Goal: Task Accomplishment & Management: Use online tool/utility

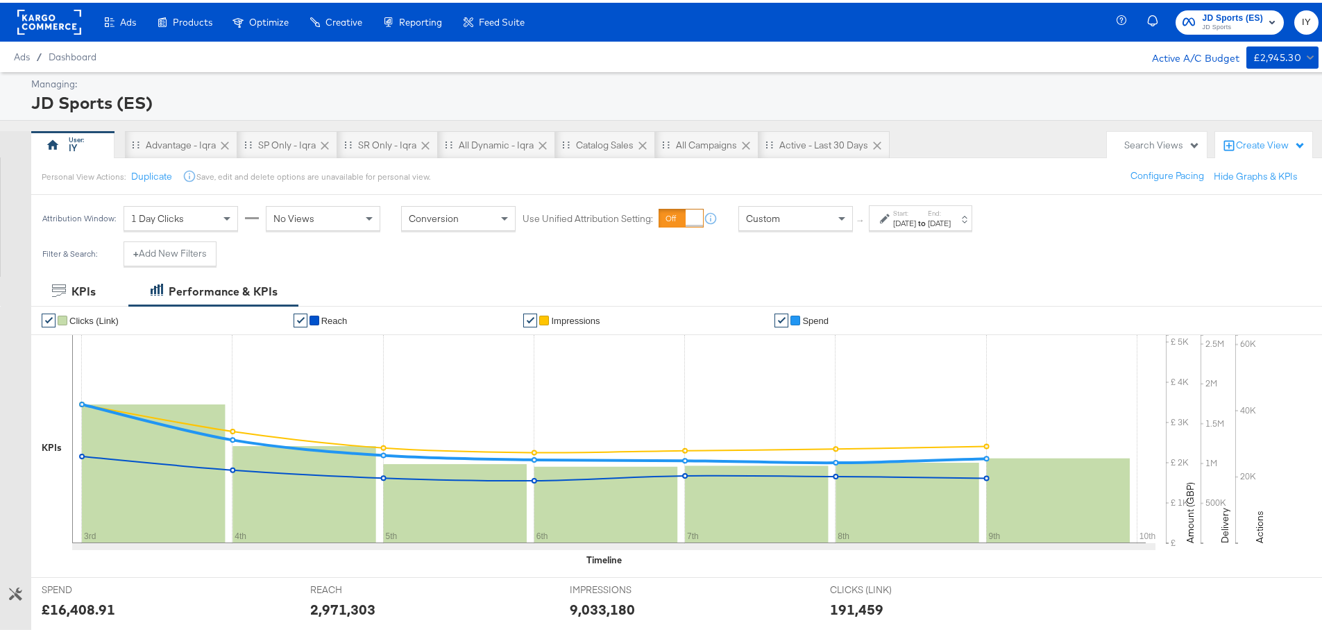
click at [877, 29] on span "JD Sports" at bounding box center [1232, 24] width 61 height 11
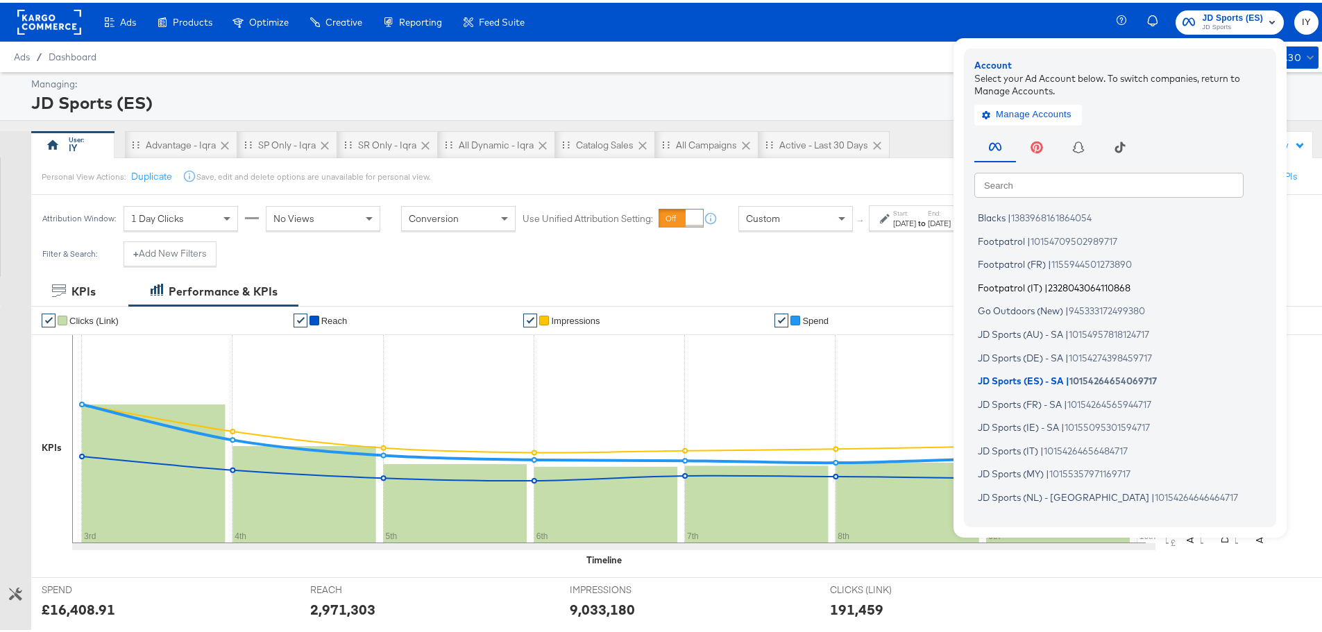
click at [877, 284] on span "Footpatrol (IT)" at bounding box center [1010, 284] width 65 height 11
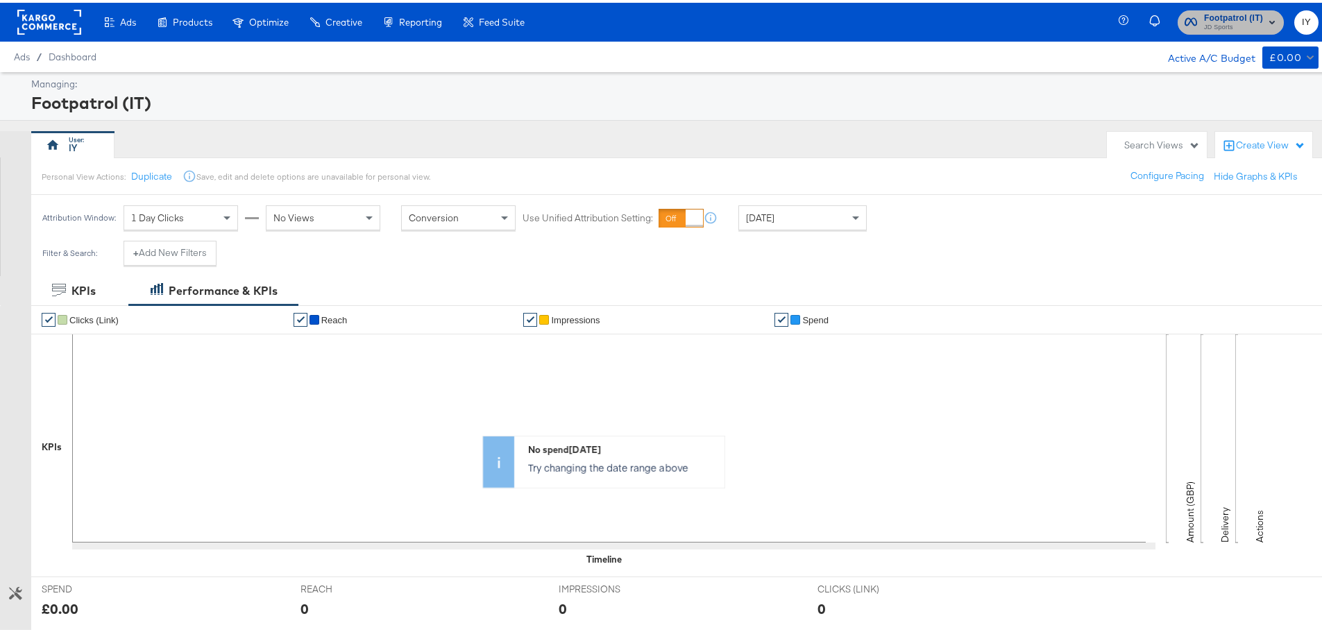
click at [1187, 12] on span "Footpatrol (IT) JD Sports" at bounding box center [1231, 19] width 92 height 22
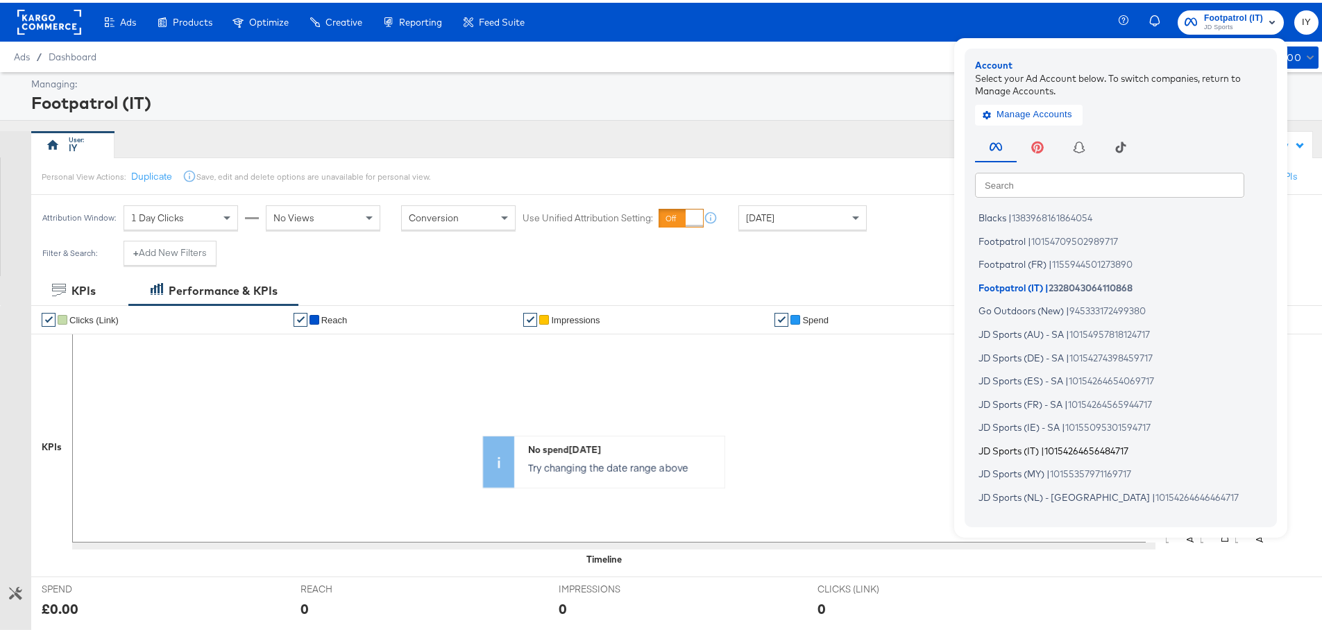
click at [1052, 443] on span "10154264656484717" at bounding box center [1086, 447] width 84 height 11
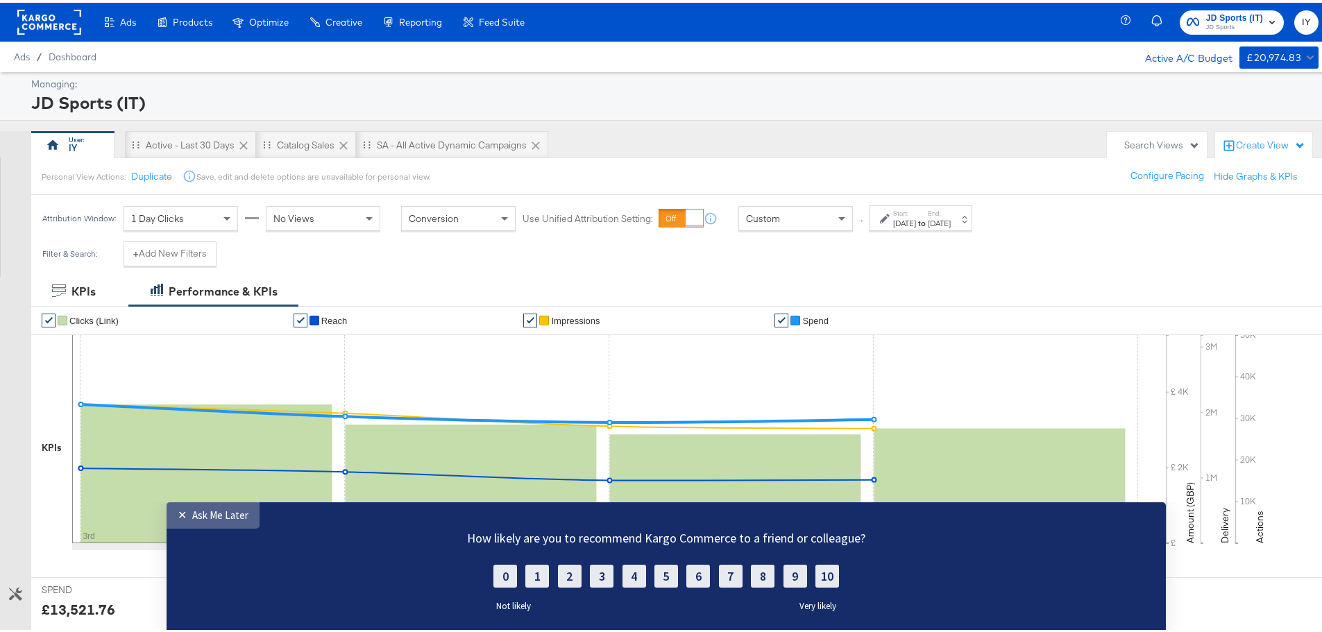
click at [228, 518] on div "Ask Me Later" at bounding box center [220, 514] width 56 height 13
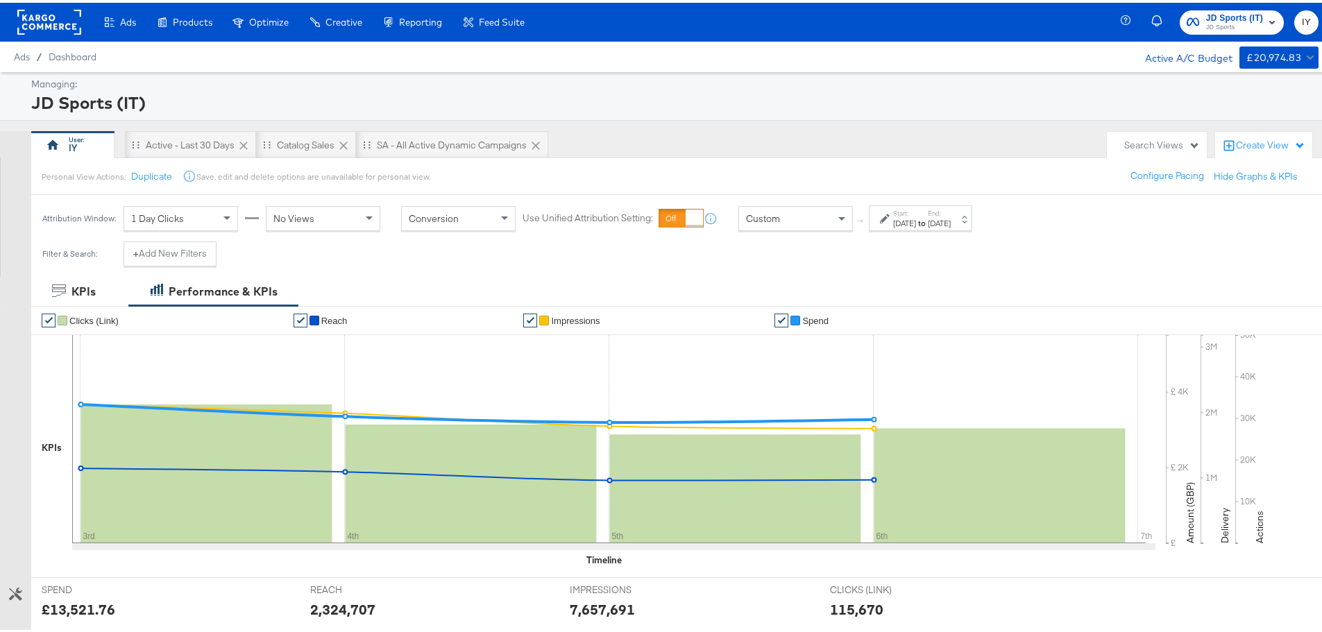
click at [928, 217] on strong "to" at bounding box center [922, 220] width 12 height 10
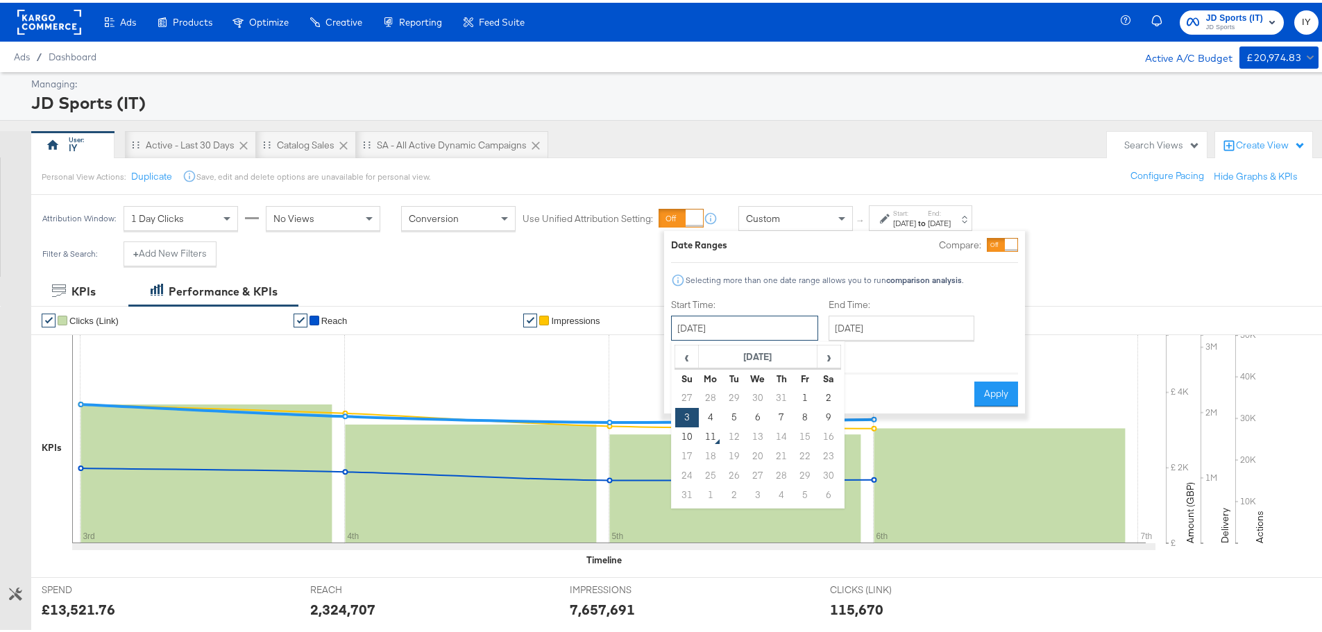
click at [702, 325] on input "[DATE]" at bounding box center [744, 325] width 147 height 25
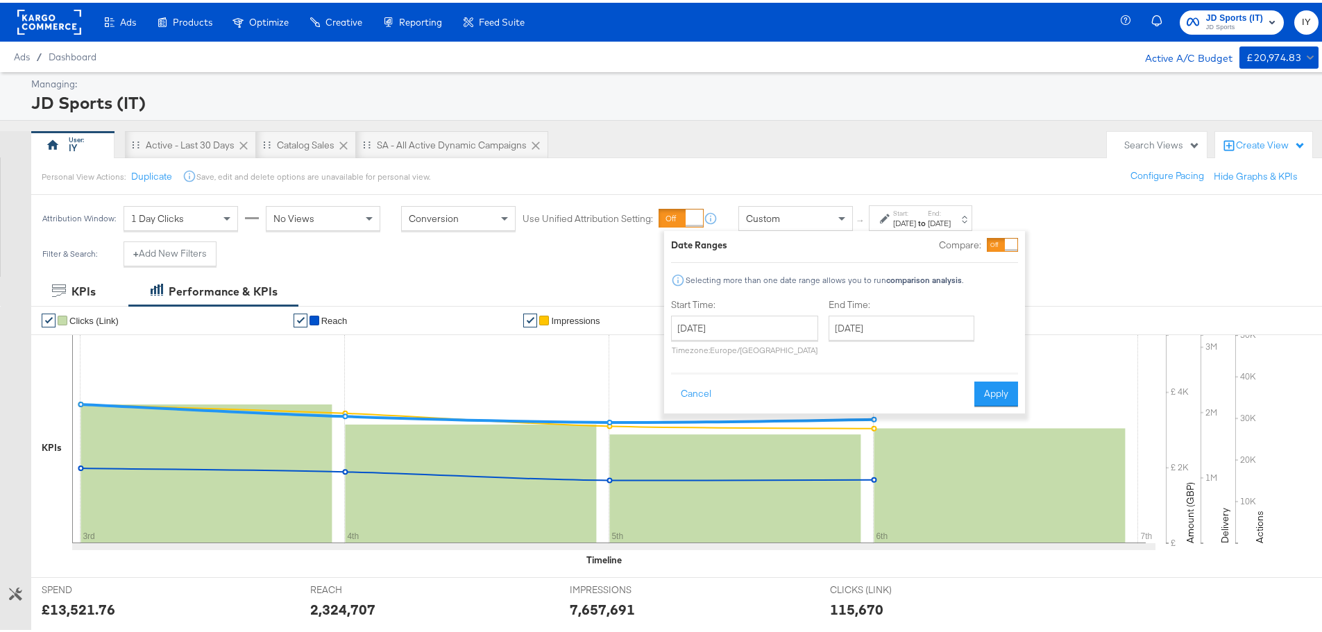
click at [973, 315] on div "[DATE] ‹ [DATE] › Su Mo Tu We Th Fr Sa 27 28 29 30 31 1 2 3 4 5 6 7 8 9 10 11 1…" at bounding box center [904, 325] width 151 height 25
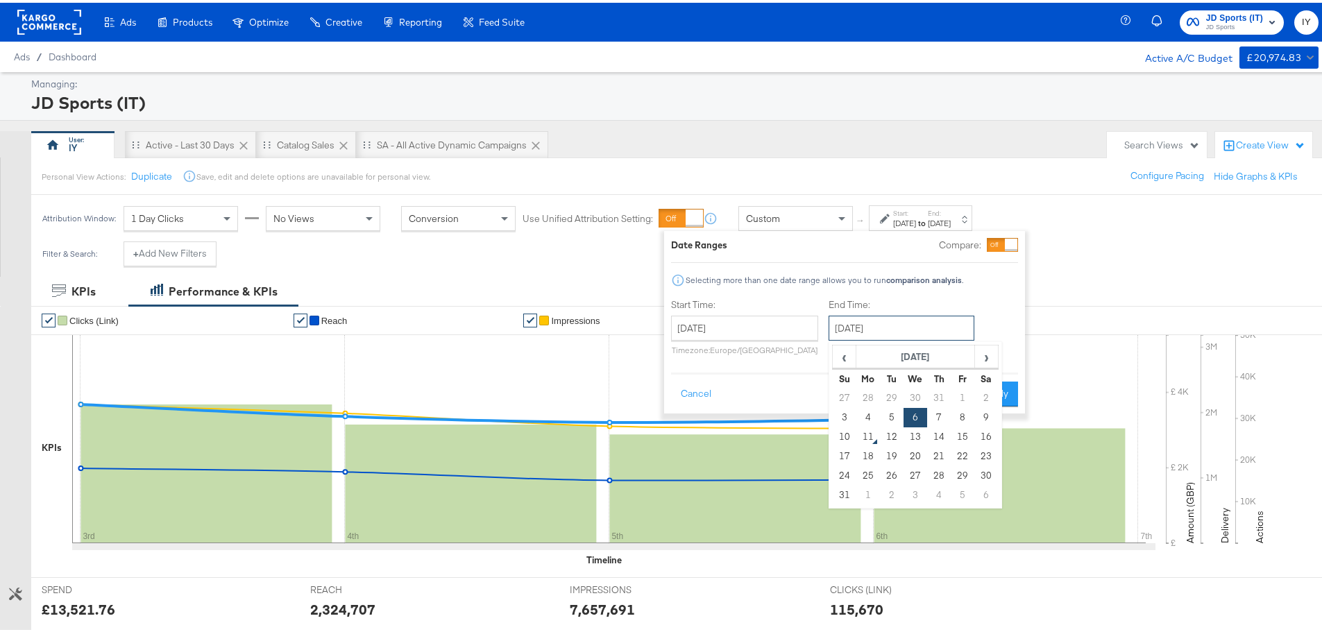
click at [938, 325] on input "[DATE]" at bounding box center [902, 325] width 146 height 25
click at [981, 412] on td "9" at bounding box center [986, 414] width 24 height 19
type input "[DATE]"
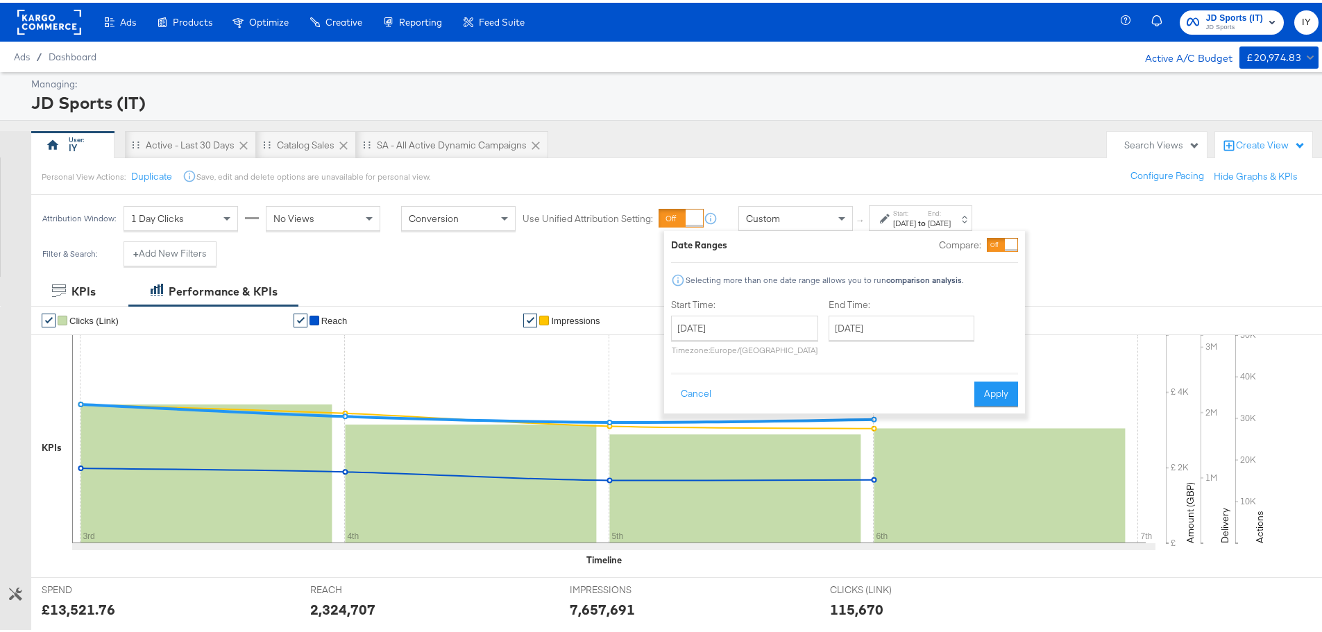
click at [1007, 374] on div "Cancel Apply" at bounding box center [844, 387] width 347 height 34
click at [1007, 394] on button "Apply" at bounding box center [996, 391] width 44 height 25
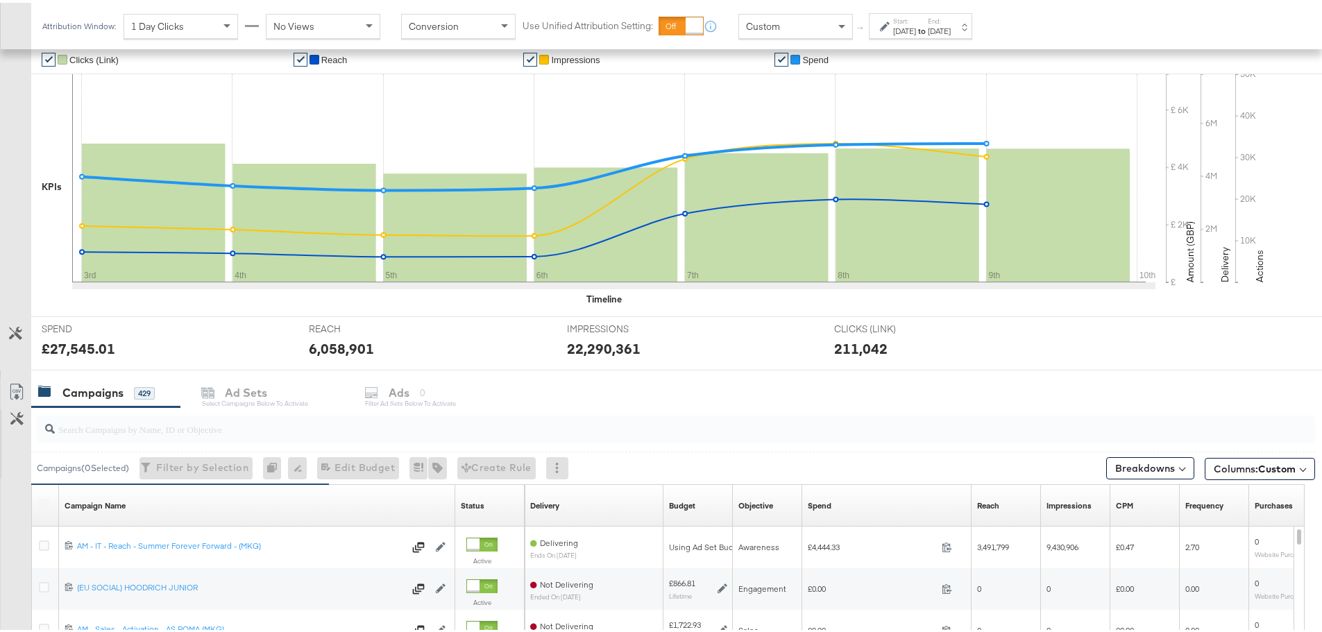
scroll to position [330, 0]
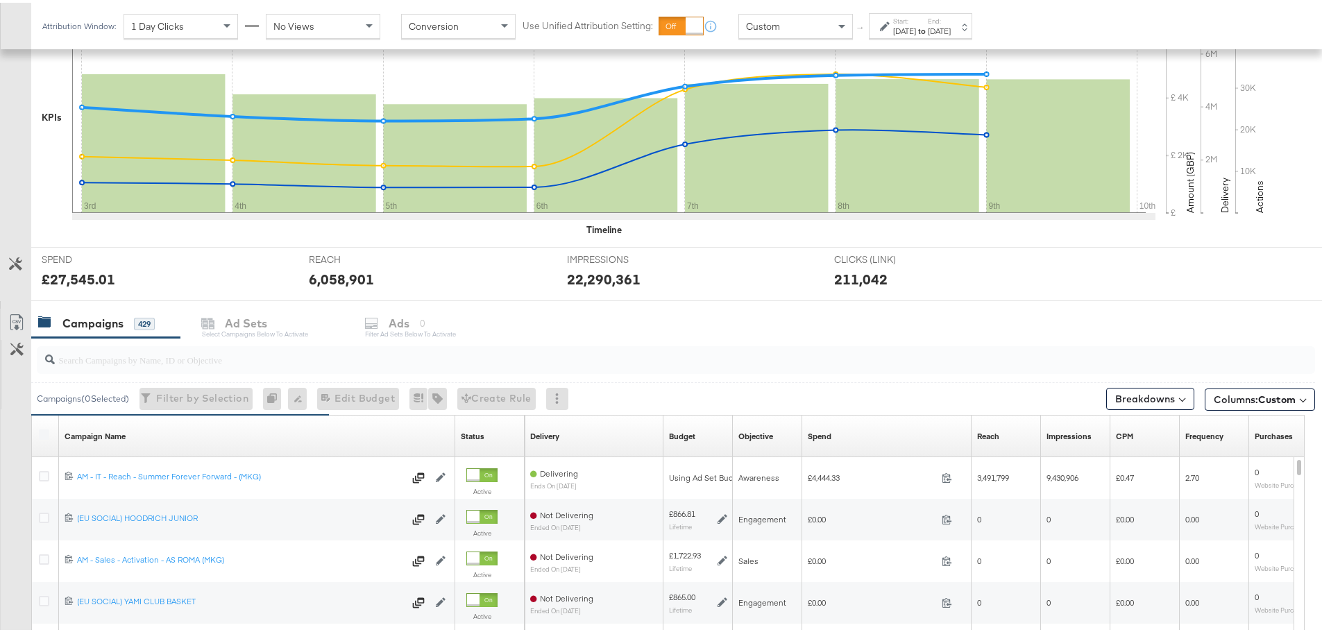
click at [393, 359] on input "search" at bounding box center [626, 351] width 1143 height 27
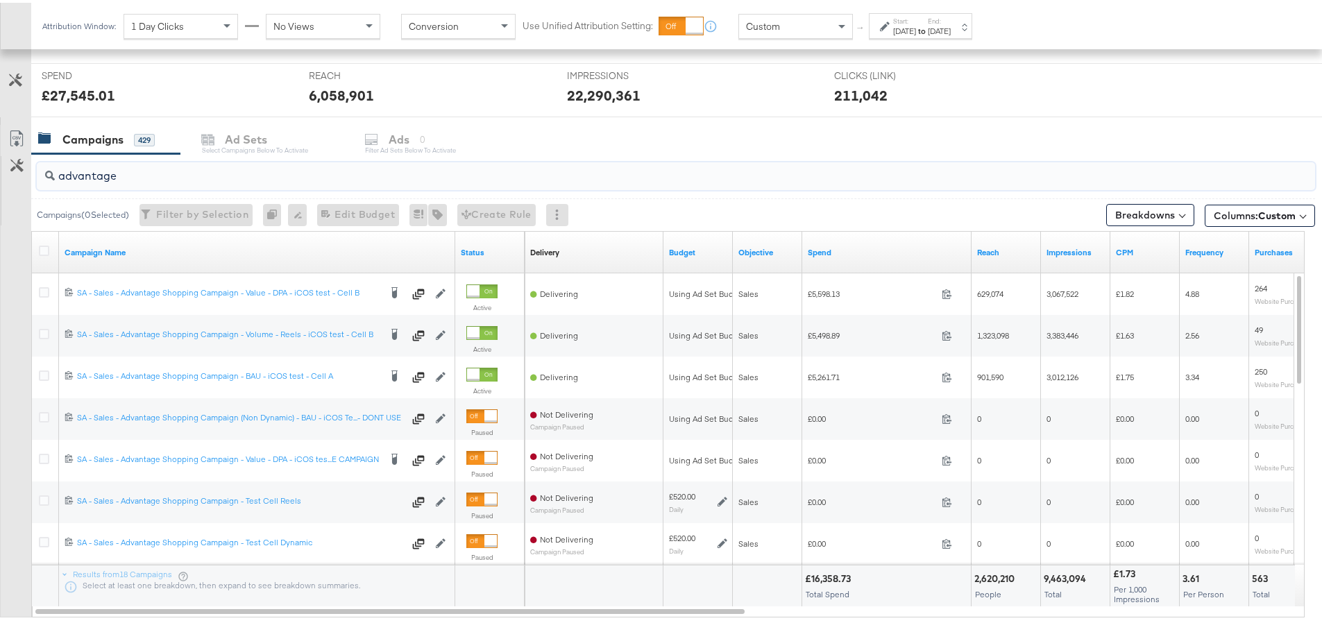
scroll to position [539, 0]
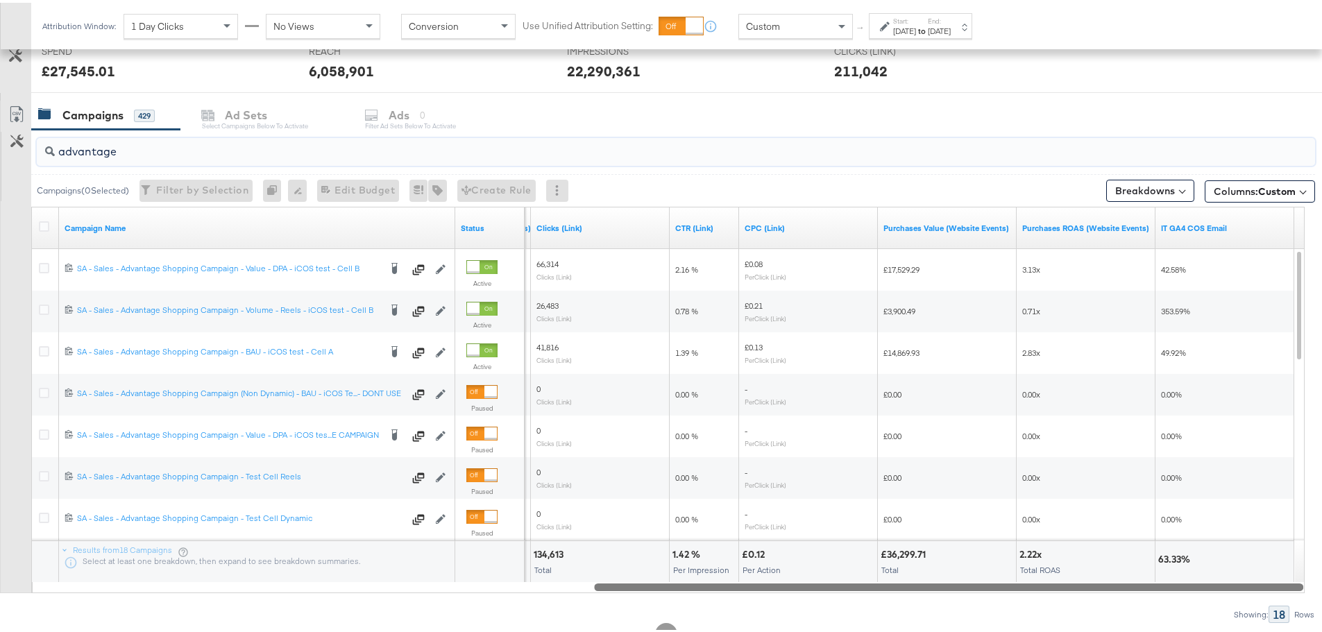
drag, startPoint x: 682, startPoint y: 579, endPoint x: 1332, endPoint y: 618, distance: 650.7
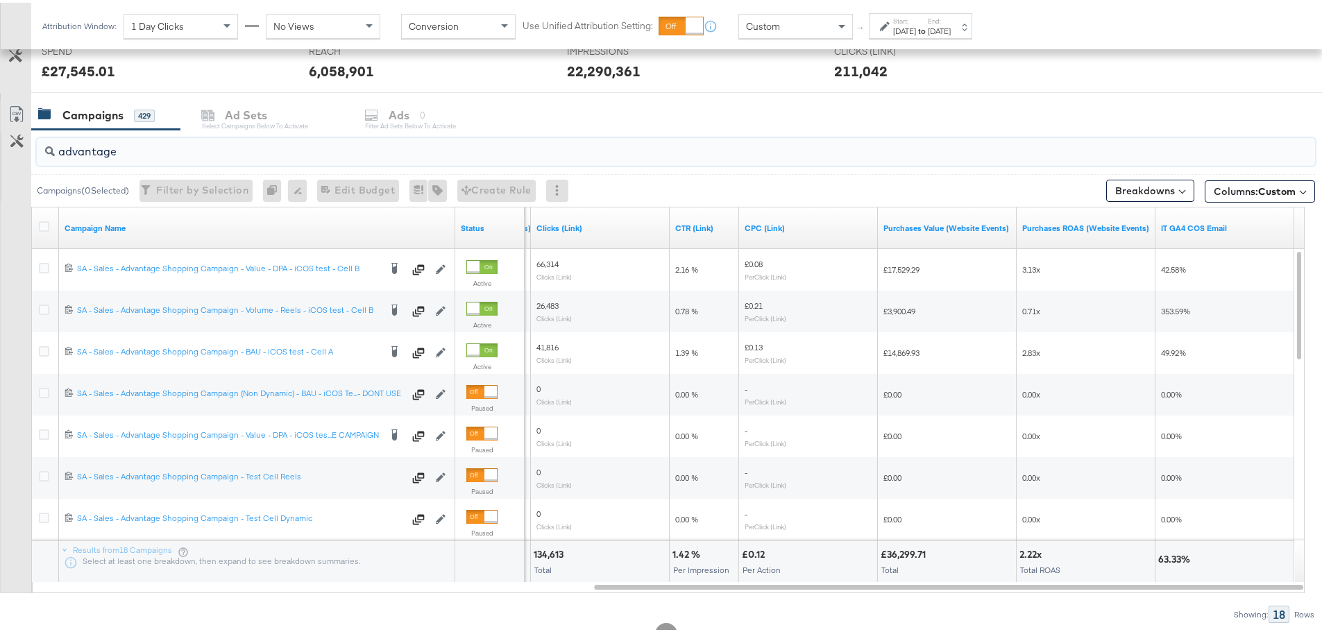
type input "advantage"
click at [947, 18] on div "Start: [DATE] to End: [DATE]" at bounding box center [922, 24] width 58 height 20
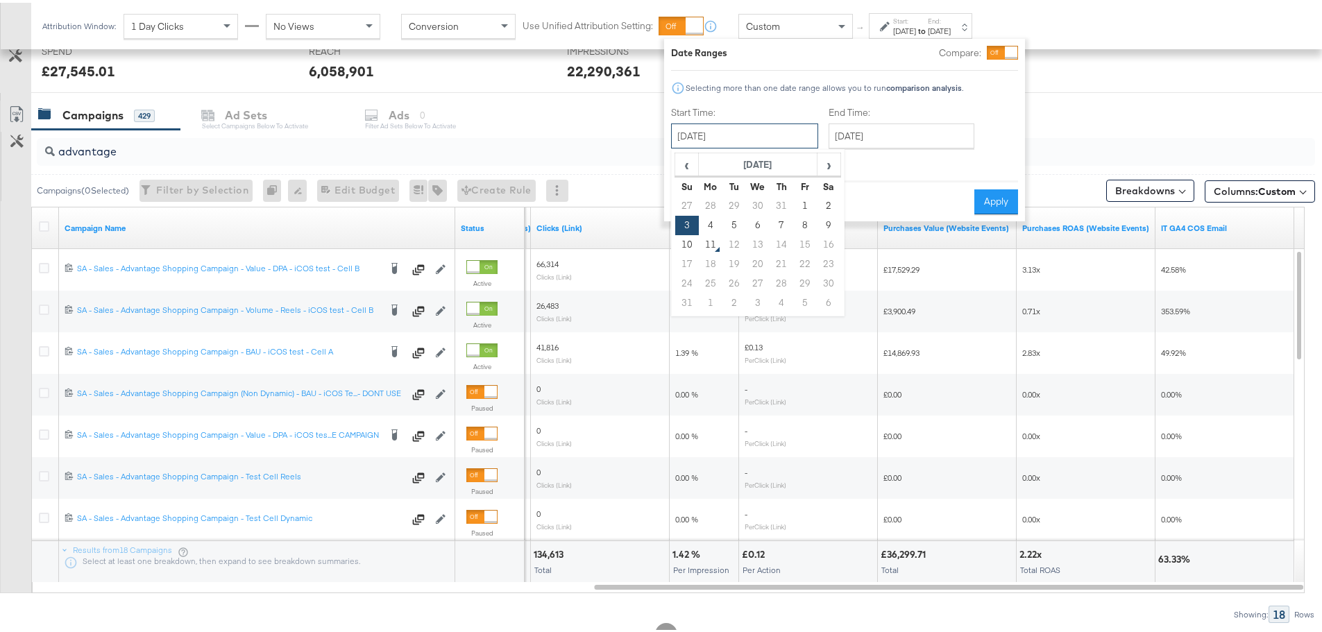
click at [784, 124] on input "[DATE]" at bounding box center [744, 133] width 147 height 25
click at [821, 216] on td "9" at bounding box center [829, 222] width 24 height 19
type input "[DATE]"
click at [1007, 201] on button "Apply" at bounding box center [996, 199] width 44 height 25
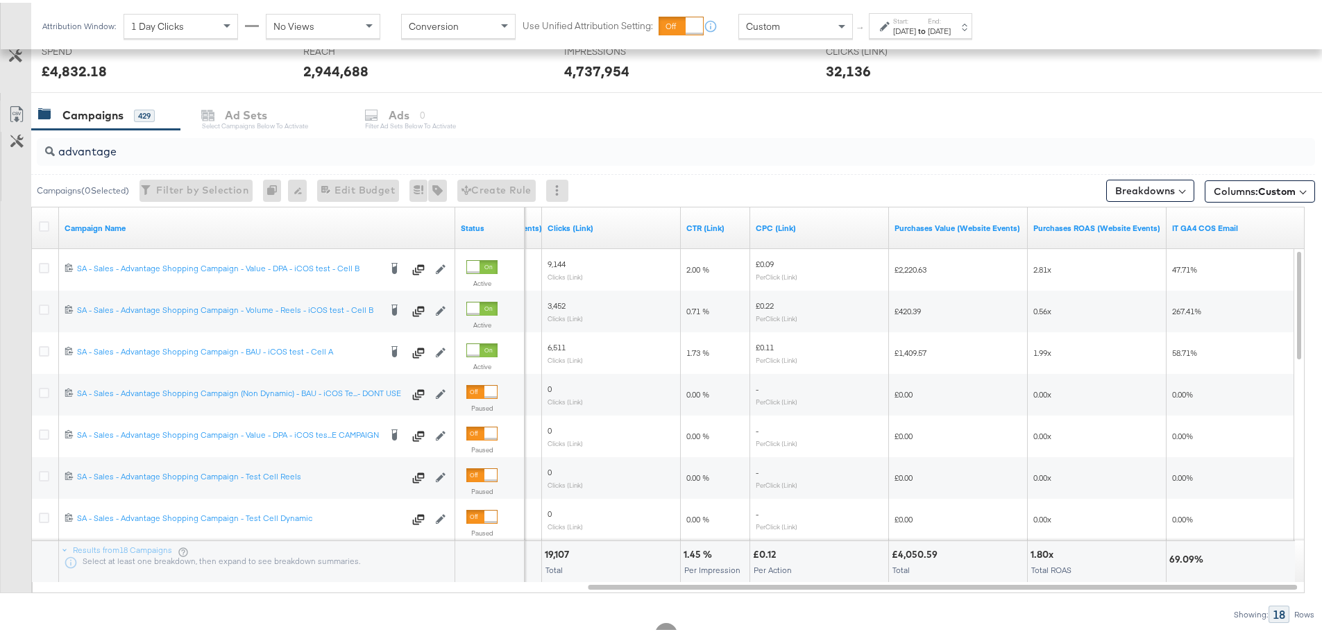
click at [951, 28] on div "[DATE]" at bounding box center [939, 28] width 23 height 11
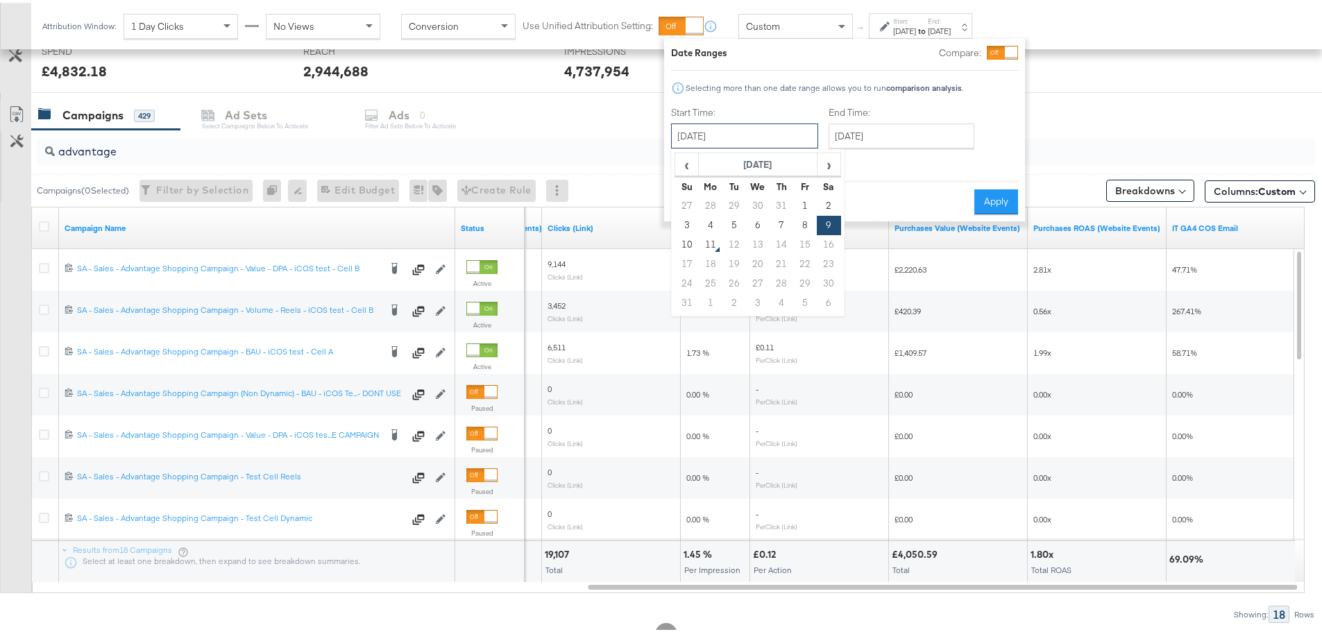
click at [736, 137] on input "[DATE]" at bounding box center [744, 133] width 147 height 25
click at [802, 215] on td "8" at bounding box center [805, 222] width 24 height 19
type input "[DATE]"
click at [861, 137] on input "[DATE]" at bounding box center [902, 133] width 146 height 25
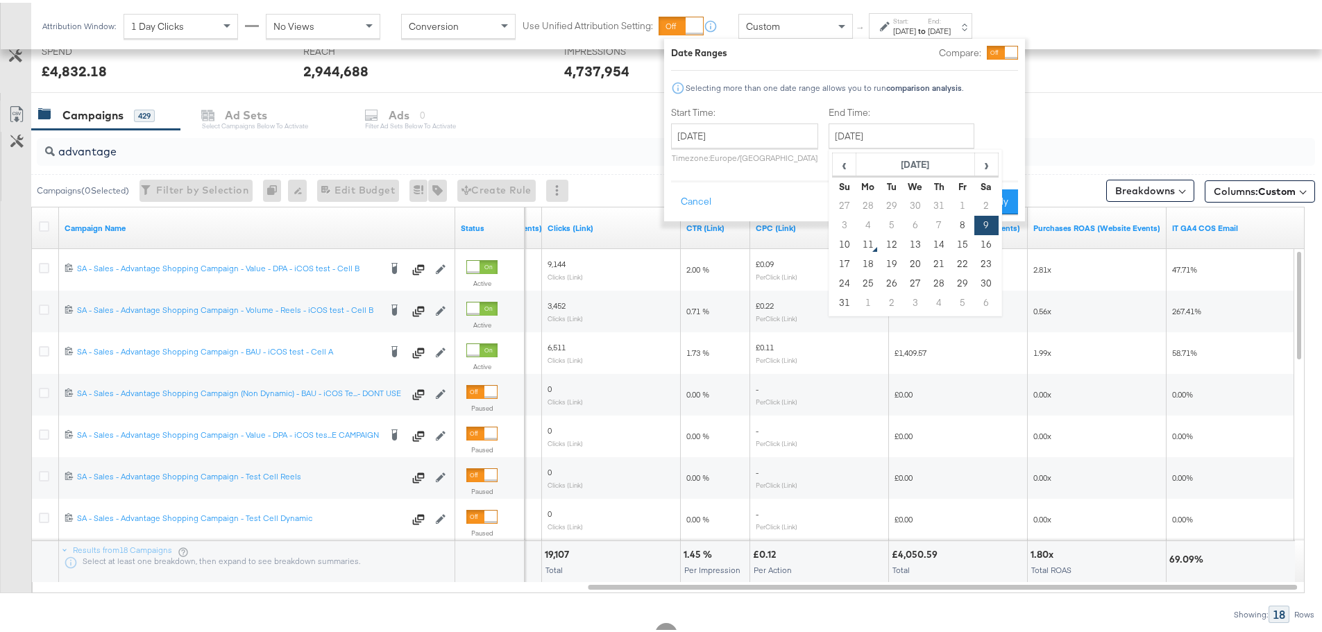
click at [965, 206] on td "1" at bounding box center [963, 203] width 24 height 19
click at [963, 221] on td "8" at bounding box center [963, 222] width 24 height 19
type input "[DATE]"
click at [1006, 209] on button "Apply" at bounding box center [996, 199] width 44 height 25
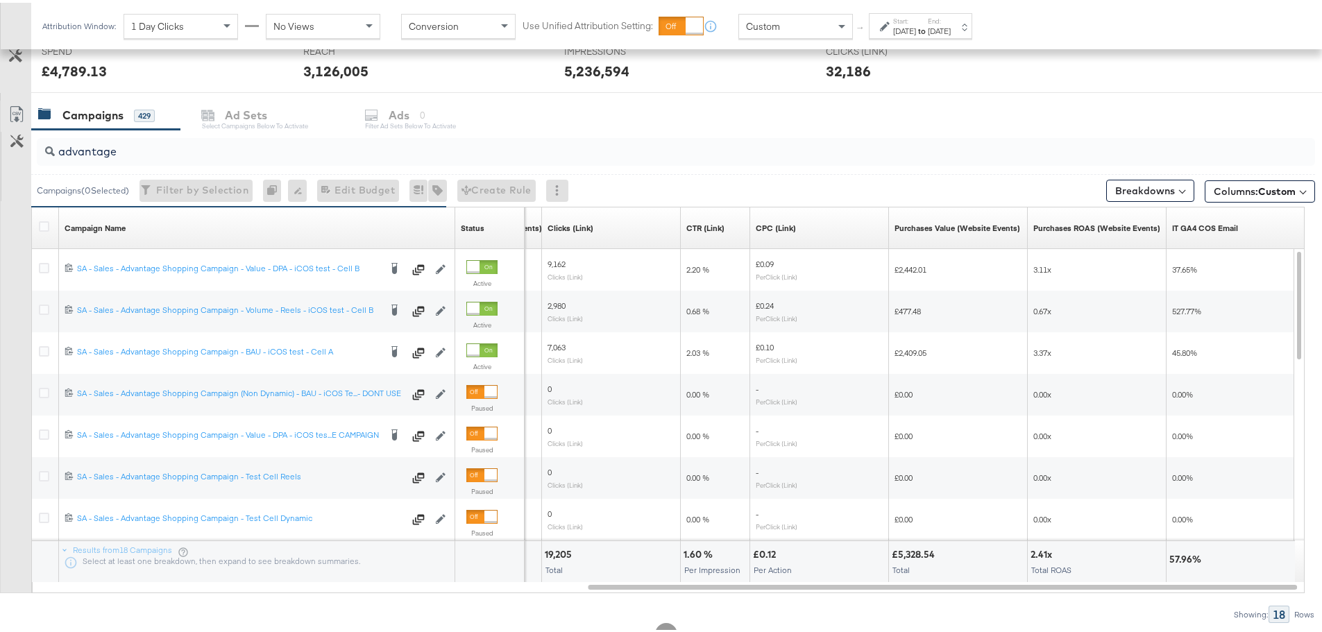
click at [951, 20] on div "Start: [DATE] to End: [DATE]" at bounding box center [922, 24] width 58 height 20
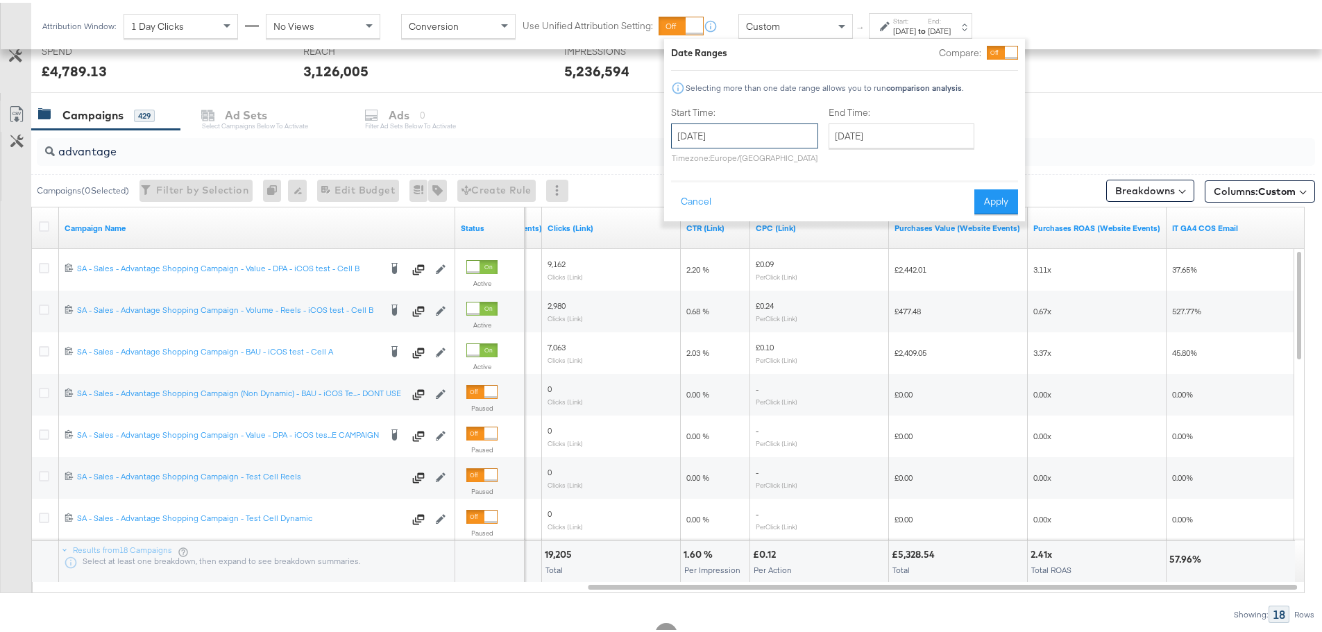
click at [800, 130] on input "[DATE]" at bounding box center [744, 133] width 147 height 25
click at [777, 222] on td "7" at bounding box center [782, 222] width 24 height 19
type input "[DATE]"
click at [888, 137] on input "[DATE]" at bounding box center [902, 133] width 146 height 25
click at [936, 227] on td "7" at bounding box center [939, 222] width 24 height 19
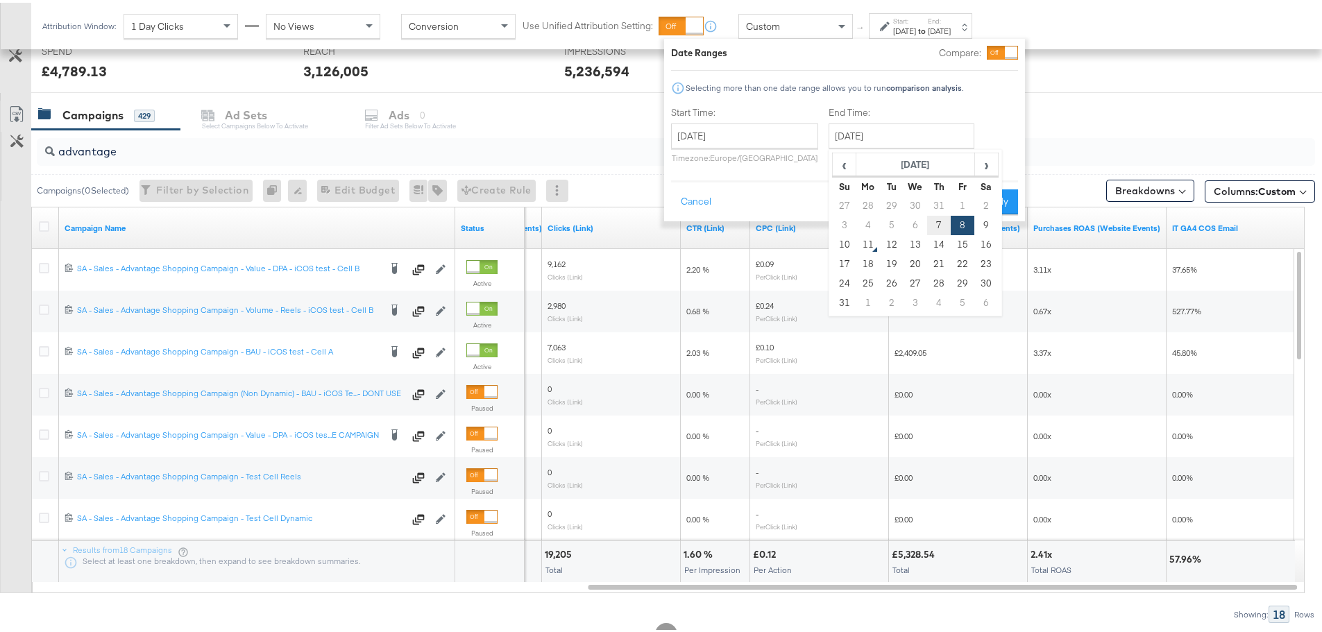
type input "[DATE]"
click at [1000, 189] on button "Apply" at bounding box center [996, 199] width 44 height 25
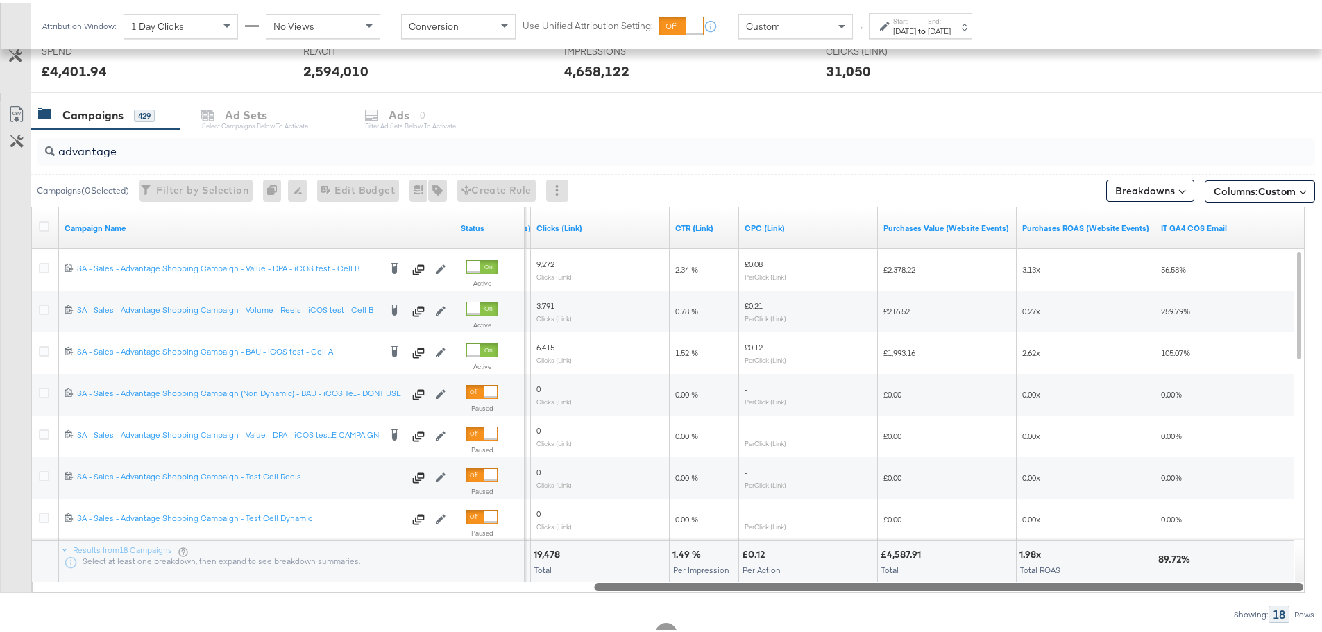
drag, startPoint x: 932, startPoint y: 587, endPoint x: 1103, endPoint y: 634, distance: 177.6
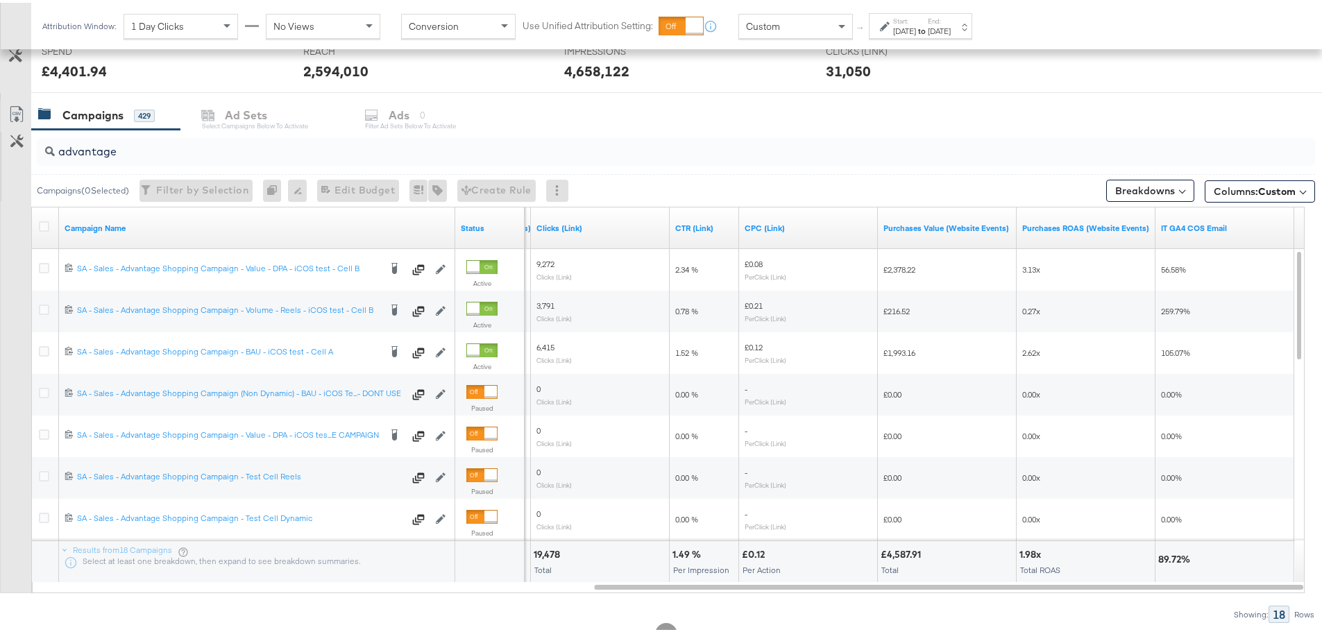
click at [898, 22] on label "Start:" at bounding box center [904, 18] width 23 height 9
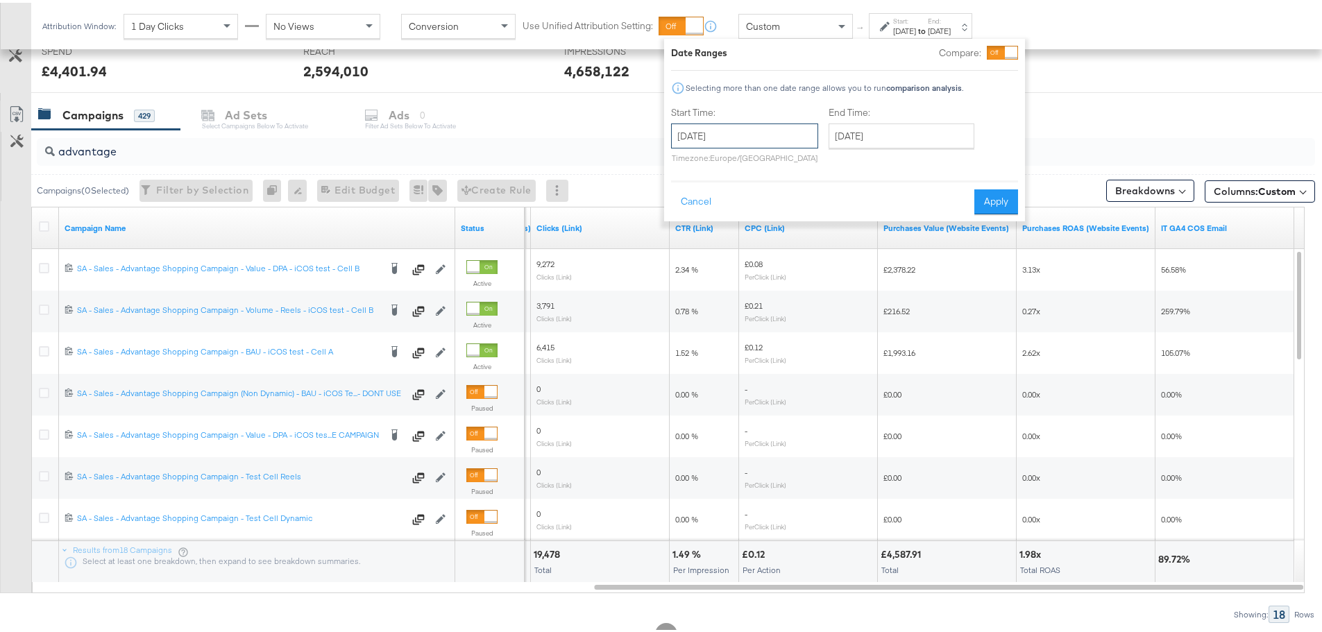
click at [725, 144] on input "[DATE]" at bounding box center [744, 133] width 147 height 25
click at [754, 223] on td "6" at bounding box center [758, 222] width 24 height 19
type input "[DATE]"
click at [892, 128] on input "[DATE]" at bounding box center [902, 133] width 146 height 25
click at [908, 219] on td "6" at bounding box center [916, 222] width 24 height 19
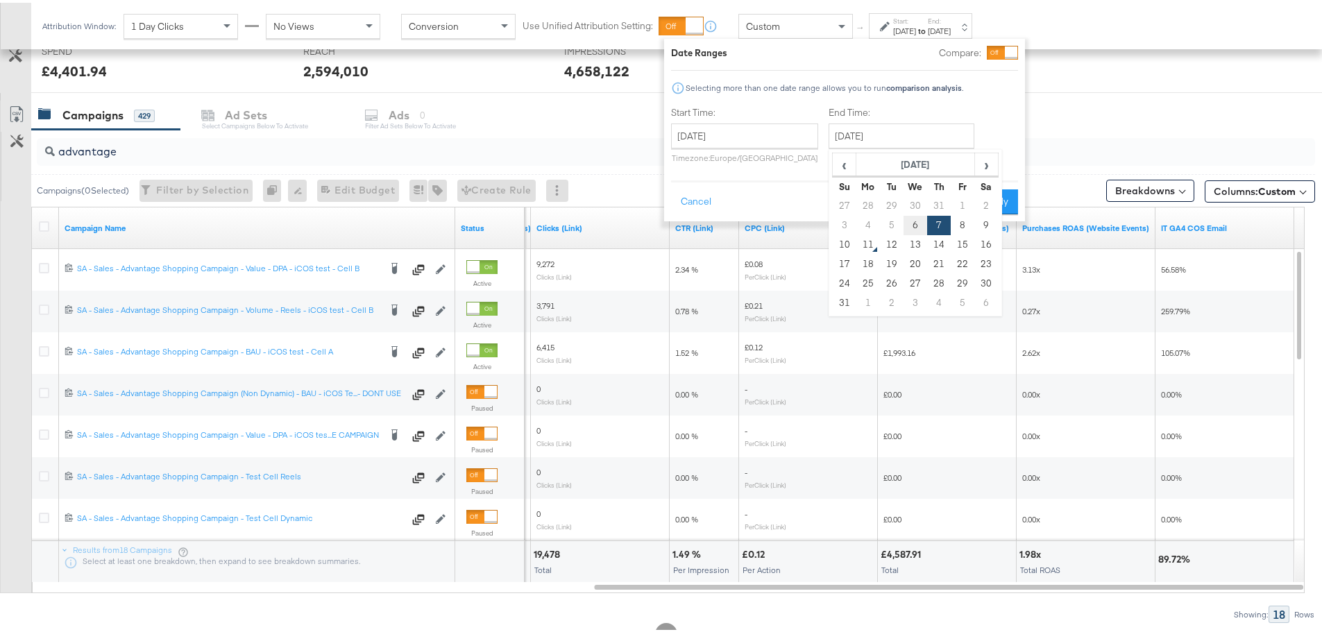
type input "[DATE]"
click at [975, 194] on button "Apply" at bounding box center [996, 199] width 44 height 25
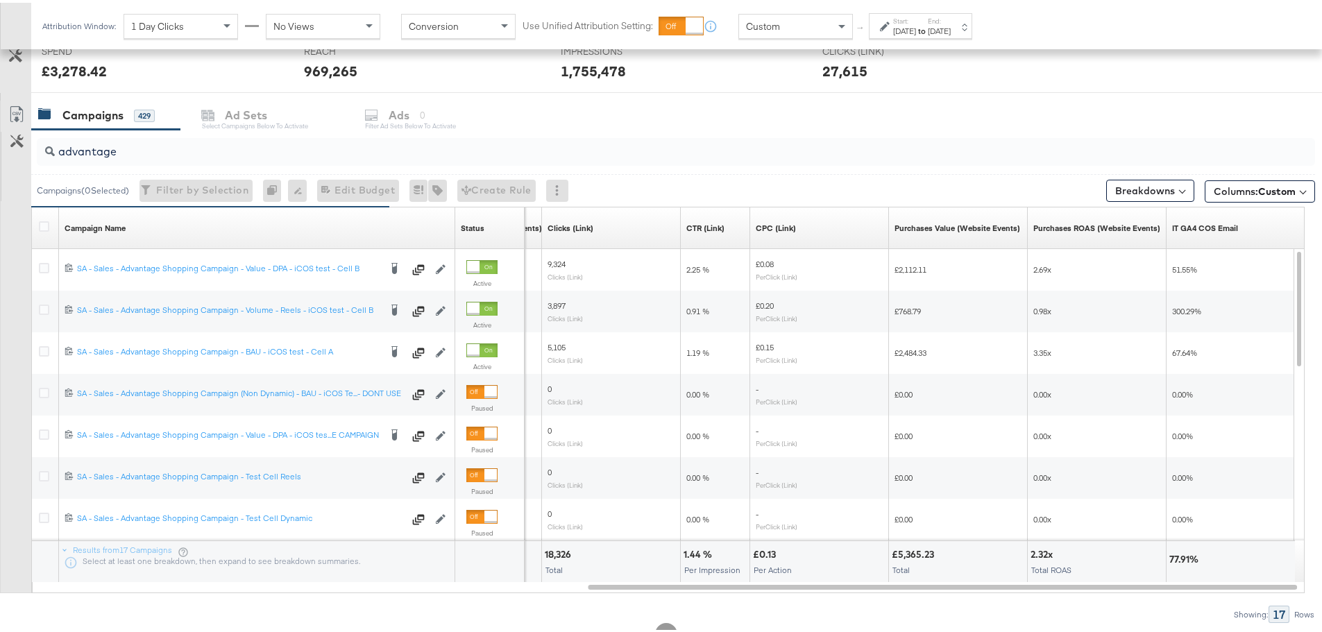
click at [933, 37] on div "Attribution Window: 1 Day Clicks No Views Conversion Use Unified Attribution Se…" at bounding box center [510, 23] width 958 height 46
click at [916, 28] on div "[DATE]" at bounding box center [904, 28] width 23 height 11
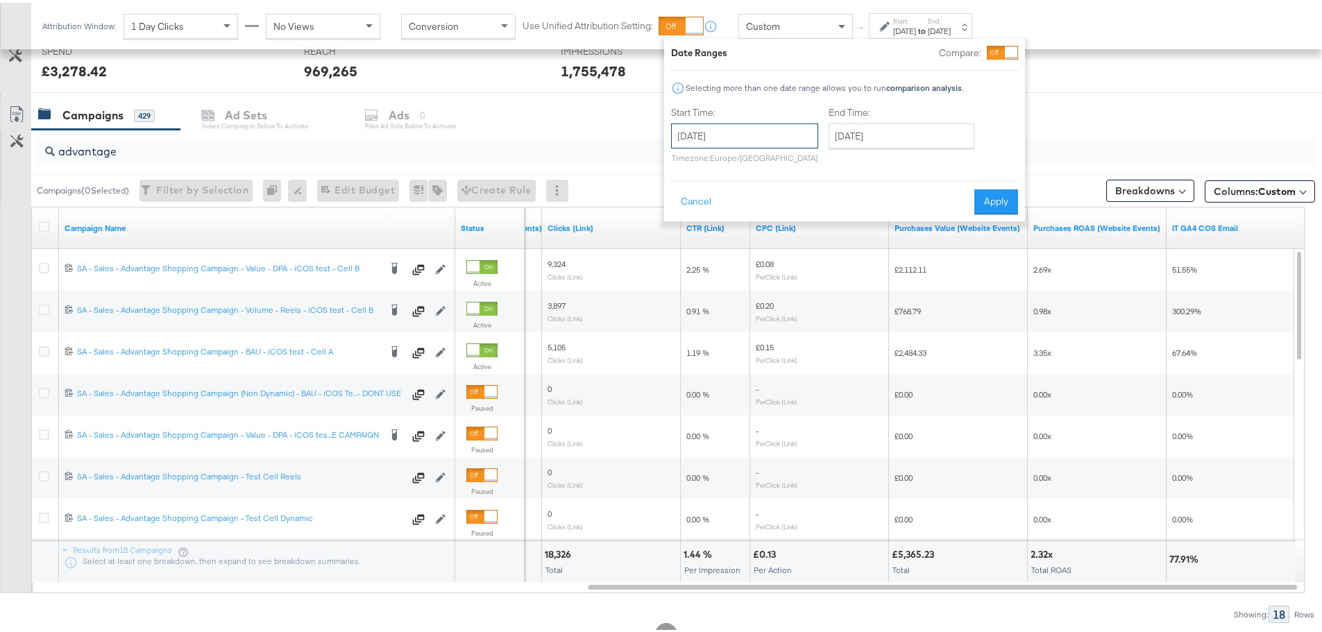
click at [730, 128] on input "[DATE]" at bounding box center [744, 133] width 147 height 25
click at [737, 218] on td "5" at bounding box center [734, 222] width 24 height 19
type input "[DATE]"
click at [875, 133] on input "[DATE]" at bounding box center [902, 133] width 146 height 25
click at [897, 219] on td "5" at bounding box center [892, 222] width 24 height 19
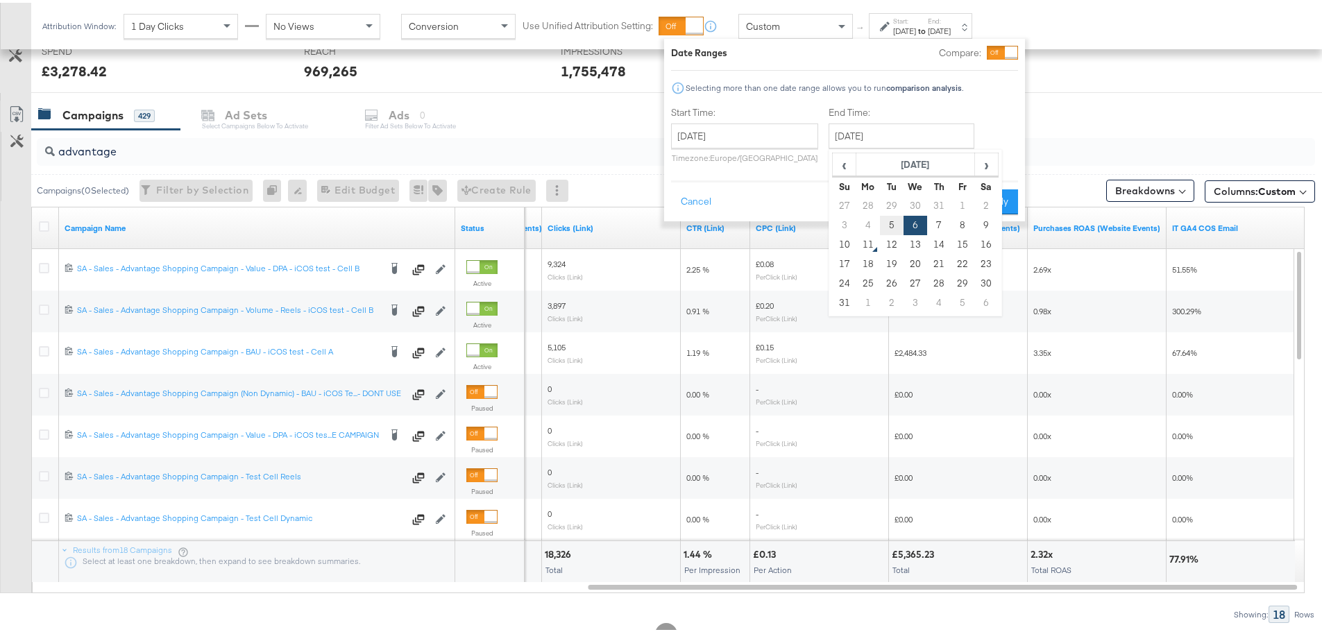
type input "[DATE]"
click at [993, 201] on button "Apply" at bounding box center [996, 199] width 44 height 25
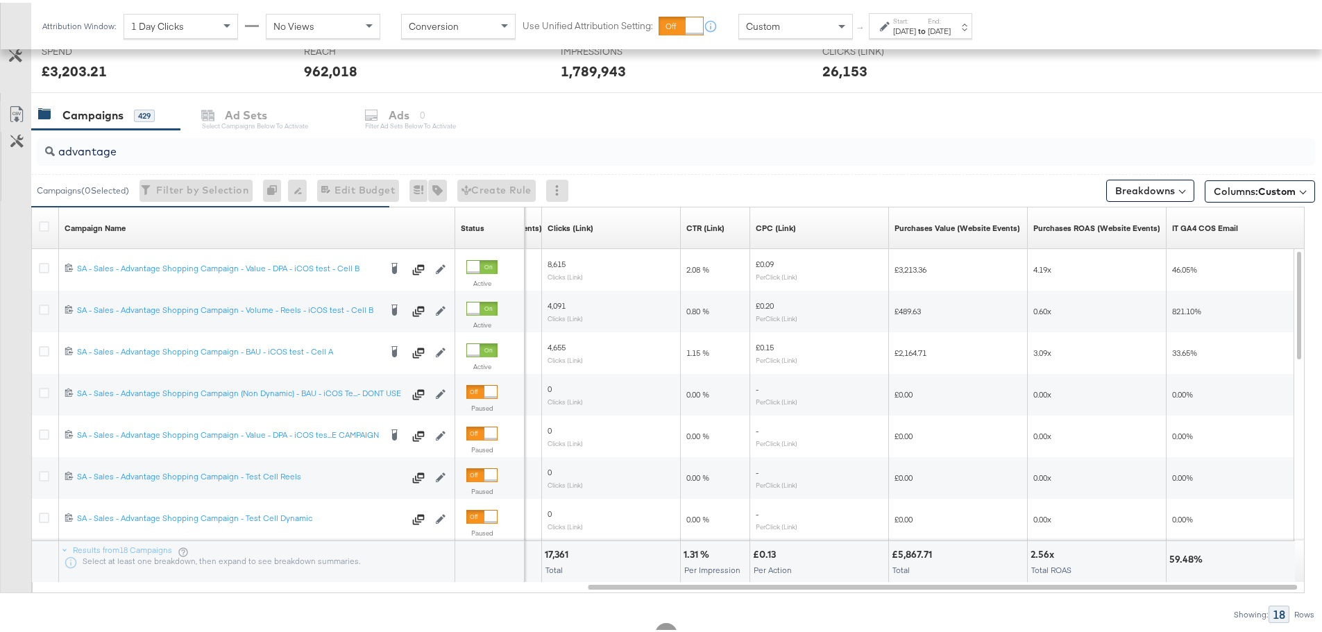
click at [911, 12] on div "Start: [DATE] to End: [DATE]" at bounding box center [920, 23] width 103 height 26
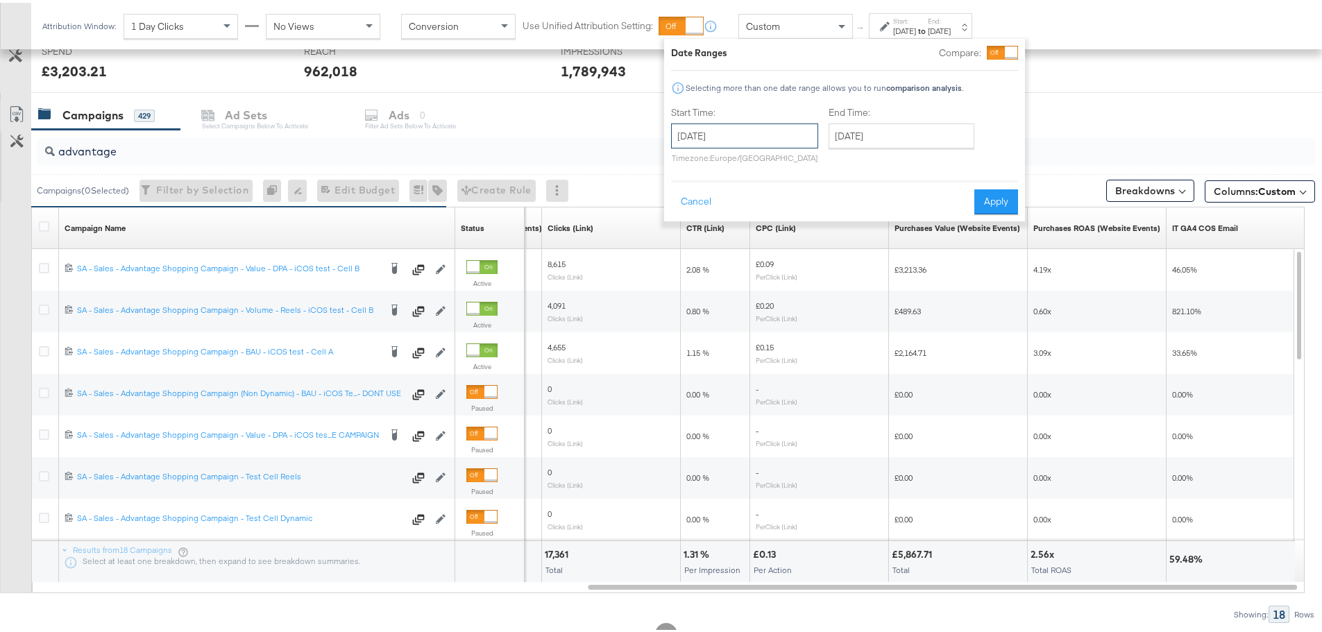
click at [768, 125] on input "[DATE]" at bounding box center [744, 133] width 147 height 25
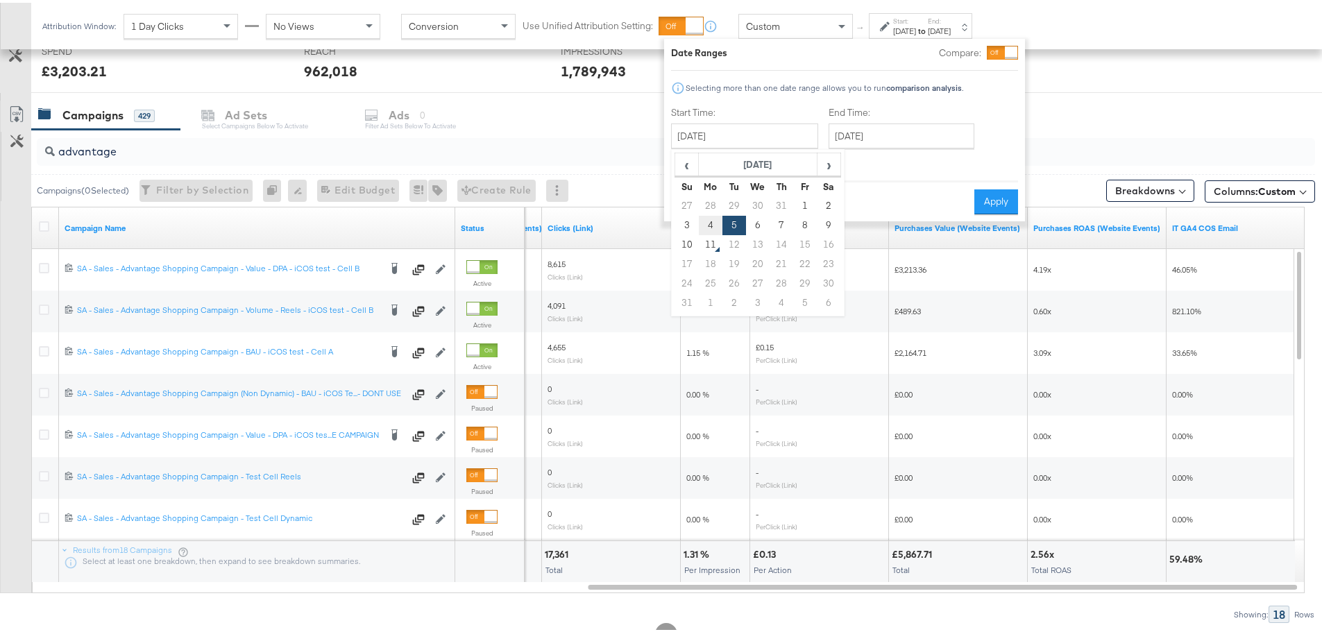
click at [711, 222] on td "4" at bounding box center [711, 222] width 24 height 19
type input "[DATE]"
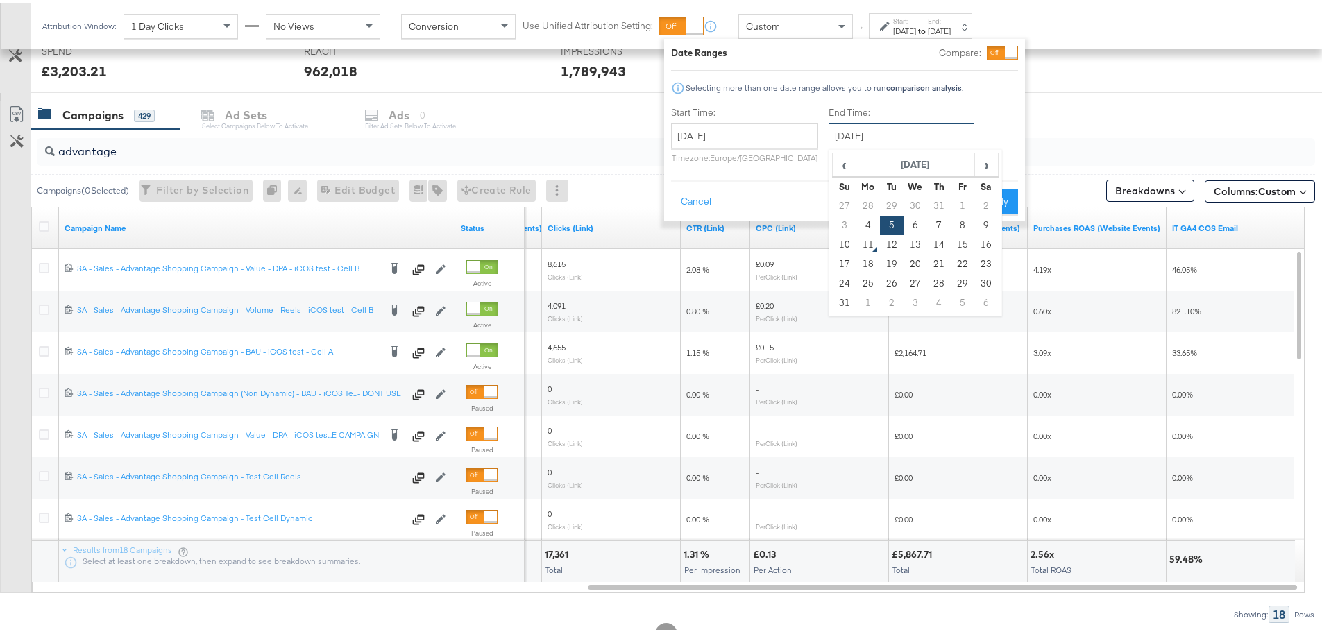
click at [850, 133] on input "[DATE]" at bounding box center [902, 133] width 146 height 25
click at [872, 219] on td "4" at bounding box center [868, 222] width 24 height 19
type input "[DATE]"
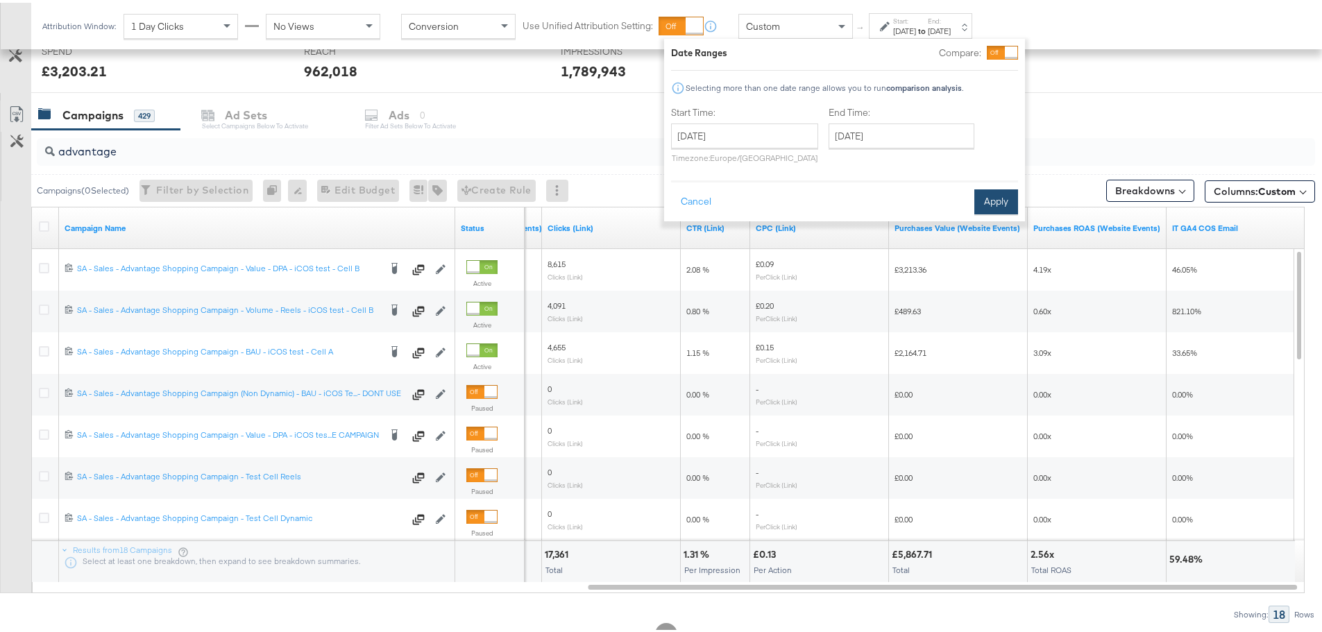
click at [994, 201] on button "Apply" at bounding box center [996, 199] width 44 height 25
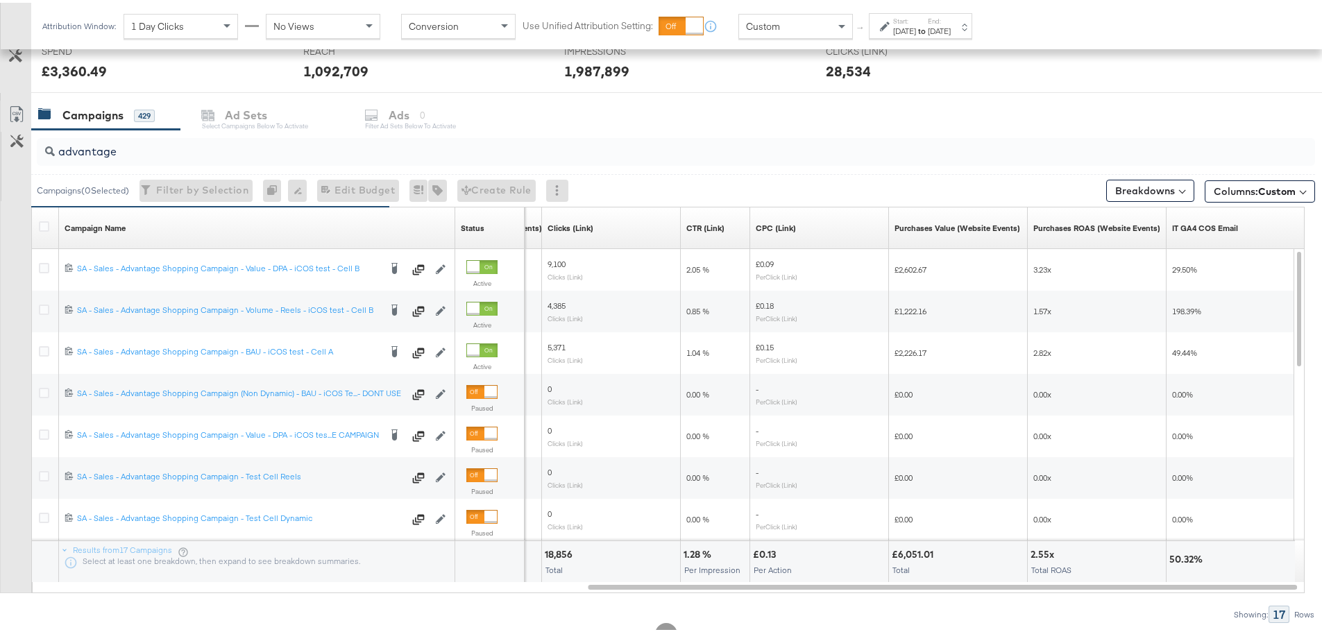
click at [916, 28] on div "[DATE]" at bounding box center [904, 28] width 23 height 11
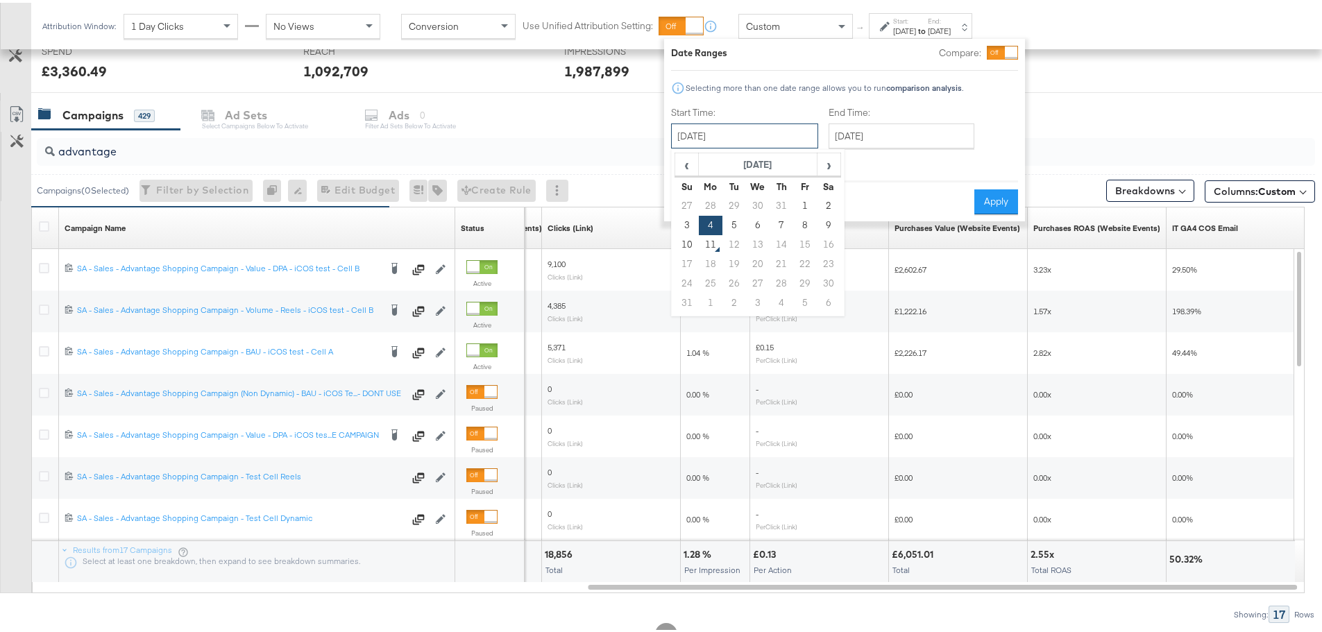
click at [706, 135] on input "[DATE]" at bounding box center [744, 133] width 147 height 25
click at [685, 221] on td "3" at bounding box center [687, 222] width 24 height 19
type input "[DATE]"
drag, startPoint x: 872, startPoint y: 138, endPoint x: 877, endPoint y: 164, distance: 26.3
click at [872, 138] on input "[DATE]" at bounding box center [902, 133] width 146 height 25
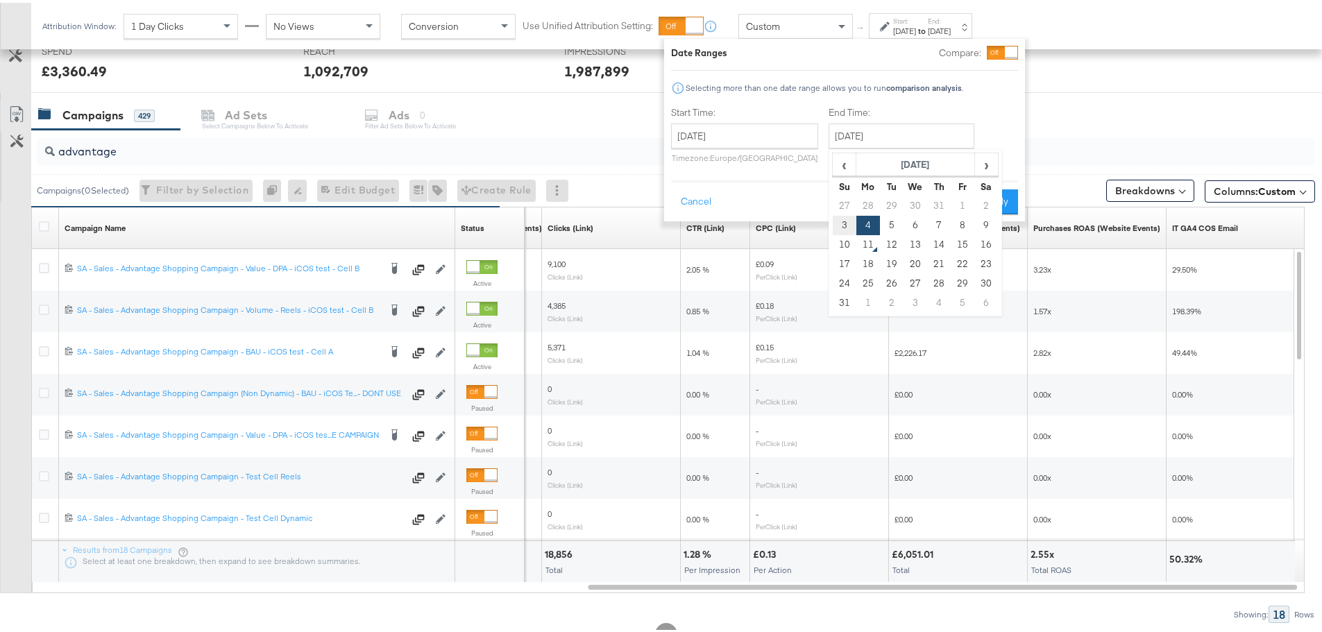
click at [839, 224] on td "3" at bounding box center [845, 222] width 24 height 19
type input "[DATE]"
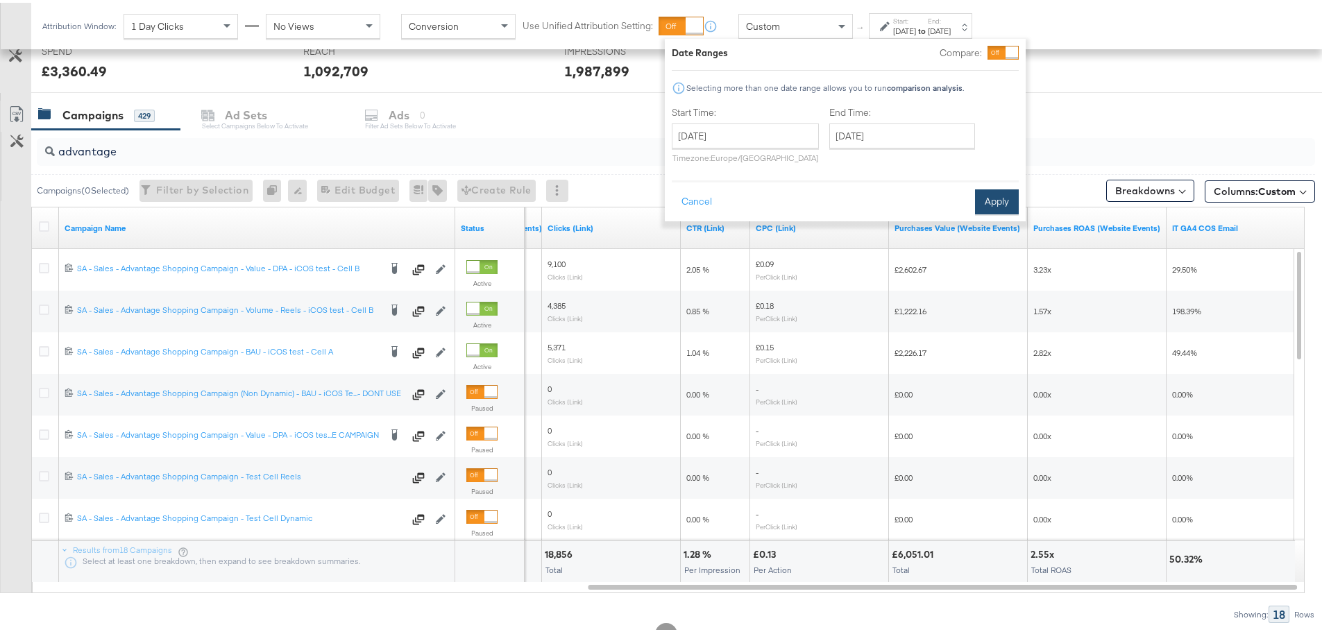
click at [1002, 192] on button "Apply" at bounding box center [997, 199] width 44 height 25
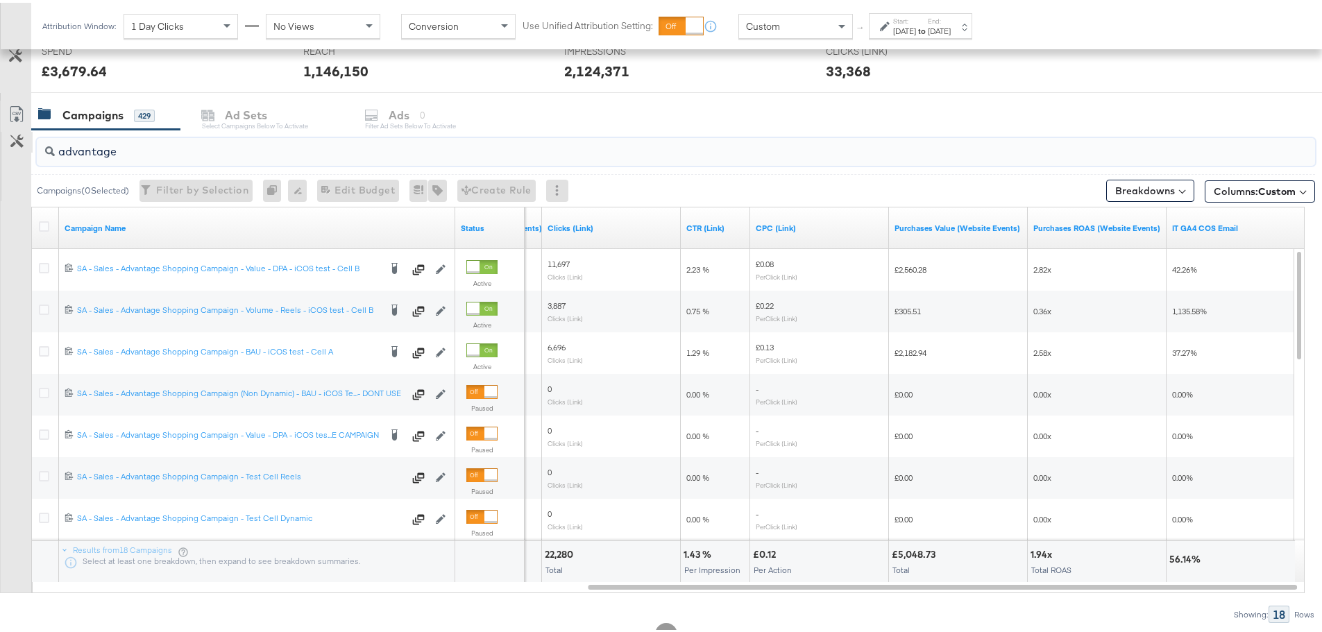
drag, startPoint x: 164, startPoint y: 151, endPoint x: 22, endPoint y: 149, distance: 142.3
click at [22, 149] on div "advantage Campaigns ( 0 Selected) Filter by Selection Filter 0 campaigns 0 Rena…" at bounding box center [657, 373] width 1315 height 493
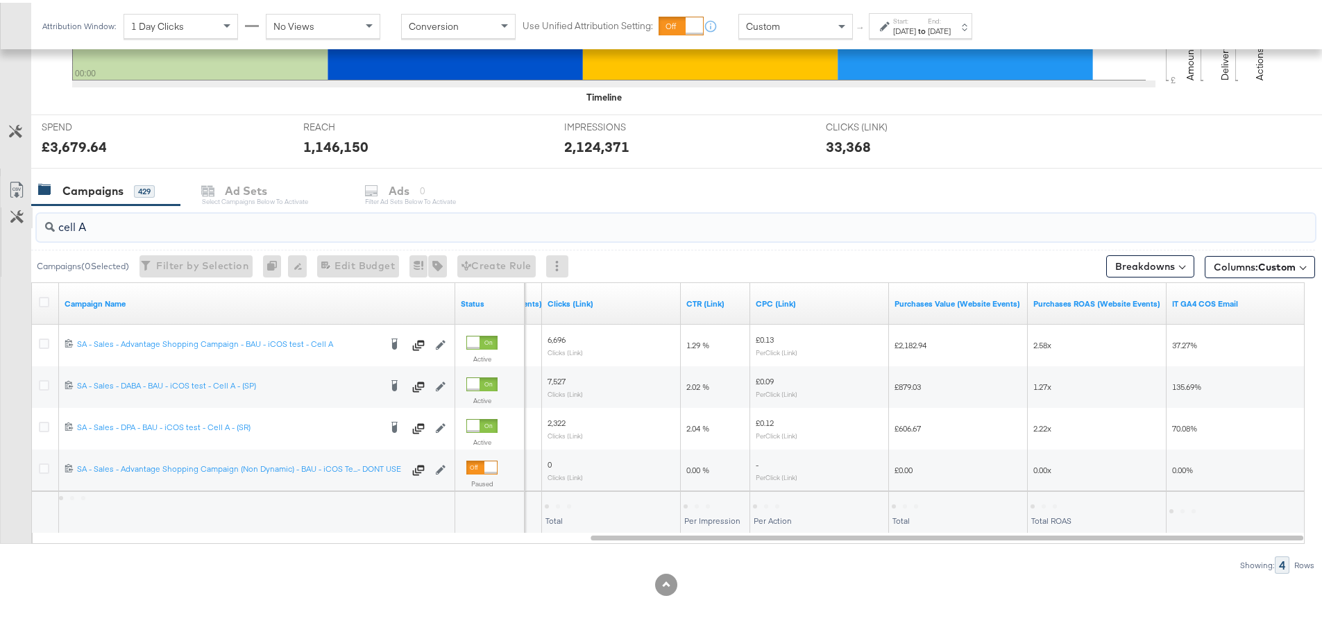
scroll to position [463, 0]
type input "cell A"
click at [907, 24] on div "[DATE]" at bounding box center [904, 28] width 23 height 11
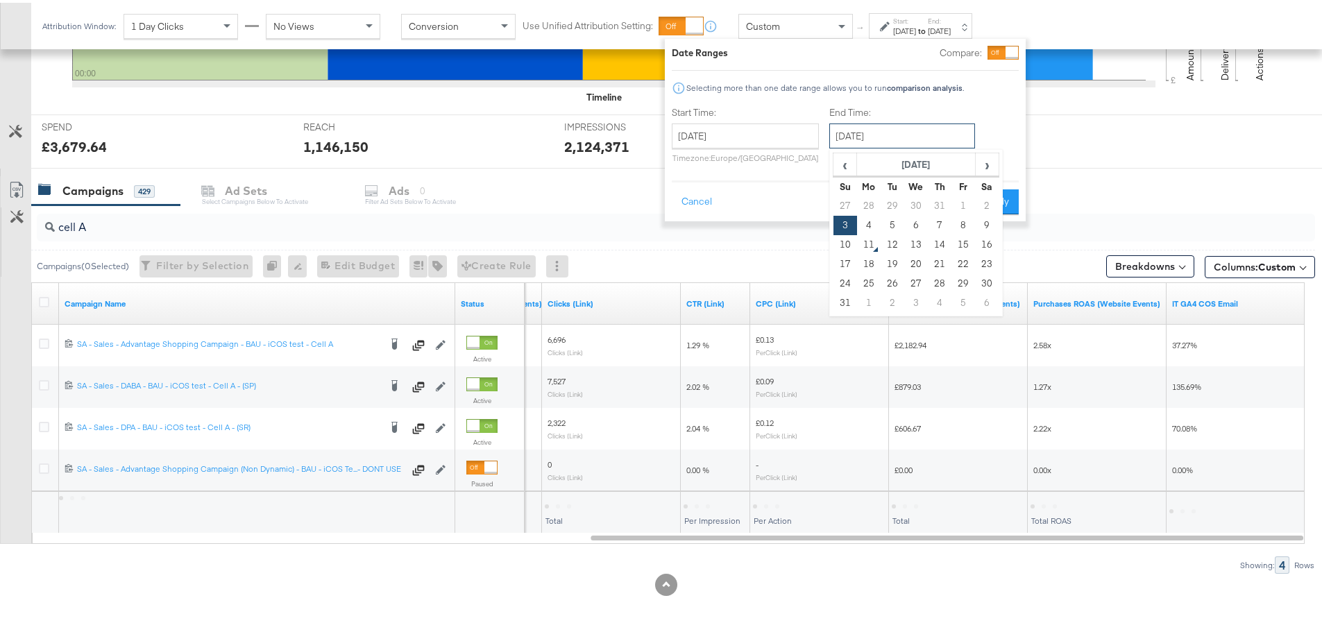
click at [932, 145] on input "[DATE]" at bounding box center [902, 133] width 146 height 25
click at [981, 220] on td "9" at bounding box center [987, 222] width 24 height 19
type input "[DATE]"
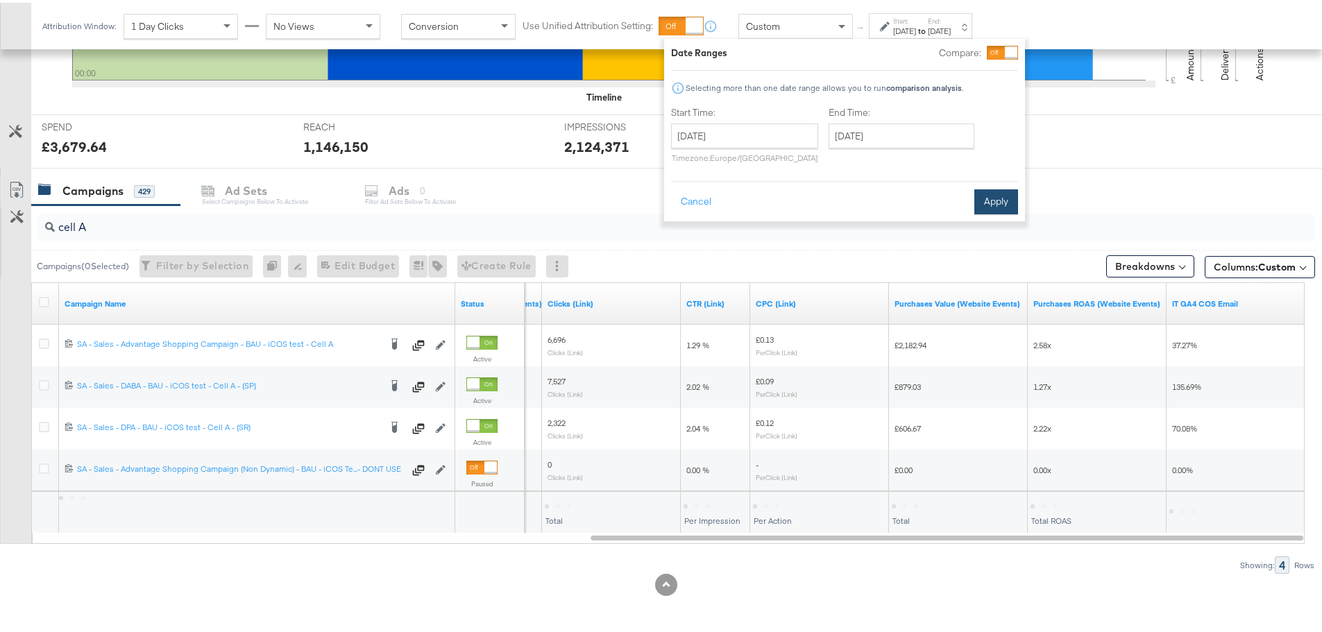
click at [986, 198] on button "Apply" at bounding box center [996, 199] width 44 height 25
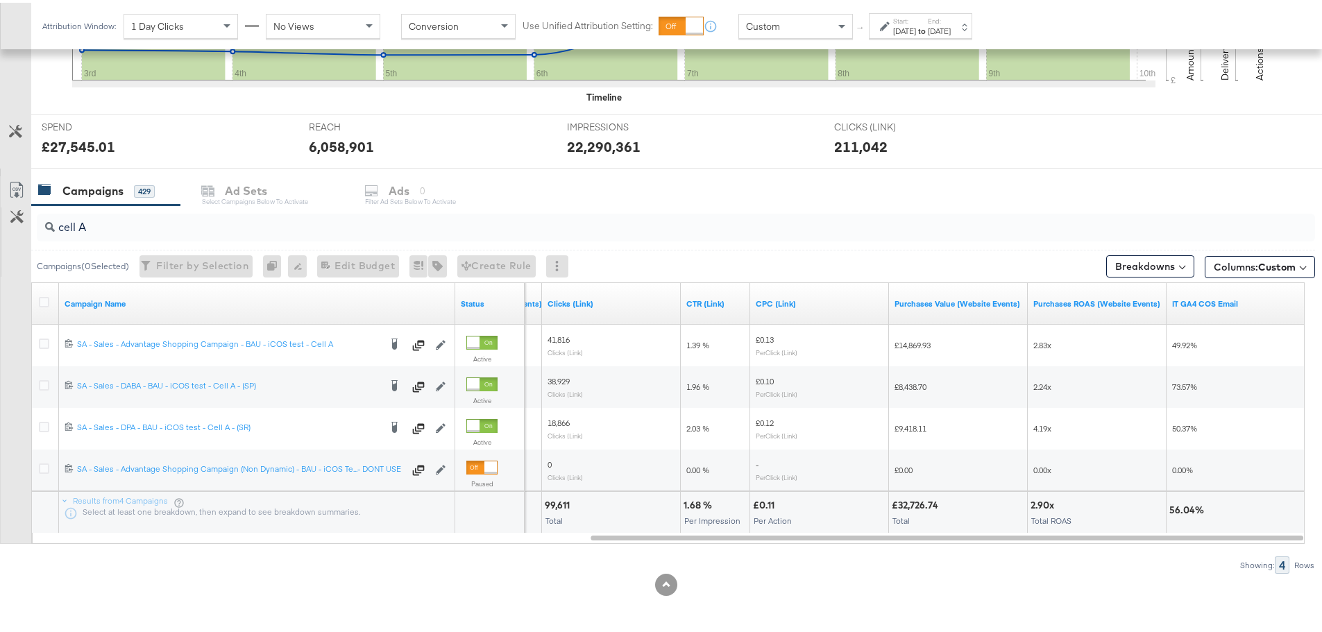
click at [916, 27] on div "[DATE]" at bounding box center [904, 28] width 23 height 11
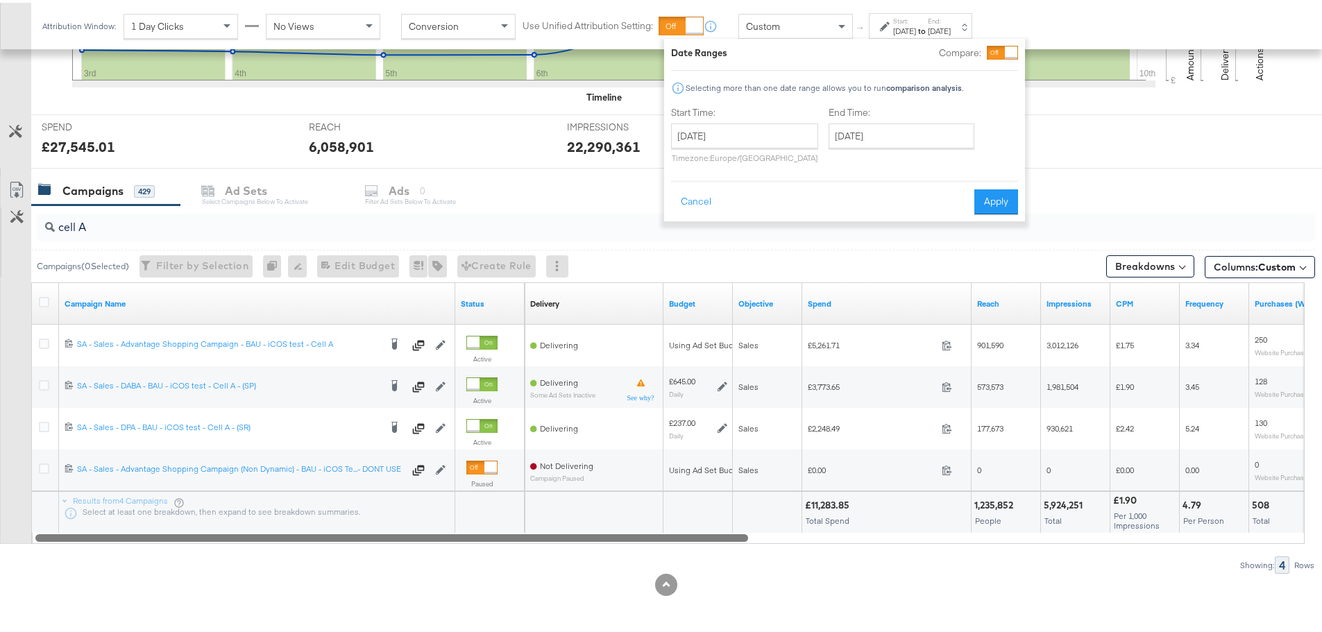
drag, startPoint x: 883, startPoint y: 536, endPoint x: 253, endPoint y: 546, distance: 630.9
click at [253, 546] on div "cell A Campaigns ( 0 Selected) Filter by Selection Filter 0 campaigns 0 Rename …" at bounding box center [657, 387] width 1315 height 369
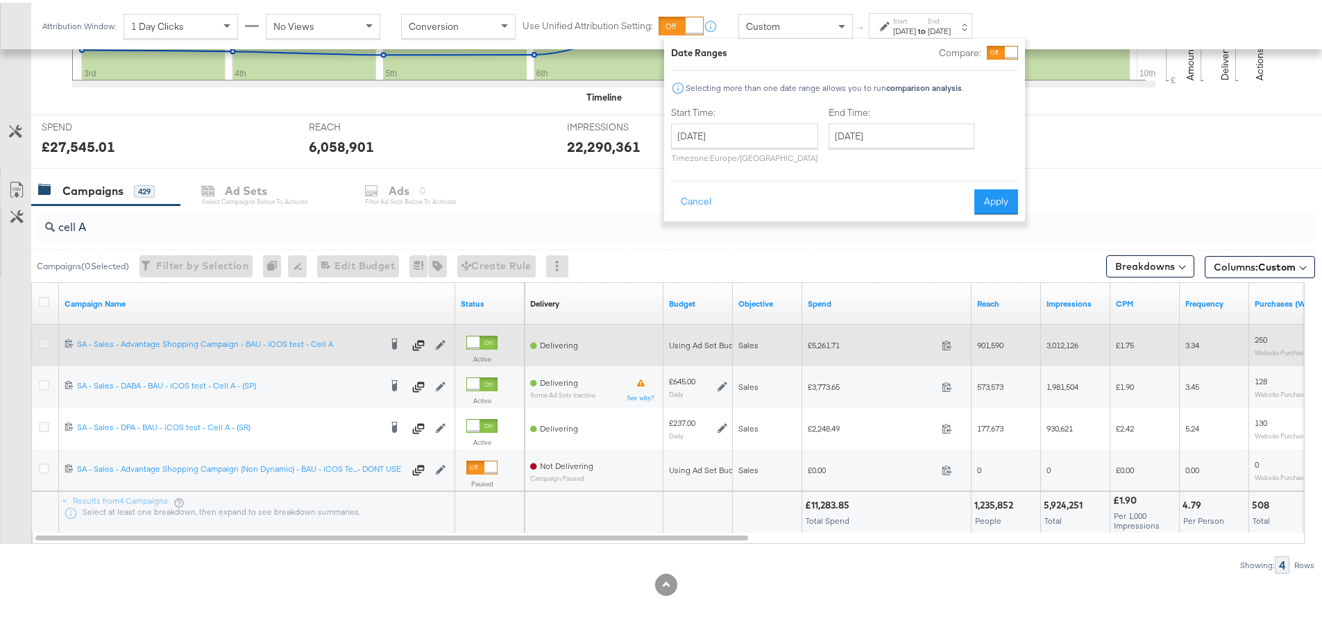
click at [42, 344] on icon at bounding box center [44, 341] width 10 height 10
click at [0, 0] on input "checkbox" at bounding box center [0, 0] width 0 height 0
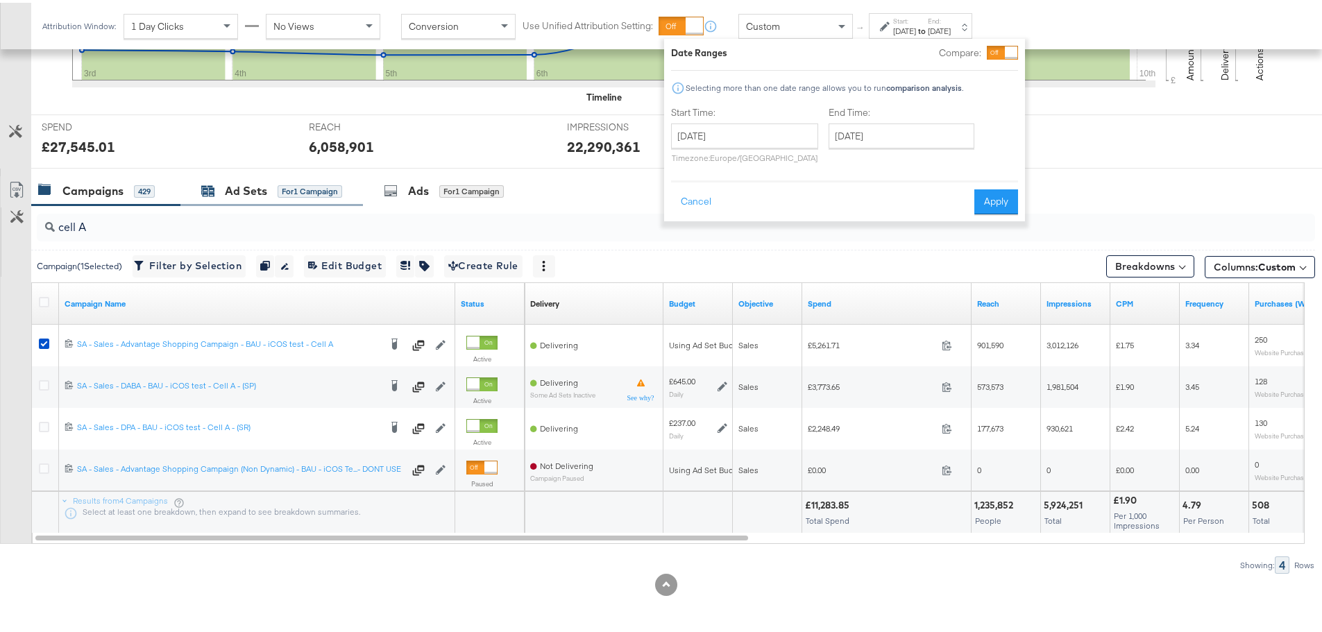
click at [252, 191] on div "Ad Sets" at bounding box center [246, 188] width 42 height 16
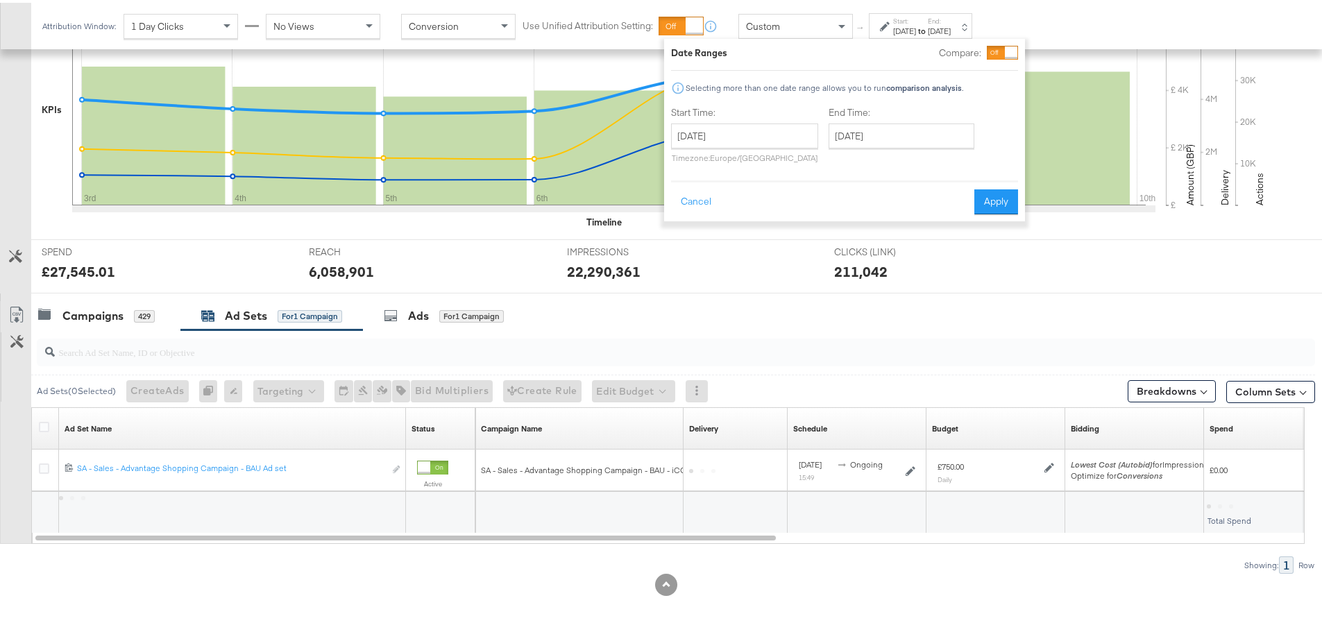
scroll to position [338, 0]
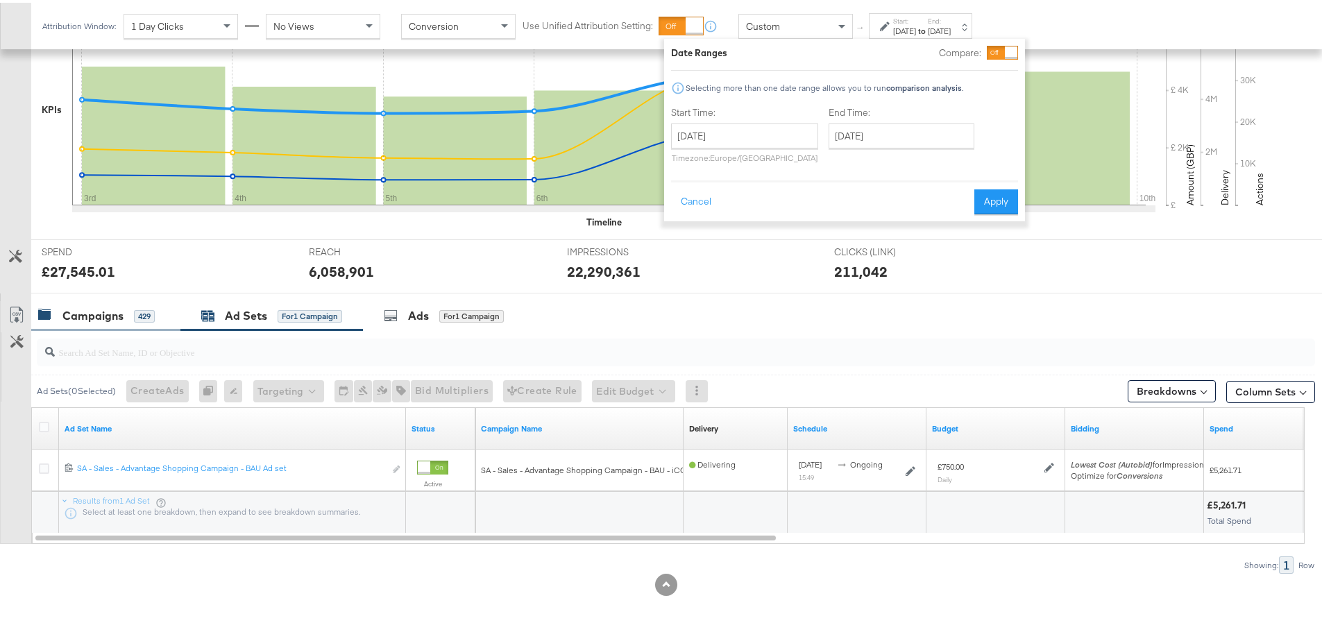
click at [126, 305] on div "Campaigns 429" at bounding box center [96, 313] width 117 height 16
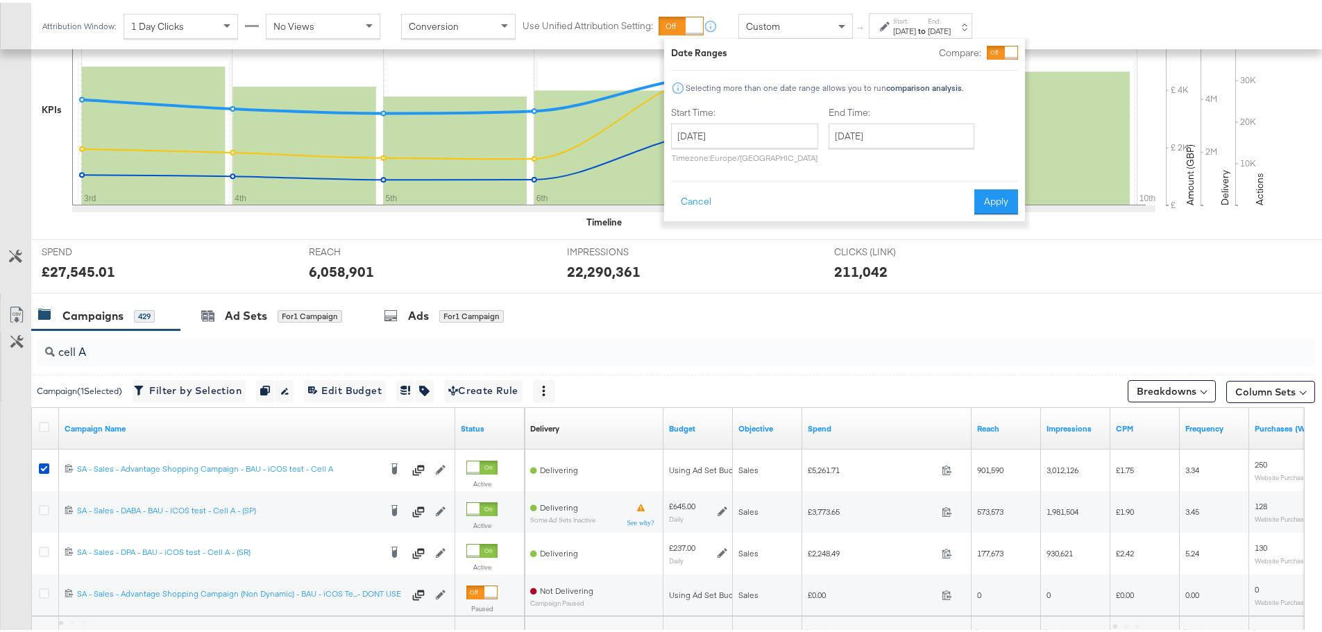
scroll to position [463, 0]
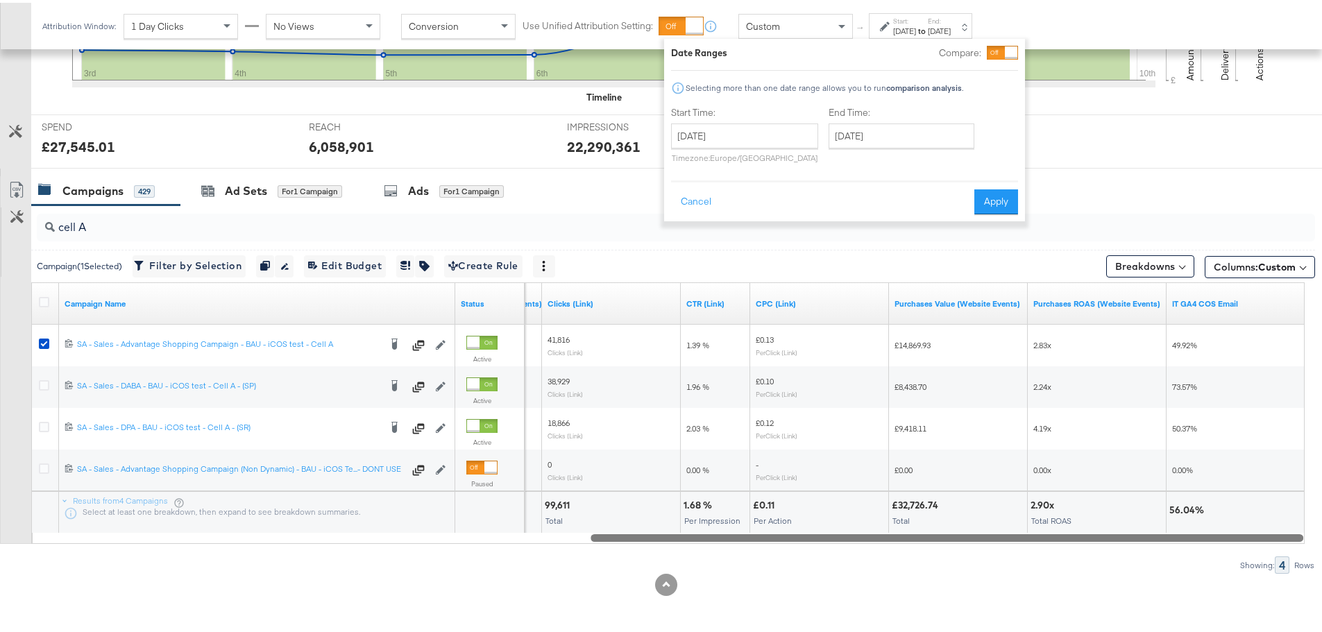
drag, startPoint x: 562, startPoint y: 539, endPoint x: 1332, endPoint y: 542, distance: 769.6
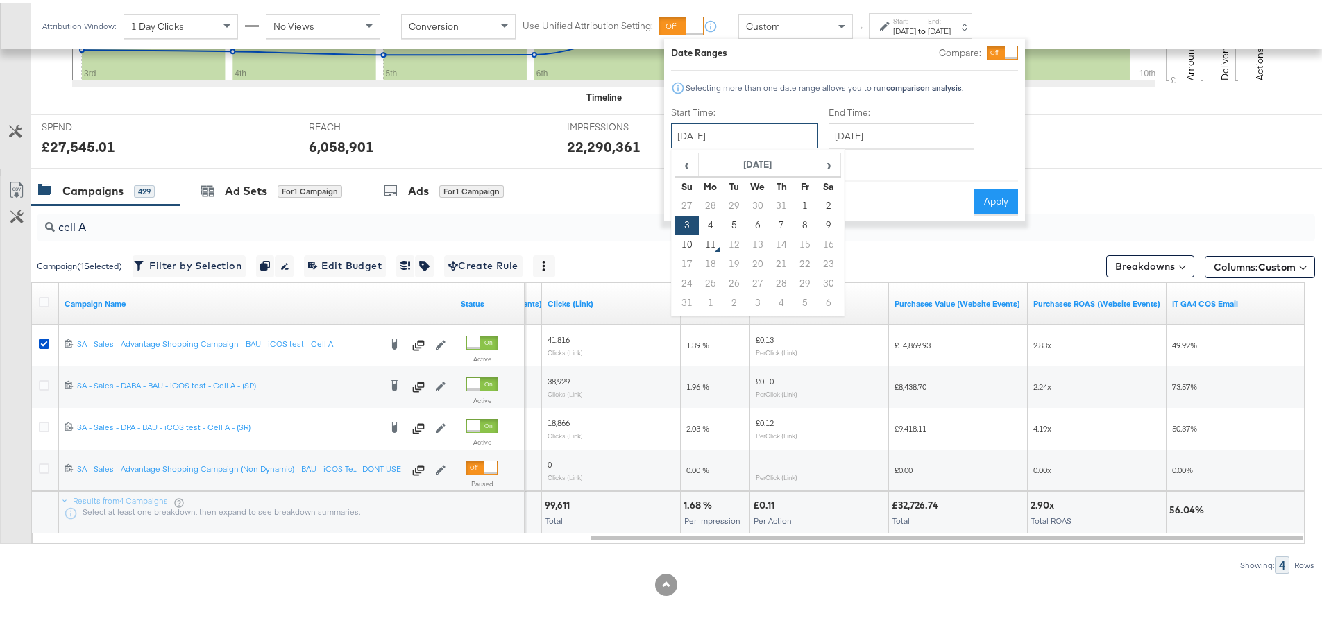
click at [760, 137] on input "[DATE]" at bounding box center [744, 133] width 147 height 25
click at [716, 223] on td "4" at bounding box center [711, 222] width 24 height 19
type input "[DATE]"
click at [868, 134] on input "[DATE]" at bounding box center [902, 133] width 146 height 25
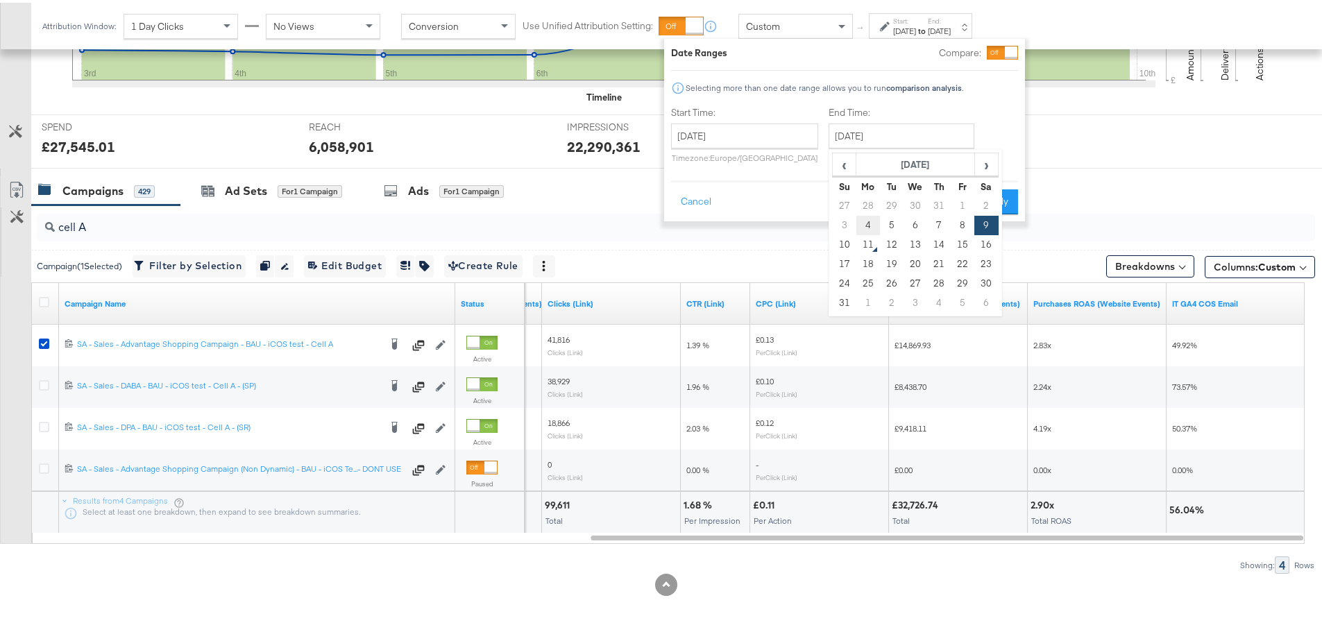
click at [868, 217] on td "4" at bounding box center [868, 222] width 24 height 19
type input "[DATE]"
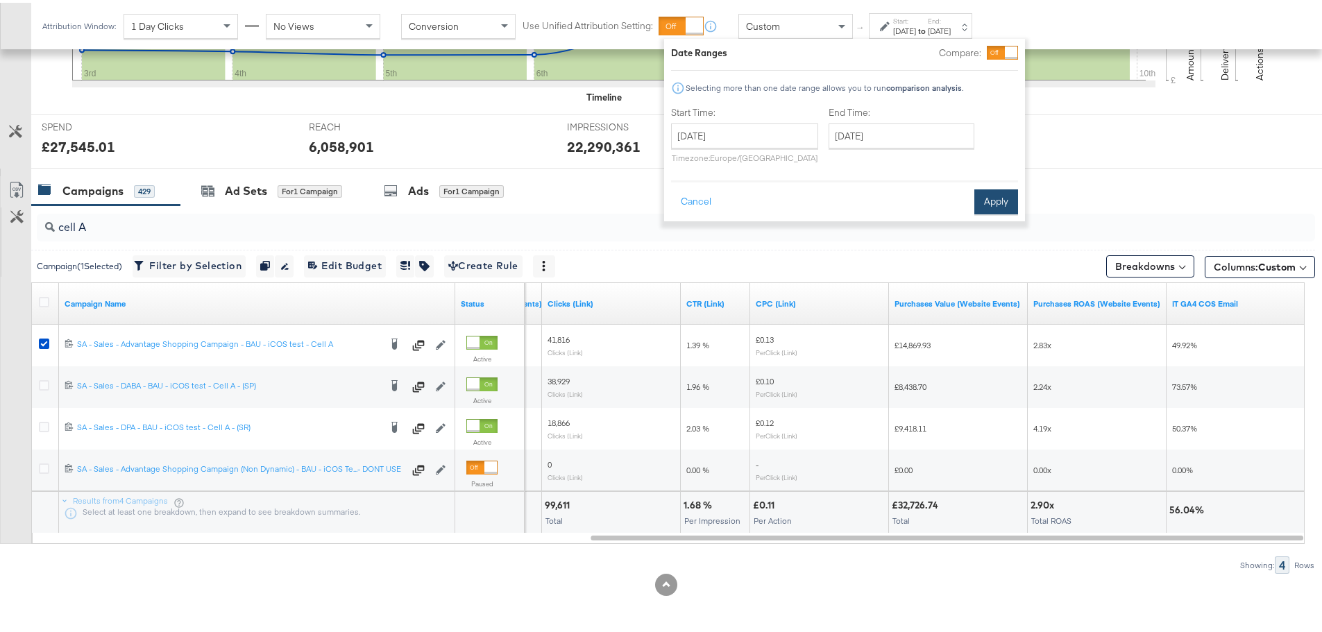
click at [997, 198] on button "Apply" at bounding box center [996, 199] width 44 height 25
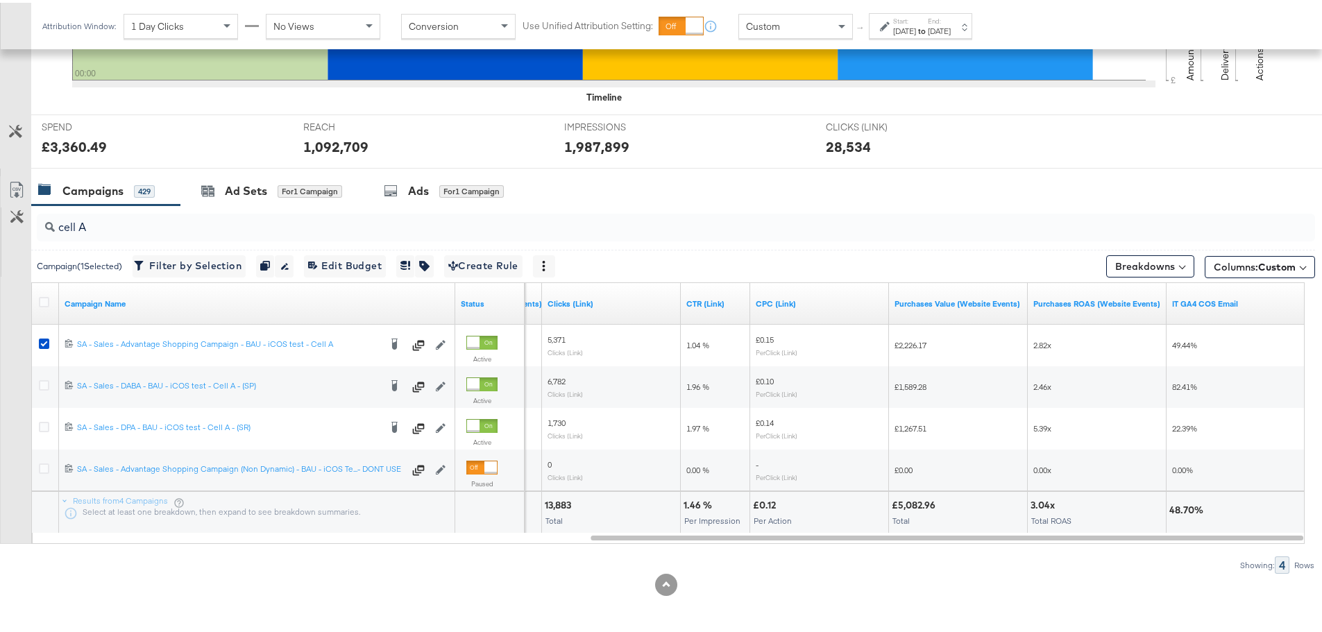
click at [951, 32] on div "[DATE]" at bounding box center [939, 28] width 23 height 11
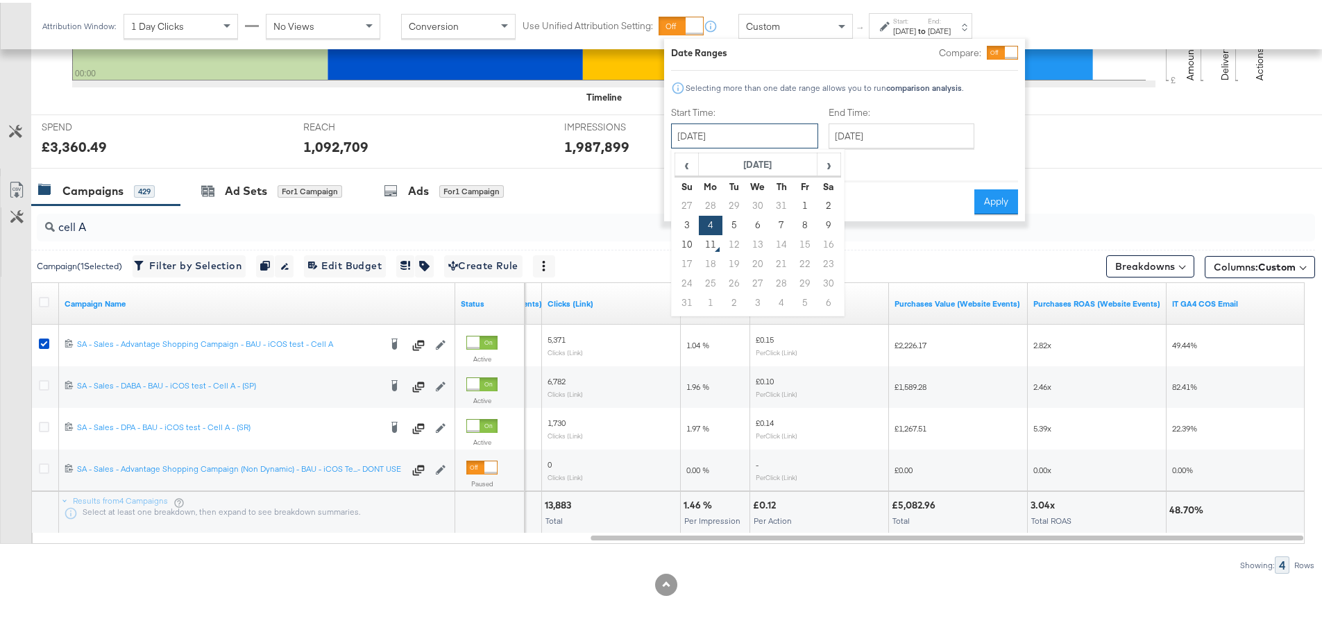
click at [749, 130] on input "[DATE]" at bounding box center [744, 133] width 147 height 25
click at [824, 200] on td "2" at bounding box center [829, 203] width 24 height 19
type input "[DATE]"
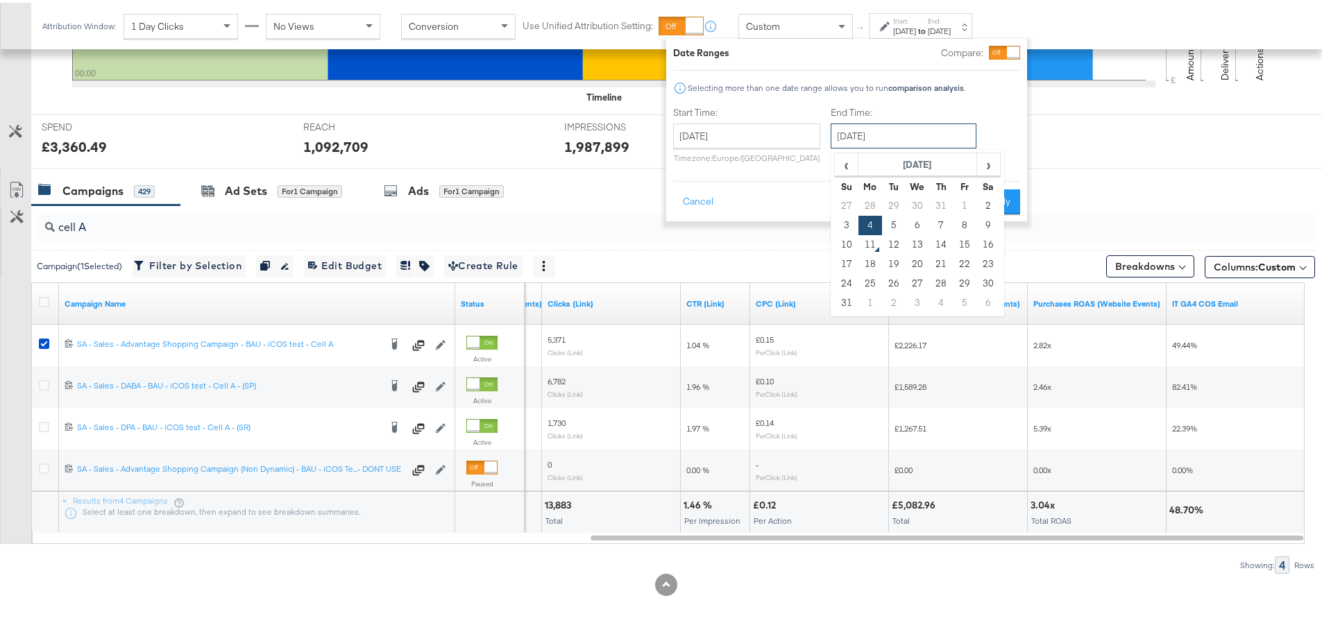
click at [925, 122] on input "[DATE]" at bounding box center [904, 133] width 146 height 25
click at [981, 205] on td "2" at bounding box center [988, 203] width 24 height 19
type input "[DATE]"
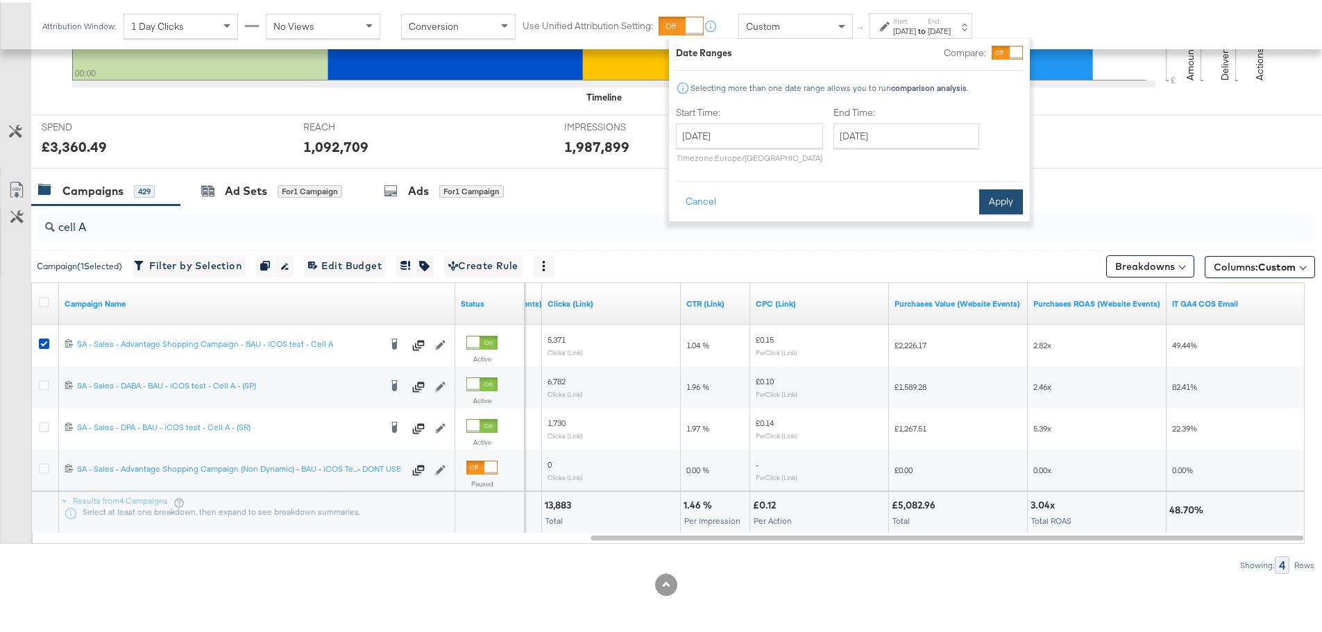
click at [988, 201] on button "Apply" at bounding box center [1001, 199] width 44 height 25
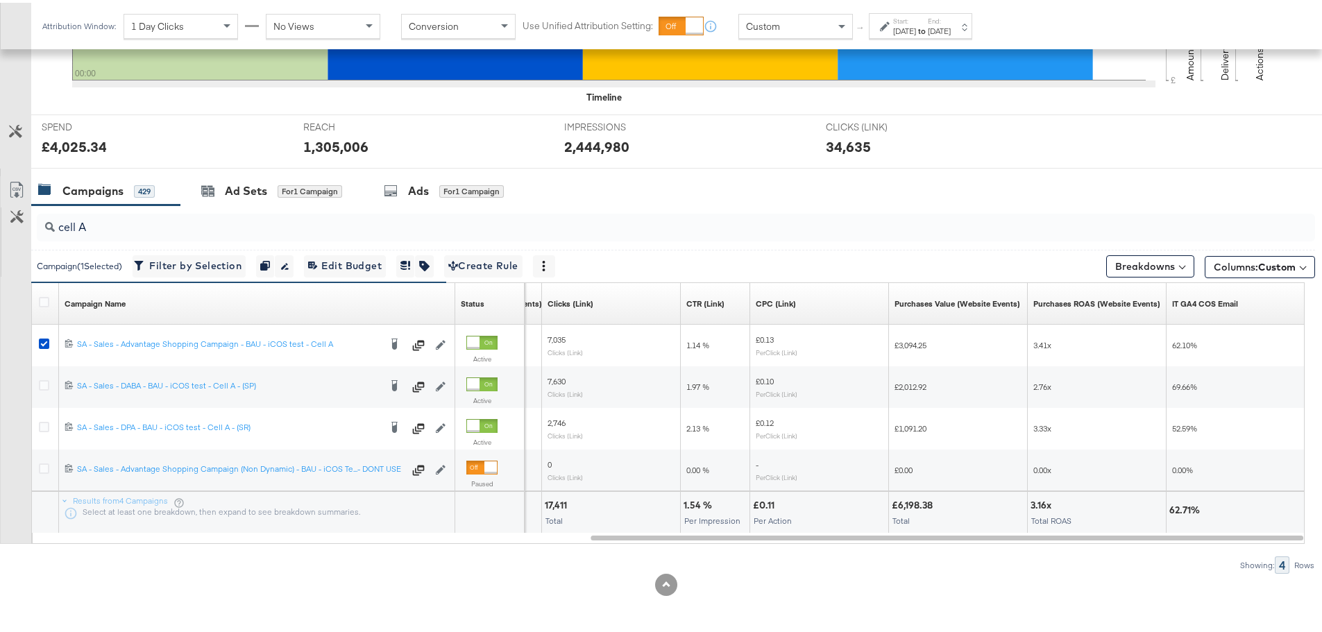
click at [951, 28] on div "[DATE]" at bounding box center [939, 28] width 23 height 11
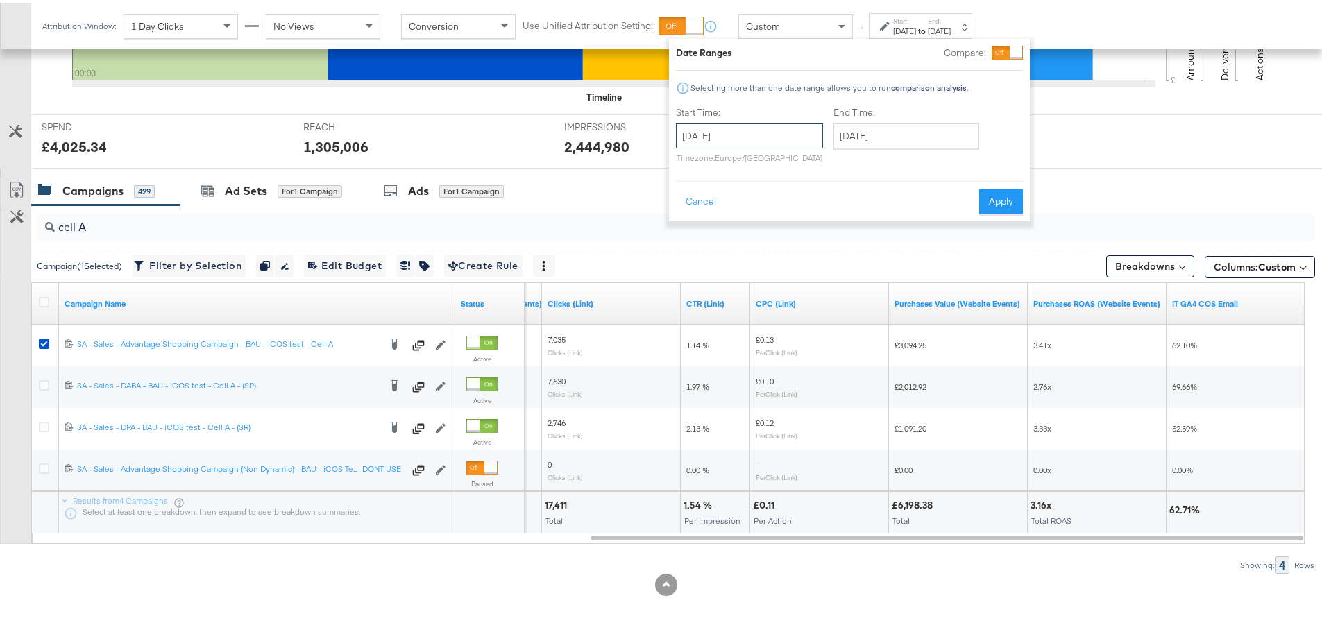
click at [740, 127] on input "[DATE]" at bounding box center [749, 133] width 147 height 25
click at [809, 203] on td "1" at bounding box center [810, 203] width 24 height 19
type input "[DATE]"
click at [904, 134] on input "[DATE]" at bounding box center [903, 133] width 146 height 25
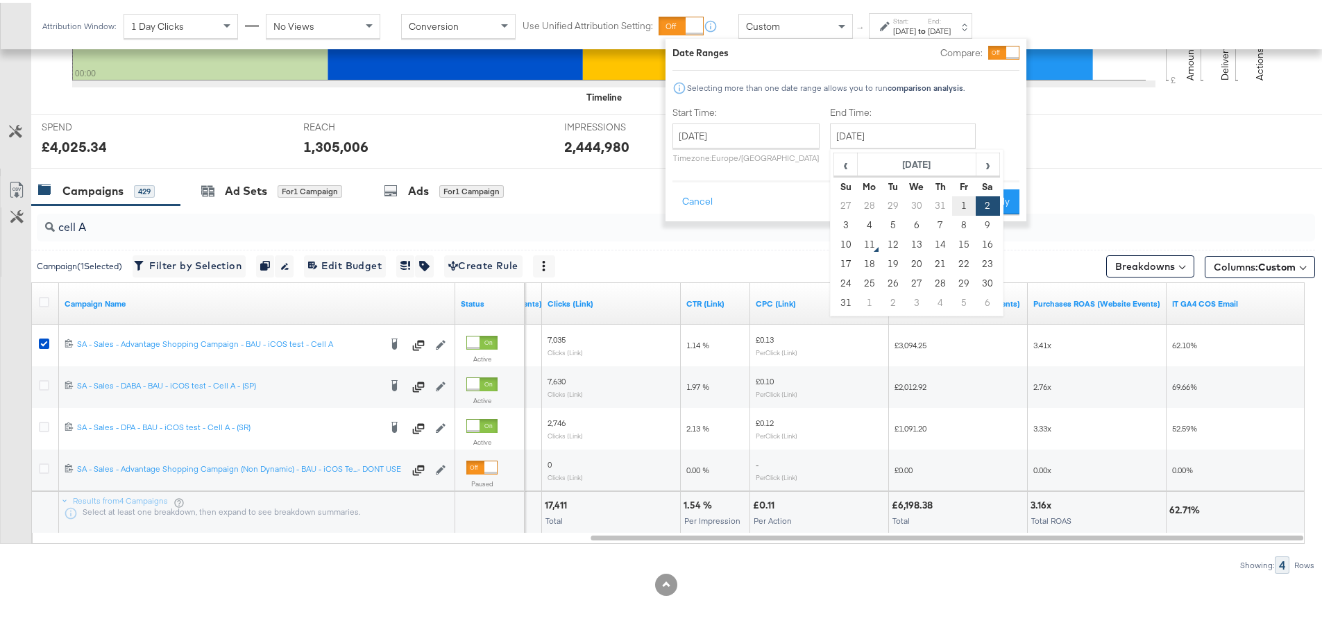
click at [953, 201] on td "1" at bounding box center [964, 203] width 24 height 19
type input "[DATE]"
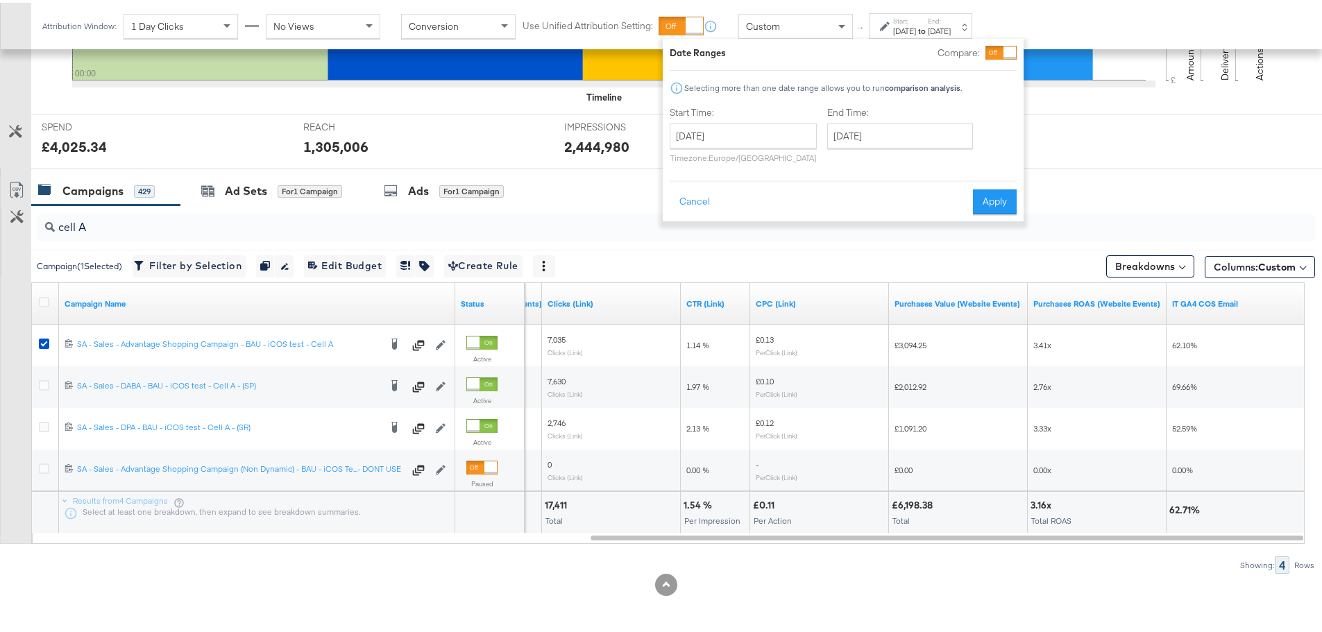
click at [979, 195] on button "Apply" at bounding box center [995, 199] width 44 height 25
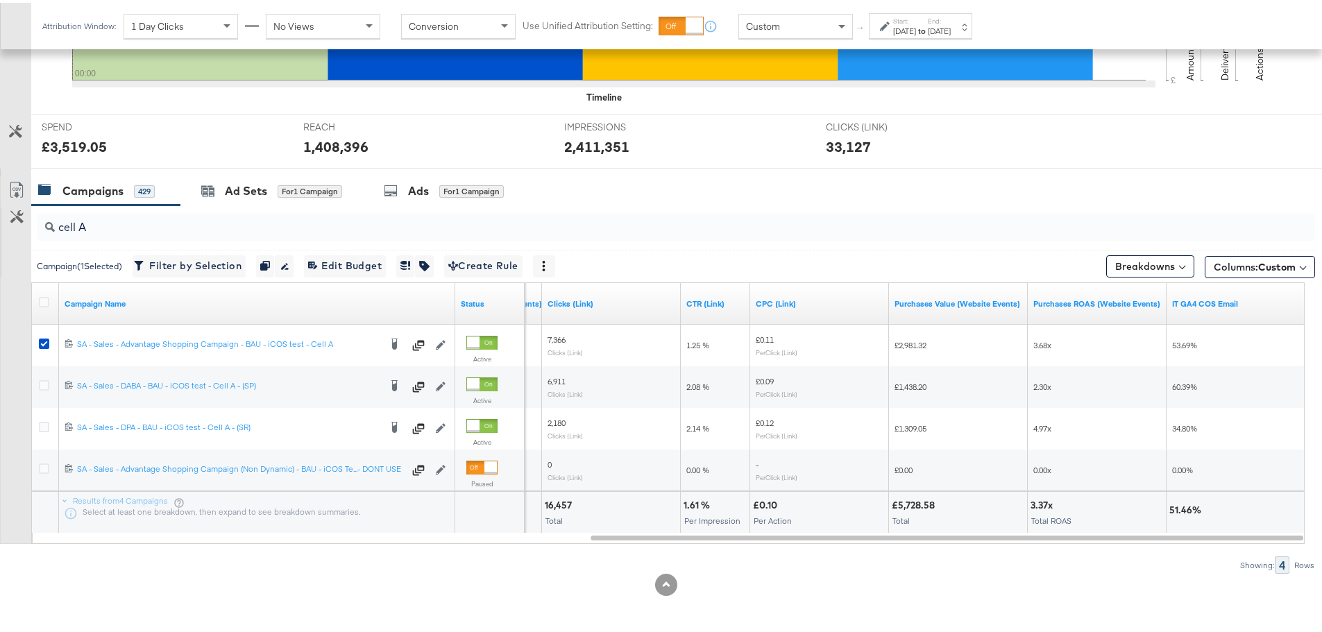
click at [916, 30] on div "[DATE]" at bounding box center [904, 28] width 23 height 11
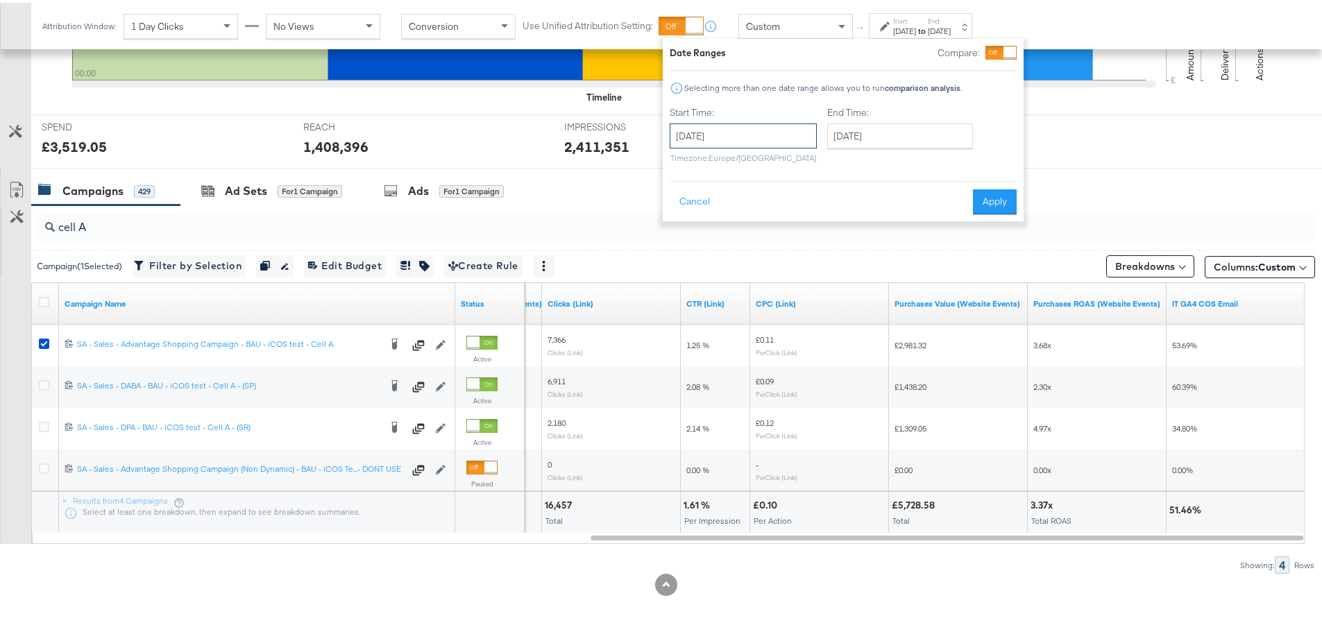
click at [750, 133] on input "[DATE]" at bounding box center [743, 133] width 147 height 25
click at [777, 201] on td "31" at bounding box center [780, 203] width 24 height 19
type input "[DATE]"
click at [876, 149] on div "End Time: [DATE] ‹ [DATE] › Su Mo Tu We Th Fr Sa 27 28 29 30 31 1 2 3 4 5 6 7 8…" at bounding box center [903, 134] width 151 height 63
click at [883, 135] on input "[DATE]" at bounding box center [901, 133] width 146 height 25
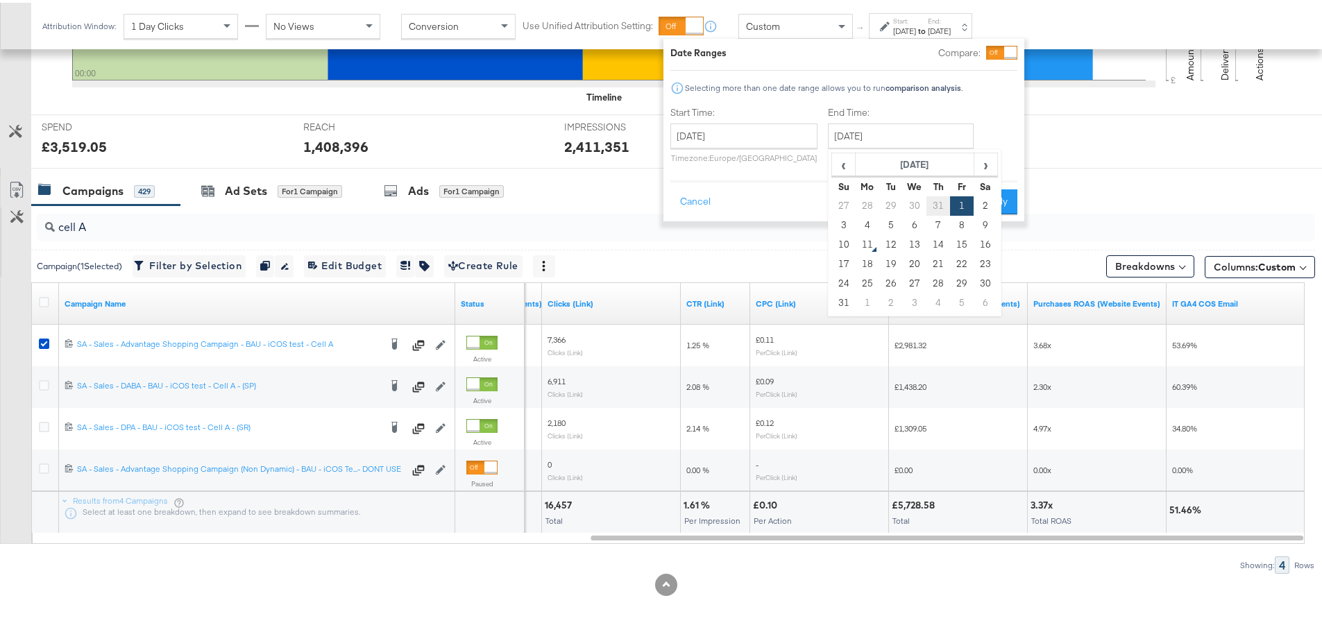
click at [937, 200] on td "31" at bounding box center [938, 203] width 24 height 19
type input "[DATE]"
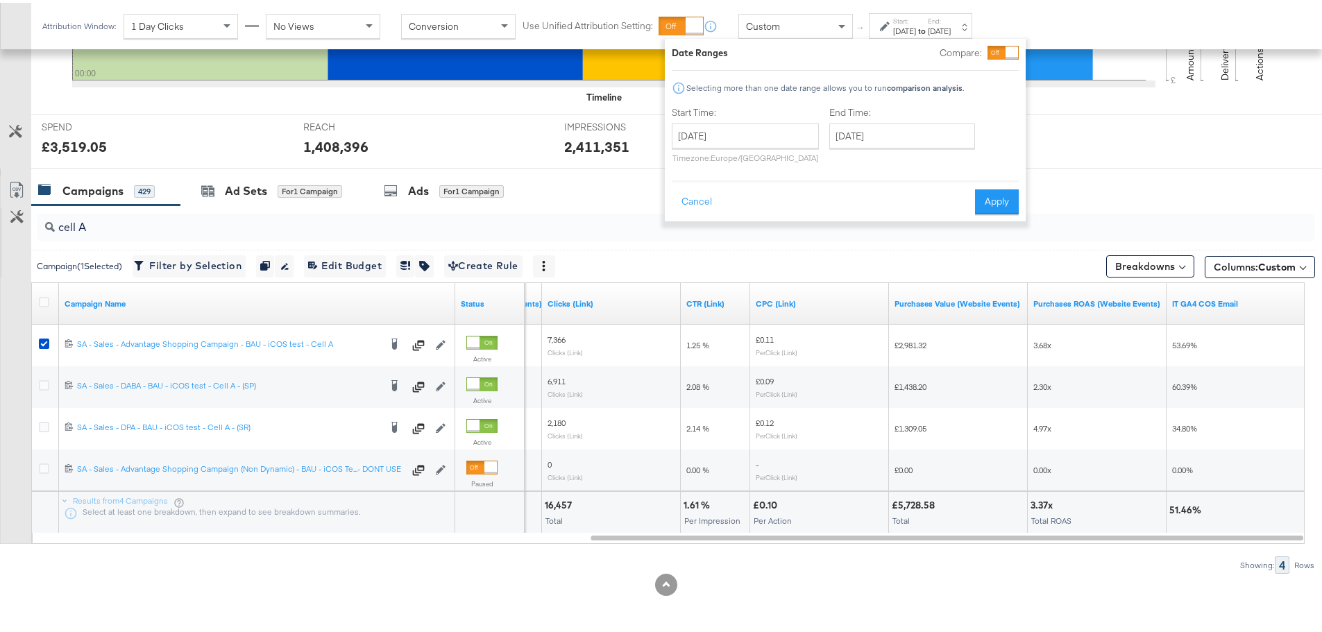
click at [986, 190] on button "Apply" at bounding box center [997, 199] width 44 height 25
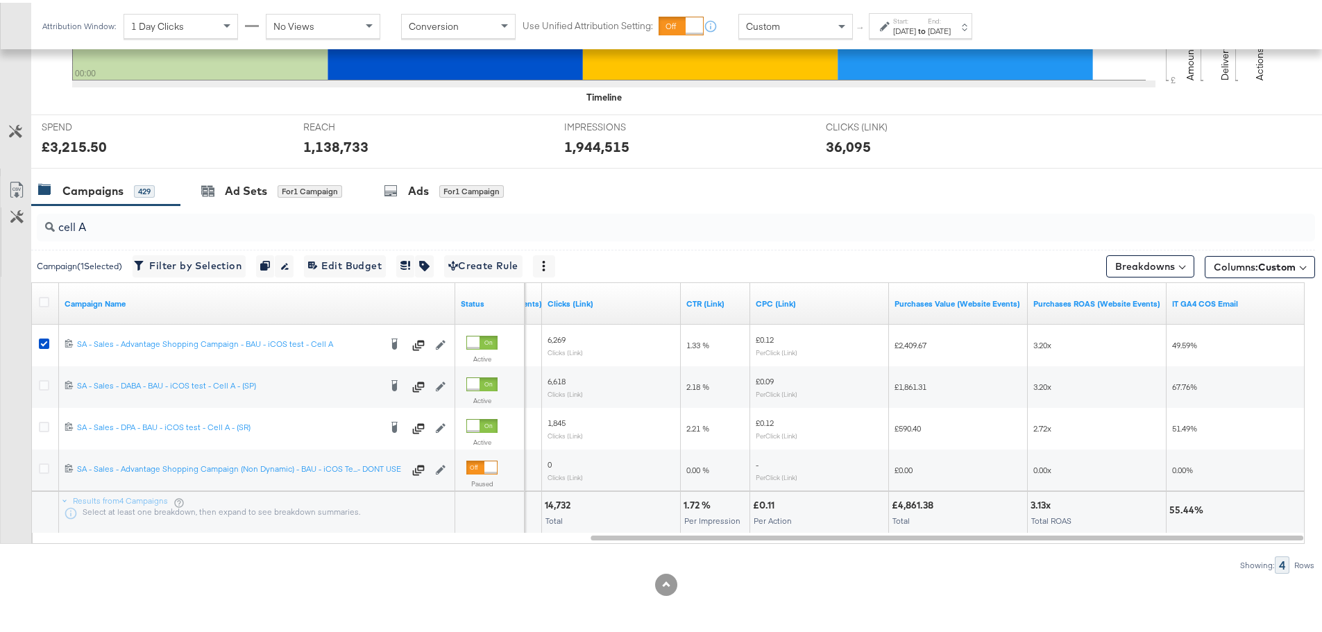
click at [916, 28] on div "[DATE]" at bounding box center [904, 28] width 23 height 11
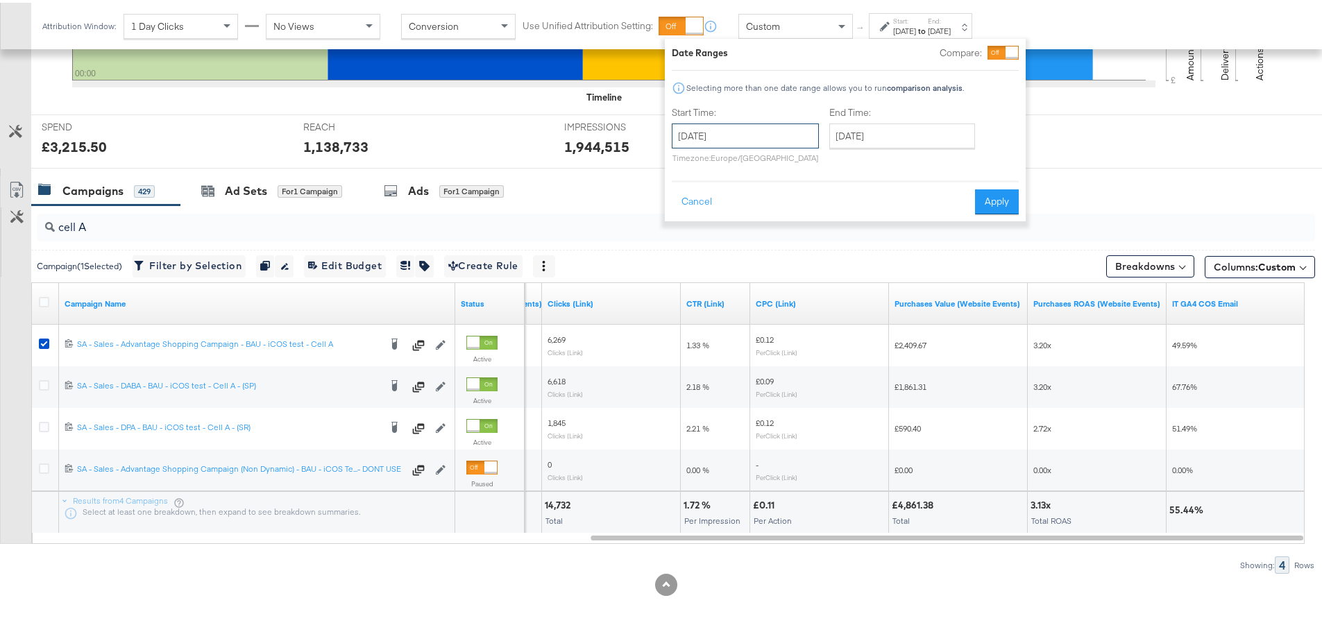
click at [757, 126] on input "[DATE]" at bounding box center [745, 133] width 147 height 25
click at [752, 281] on td "30" at bounding box center [759, 280] width 24 height 19
type input "[DATE]"
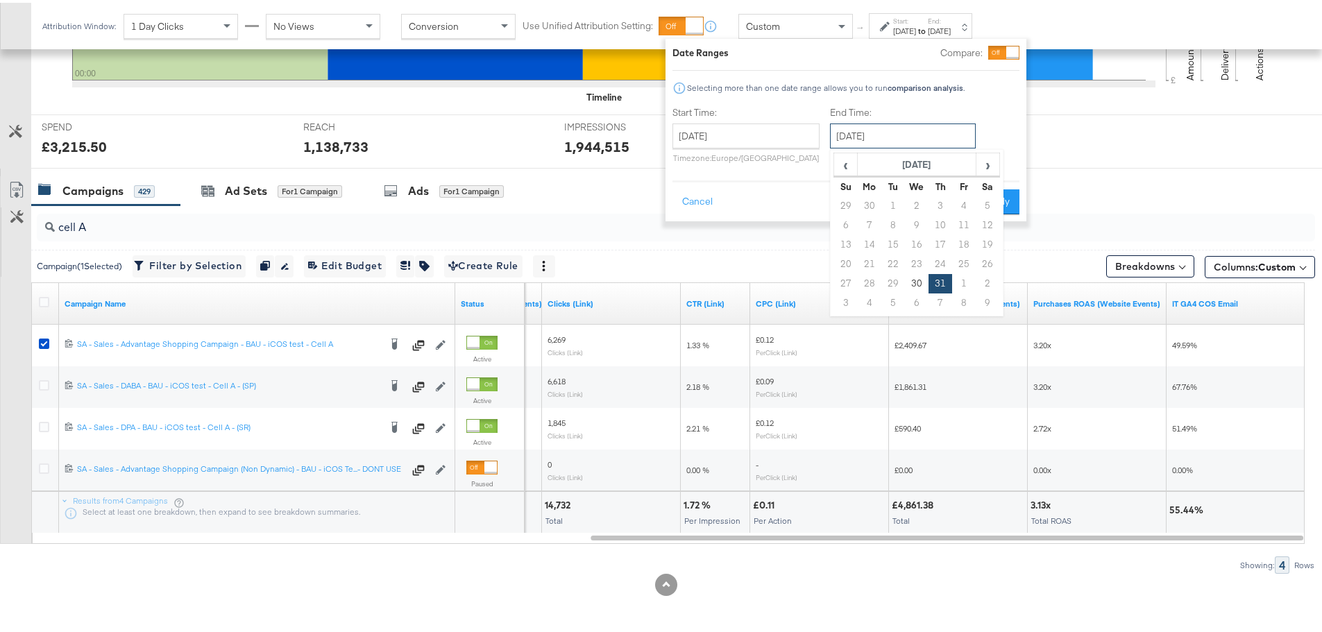
click at [872, 128] on input "[DATE]" at bounding box center [903, 133] width 146 height 25
click at [916, 282] on td "30" at bounding box center [917, 280] width 24 height 19
type input "[DATE]"
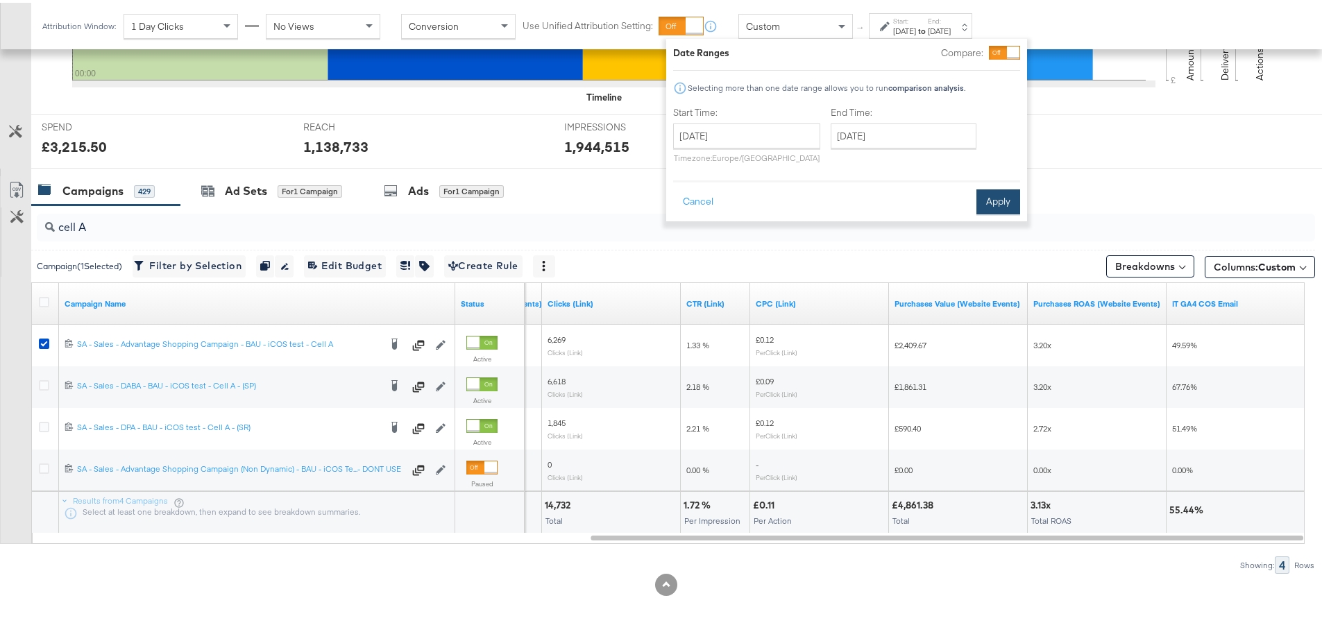
click at [1015, 203] on button "Apply" at bounding box center [998, 199] width 44 height 25
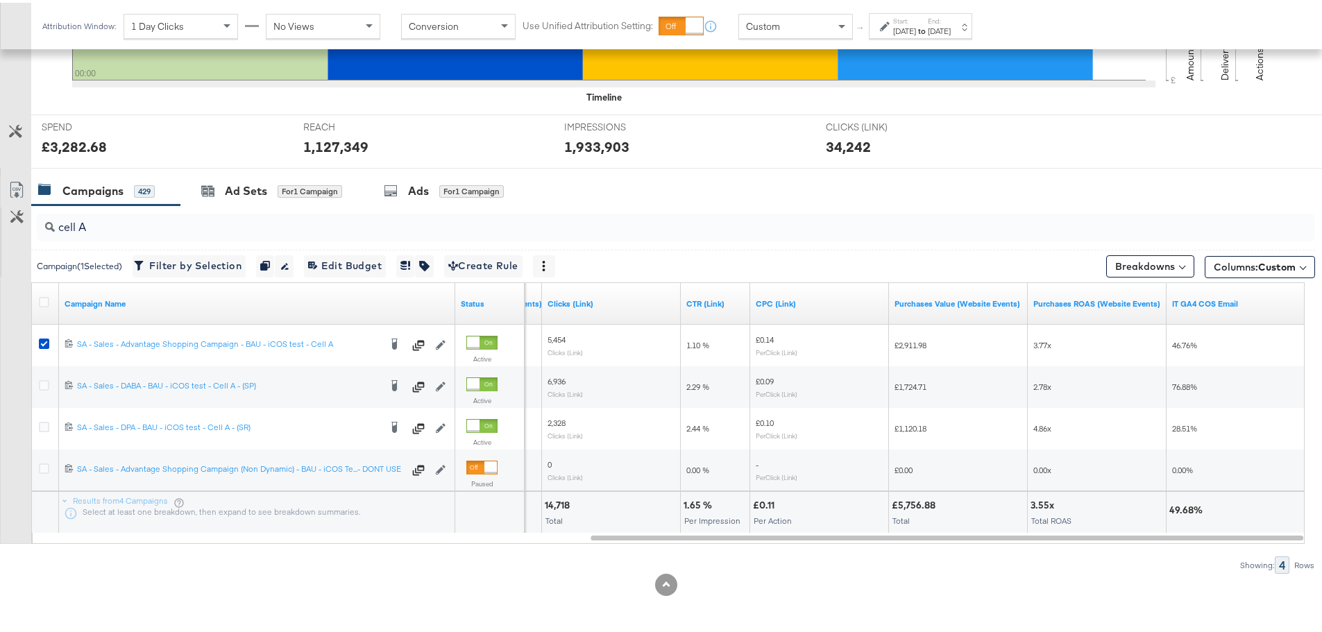
click at [945, 19] on div "Start: [DATE] to End: [DATE]" at bounding box center [922, 24] width 58 height 20
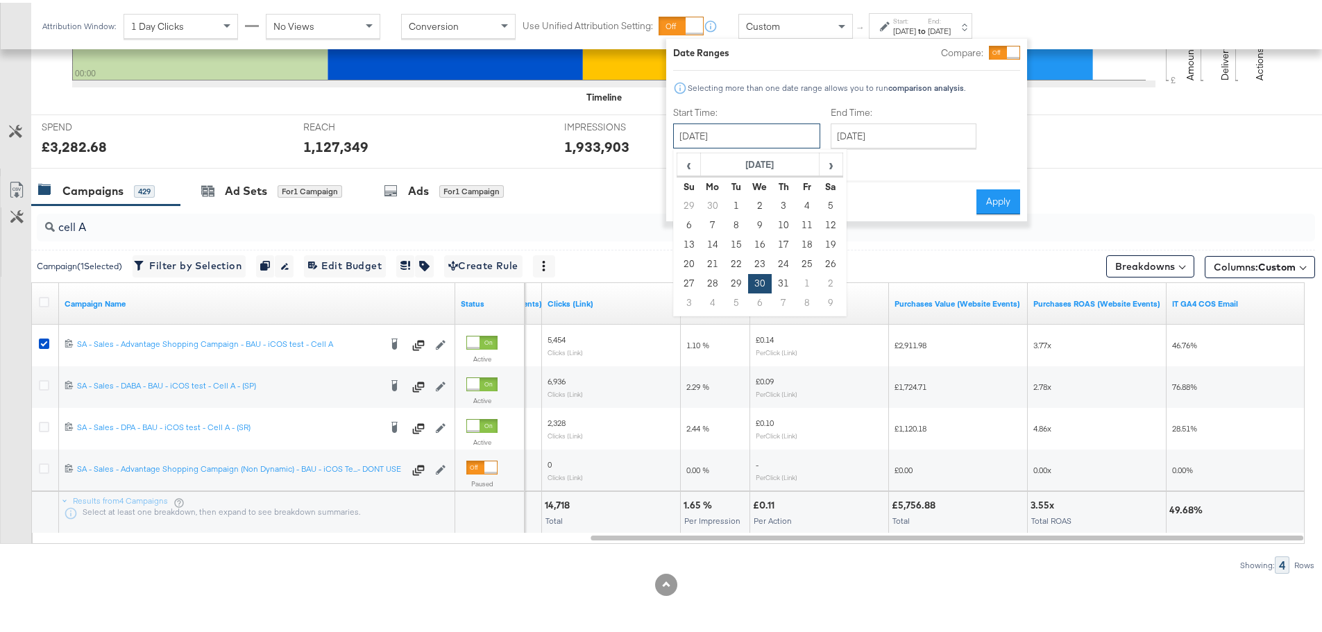
click at [790, 133] on input "[DATE]" at bounding box center [746, 133] width 147 height 25
click at [727, 280] on td "29" at bounding box center [737, 280] width 24 height 19
type input "[DATE]"
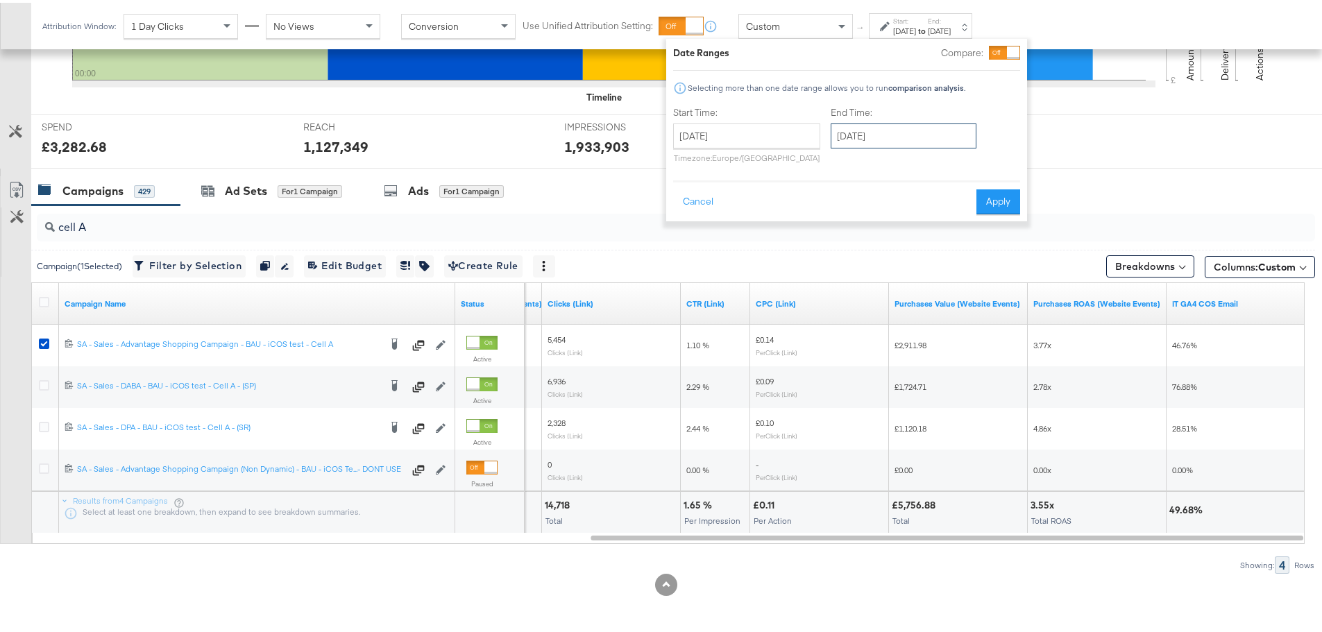
click at [858, 127] on input "[DATE]" at bounding box center [904, 133] width 146 height 25
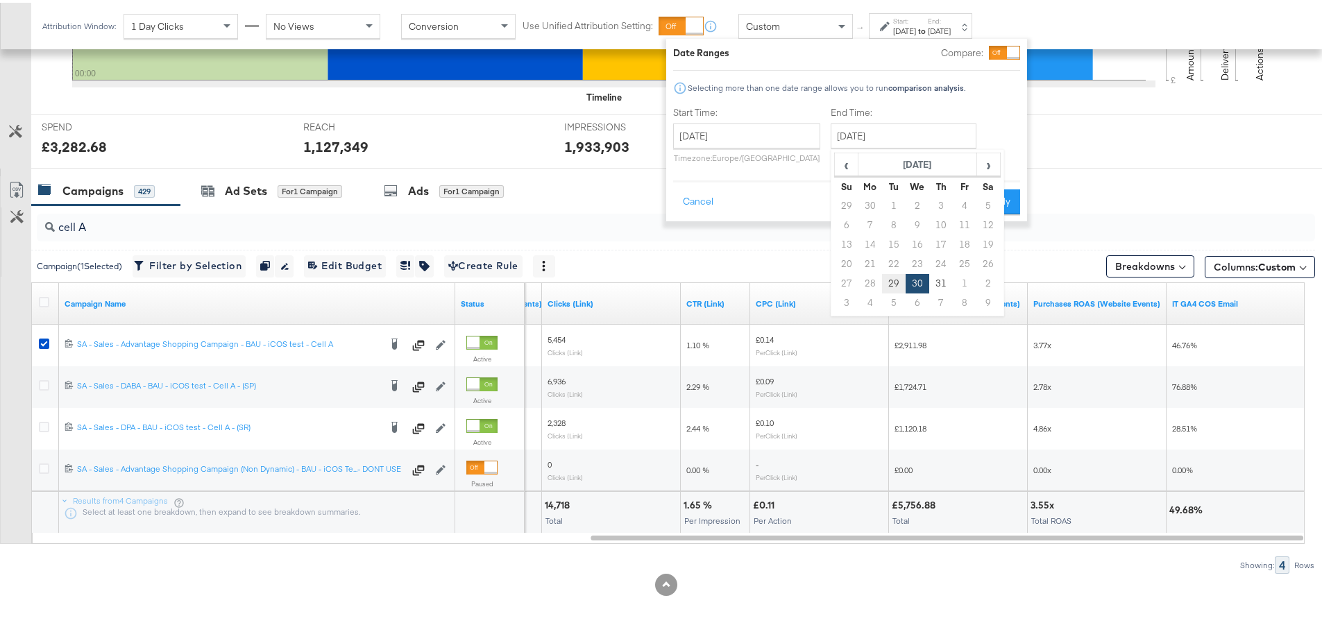
click at [894, 280] on td "29" at bounding box center [894, 280] width 24 height 19
type input "[DATE]"
click at [974, 198] on div "Cancel Apply" at bounding box center [846, 195] width 347 height 34
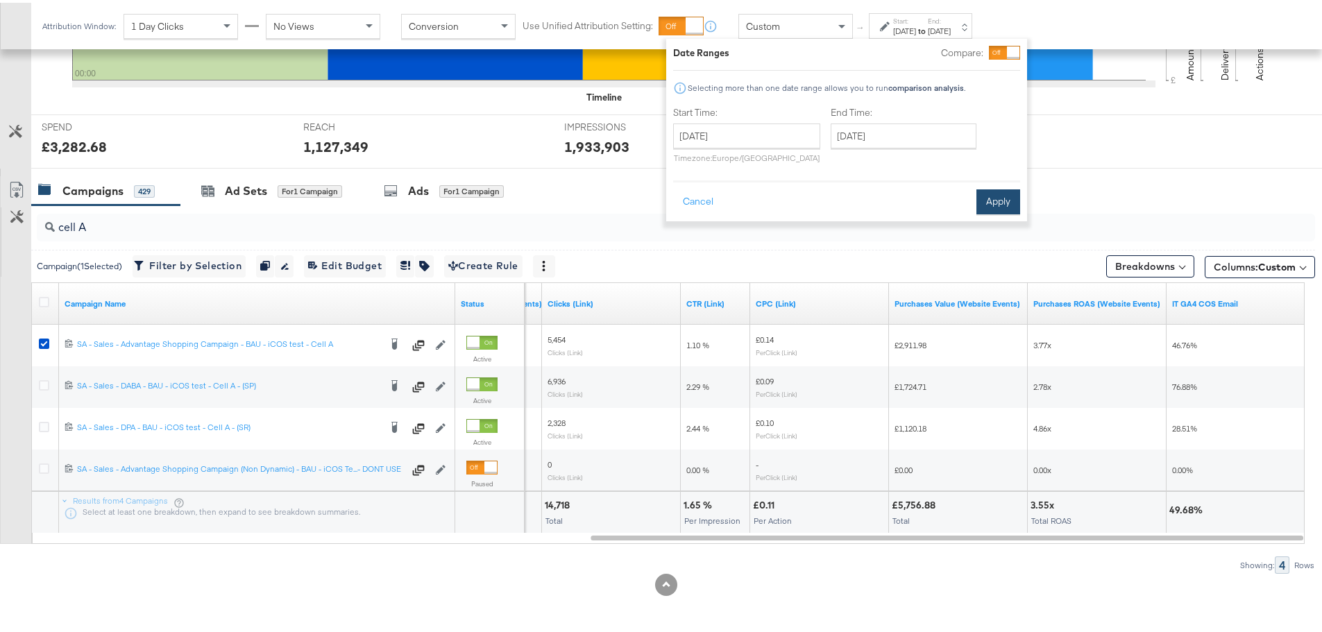
click at [1003, 189] on button "Apply" at bounding box center [998, 199] width 44 height 25
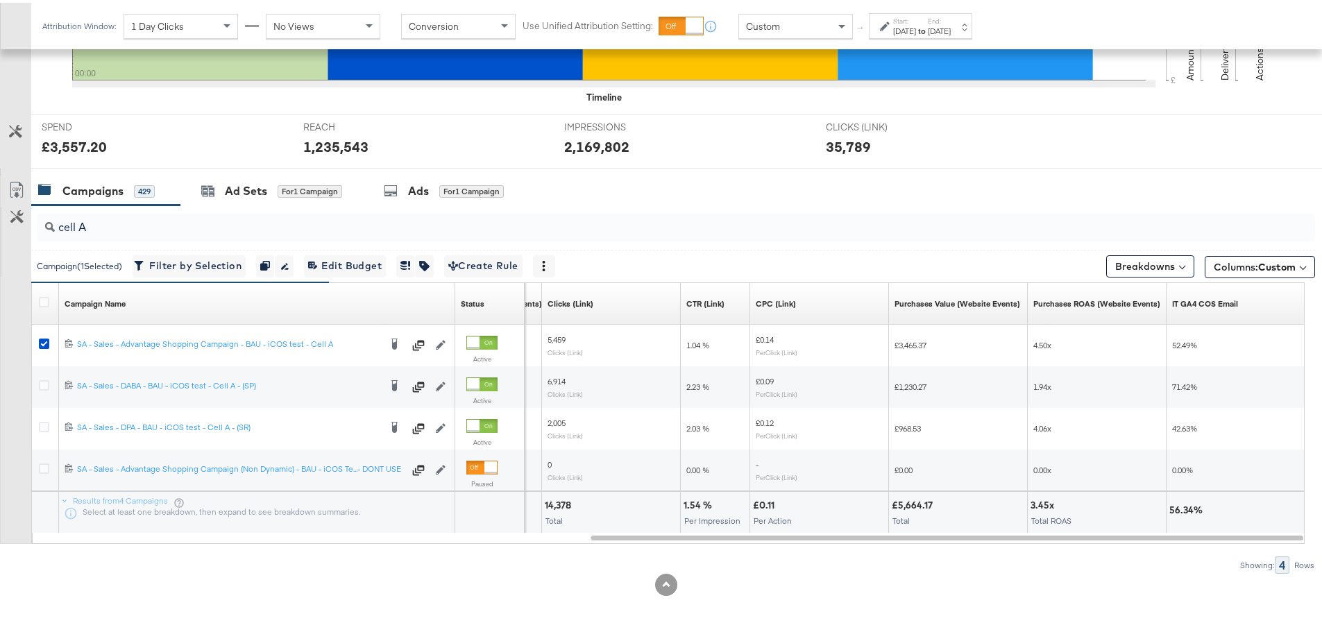
click at [951, 20] on label "End:" at bounding box center [939, 18] width 23 height 9
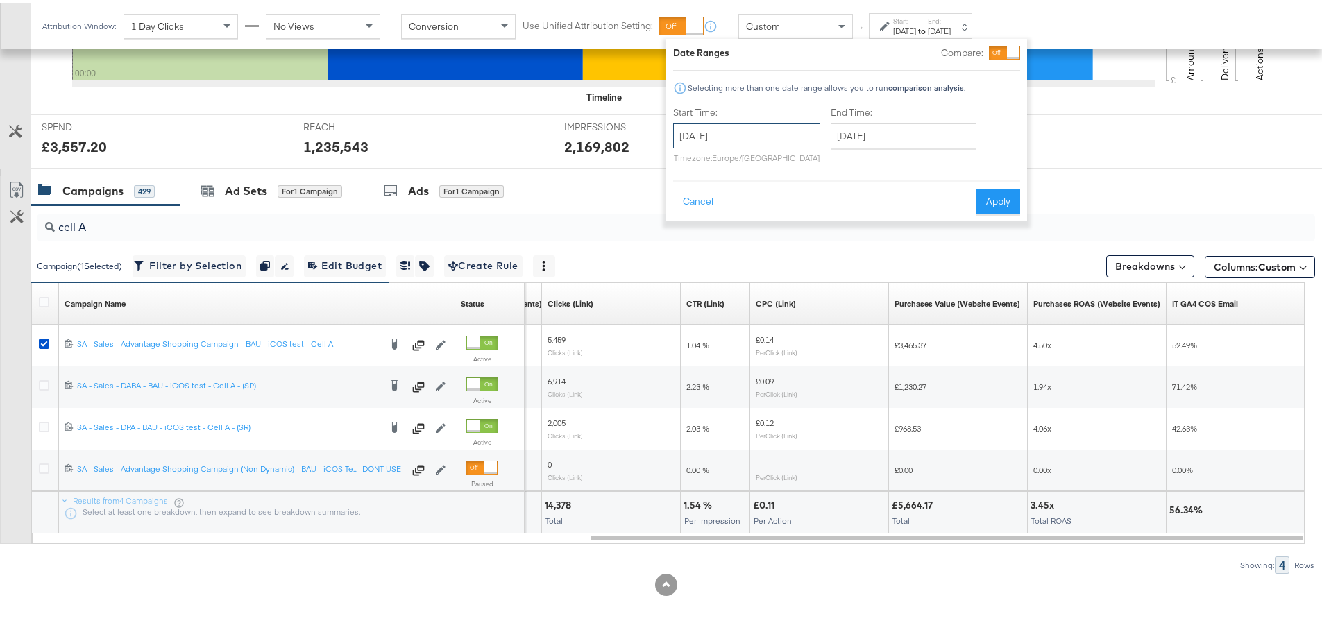
click at [778, 130] on input "[DATE]" at bounding box center [746, 133] width 147 height 25
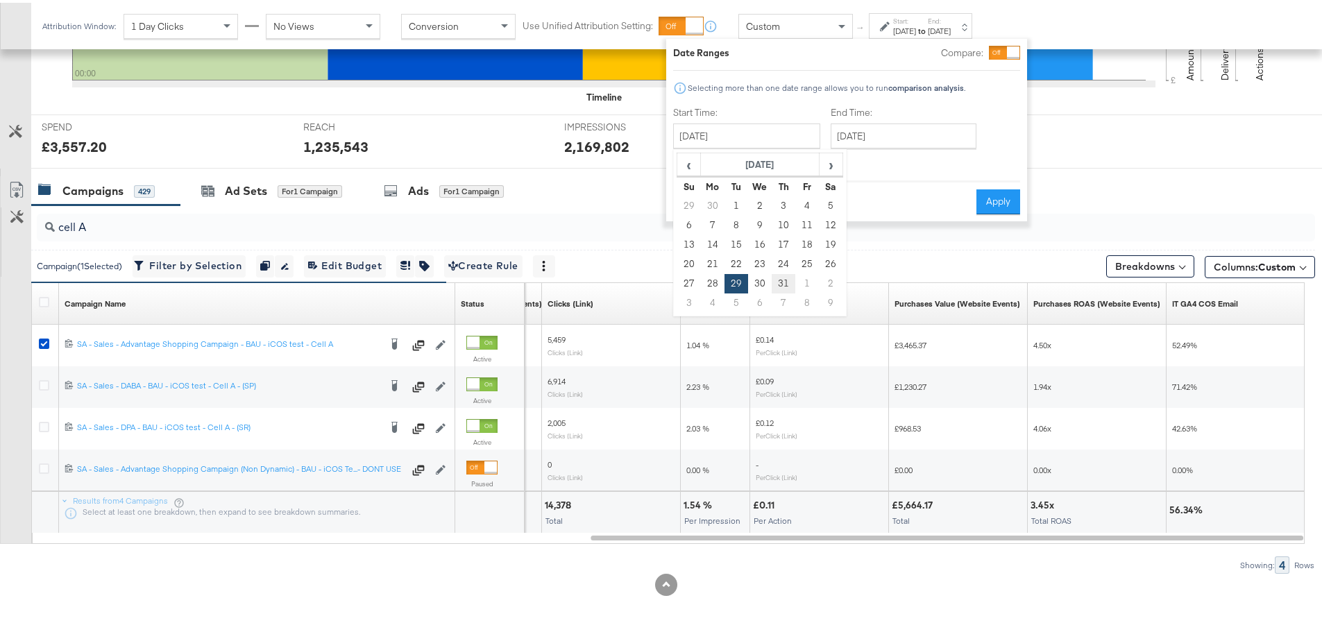
click at [779, 281] on td "31" at bounding box center [784, 280] width 24 height 19
type input "[DATE]"
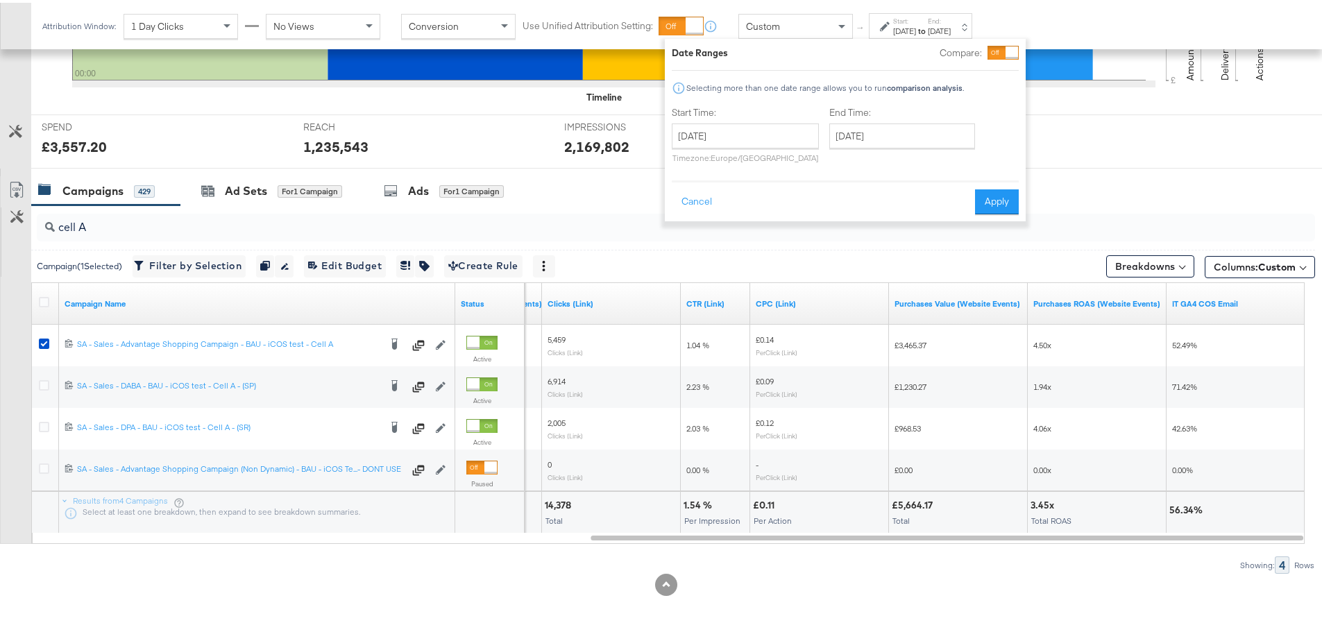
click at [982, 199] on button "Apply" at bounding box center [997, 199] width 44 height 25
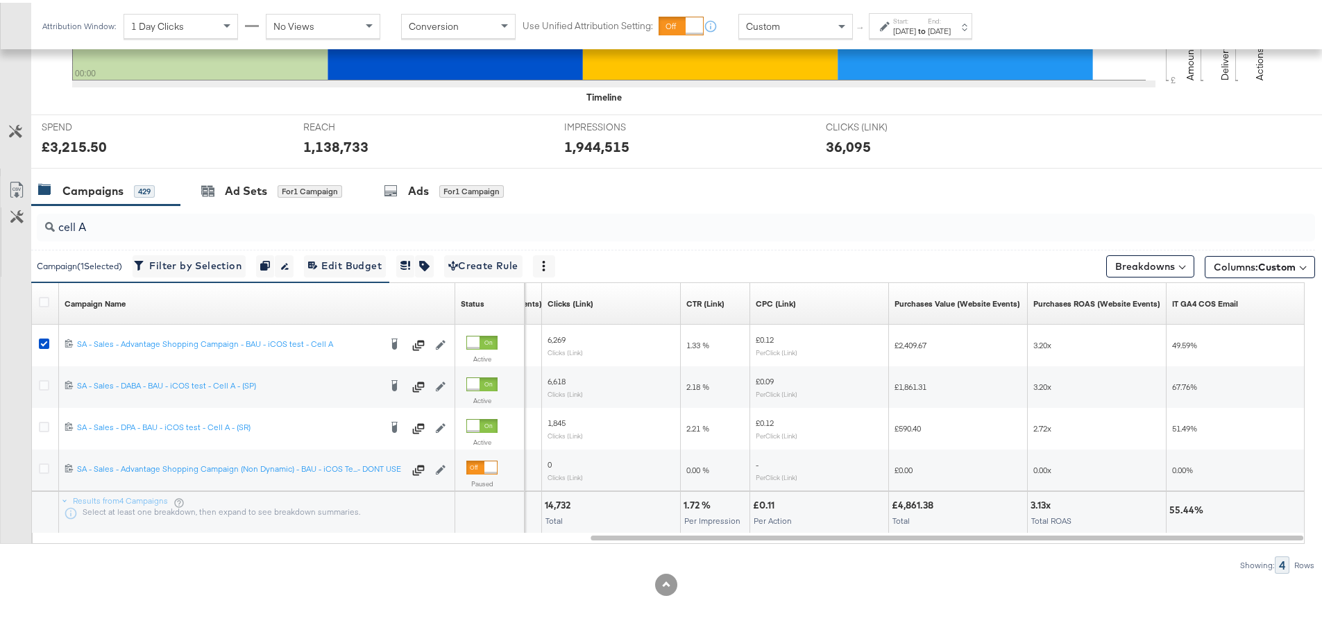
click at [916, 24] on div "[DATE]" at bounding box center [904, 28] width 23 height 11
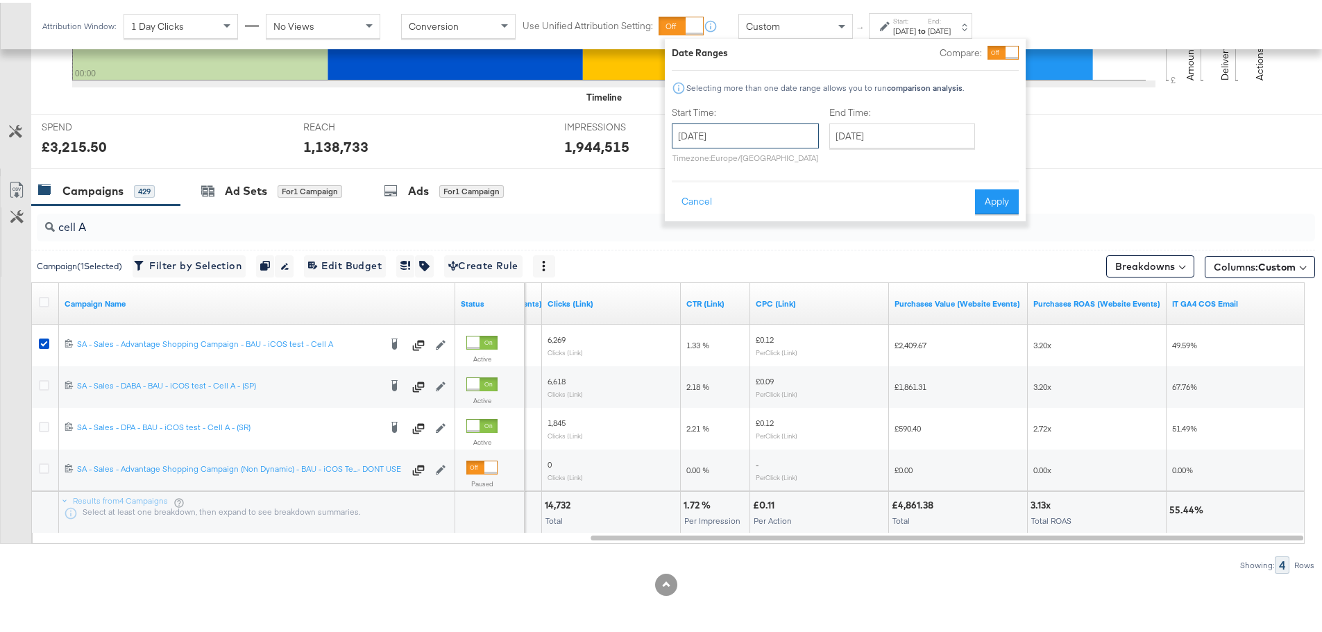
click at [758, 137] on input "[DATE]" at bounding box center [745, 133] width 147 height 25
click at [713, 283] on td "28" at bounding box center [712, 280] width 24 height 19
type input "[DATE]"
click at [866, 142] on input "[DATE]" at bounding box center [903, 133] width 146 height 25
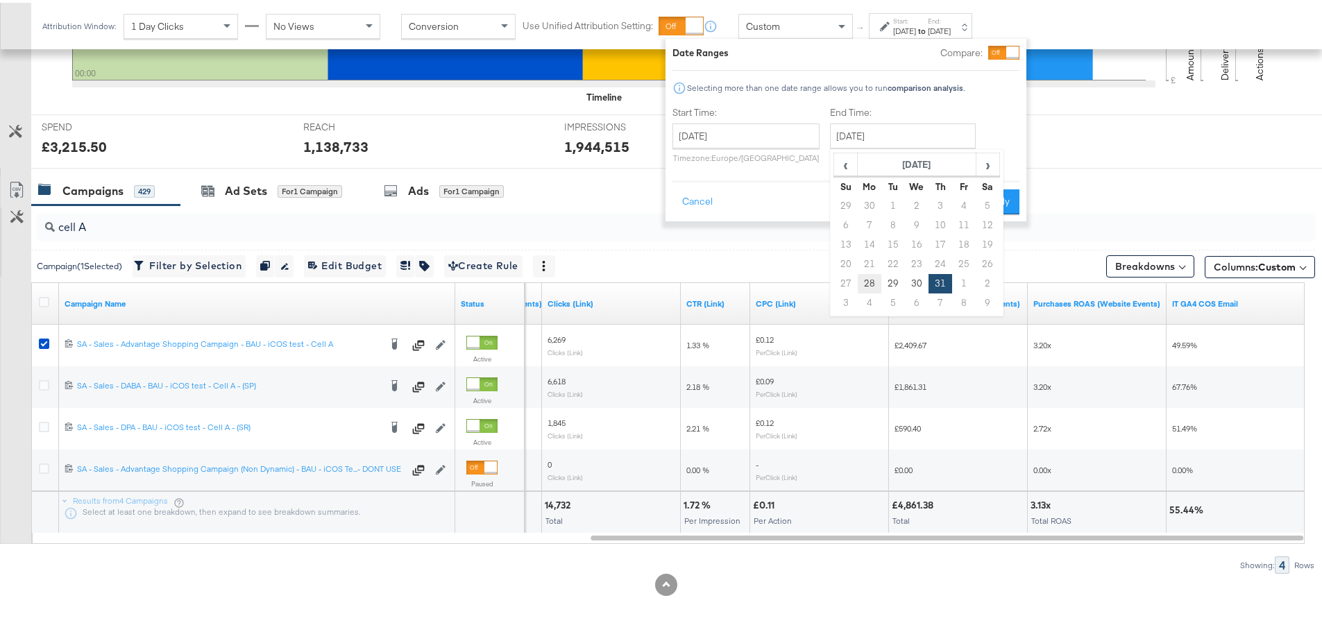
click at [866, 278] on td "28" at bounding box center [870, 280] width 24 height 19
type input "[DATE]"
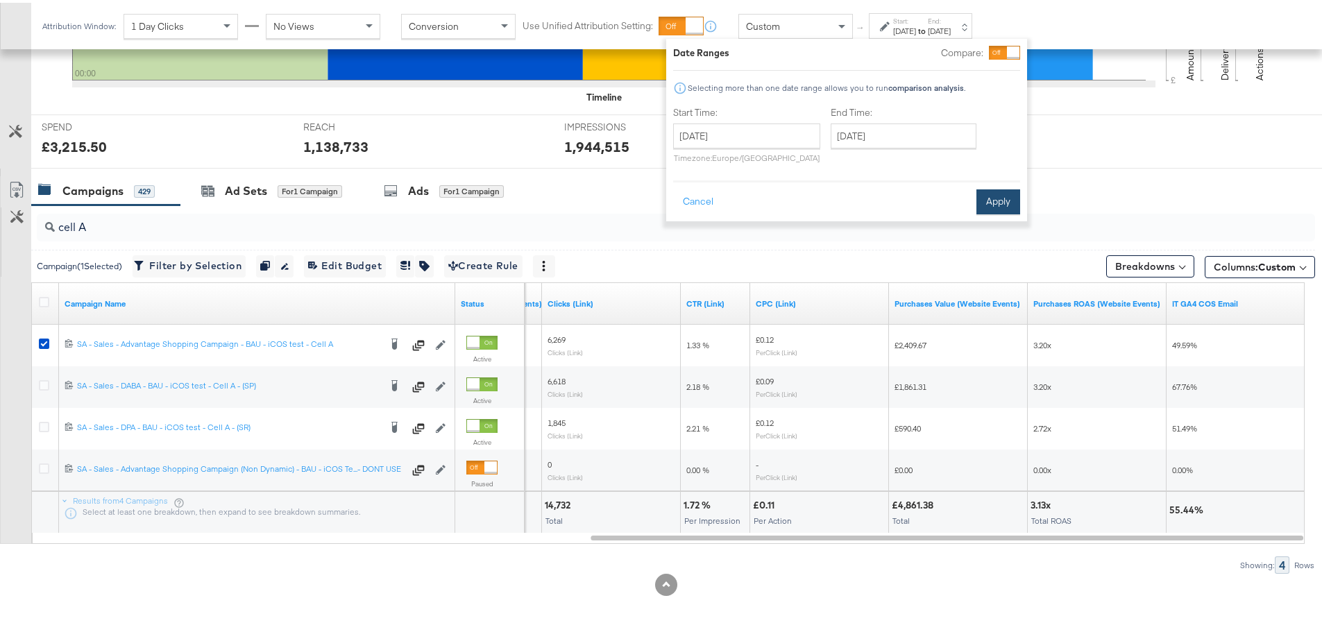
click at [987, 194] on button "Apply" at bounding box center [998, 199] width 44 height 25
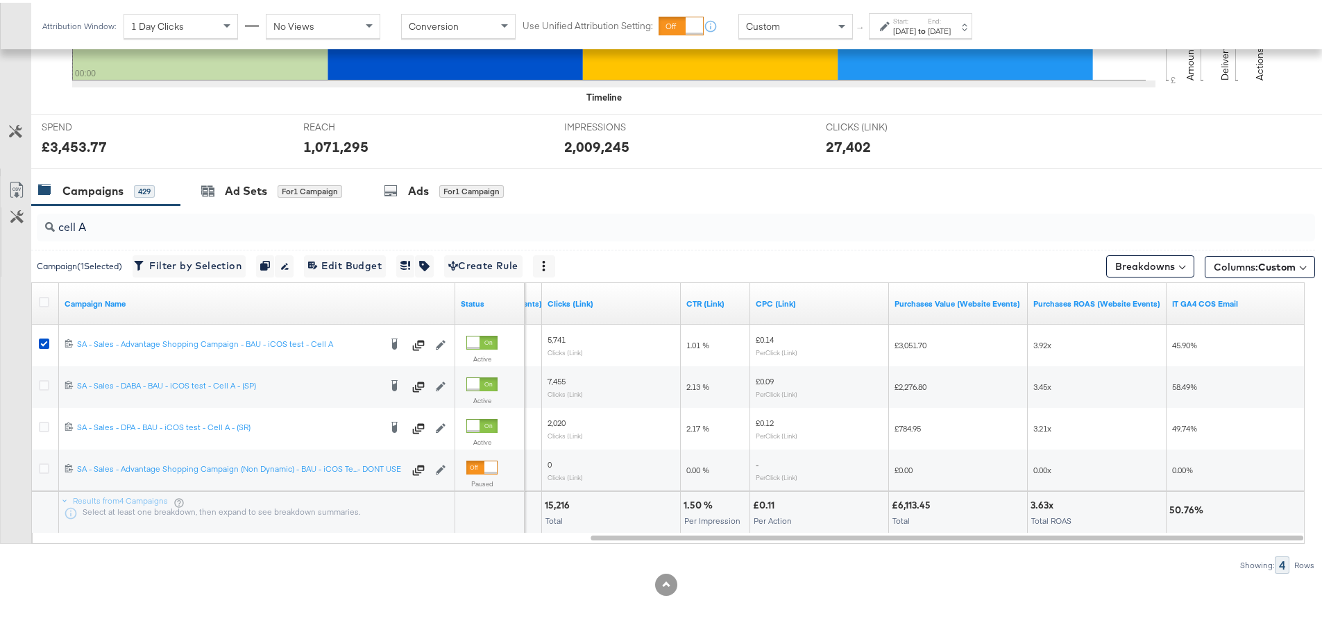
click at [916, 26] on div "[DATE]" at bounding box center [904, 28] width 23 height 11
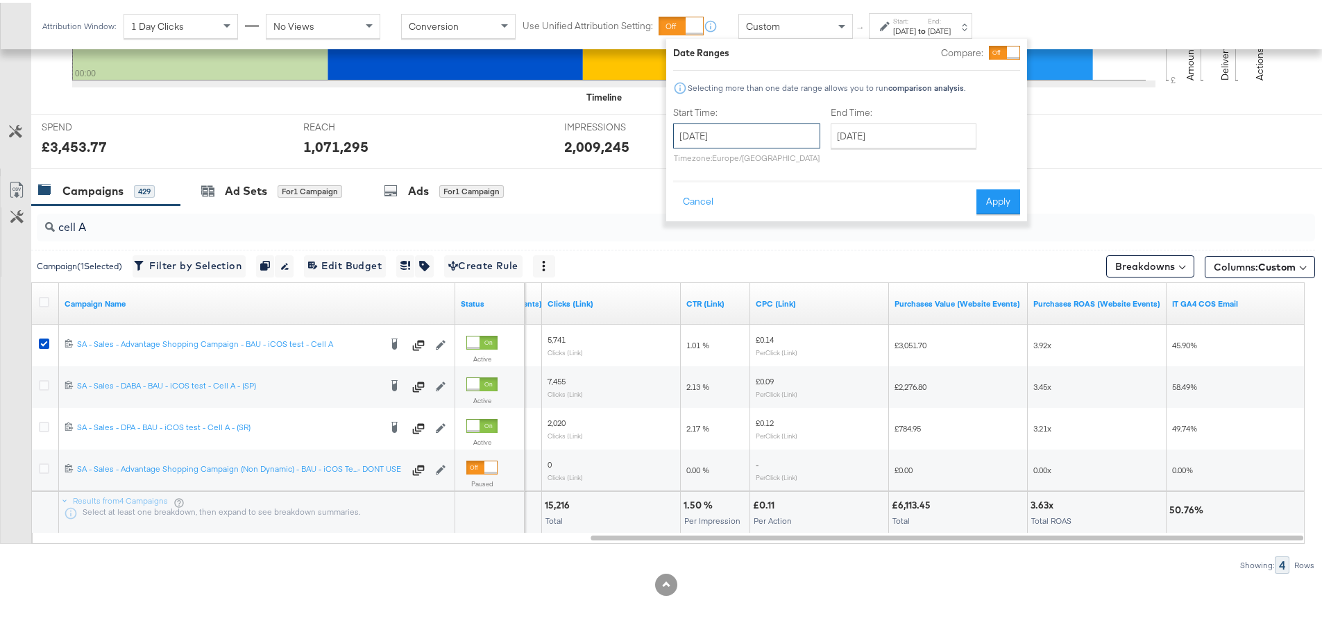
click at [745, 141] on input "[DATE]" at bounding box center [746, 133] width 147 height 25
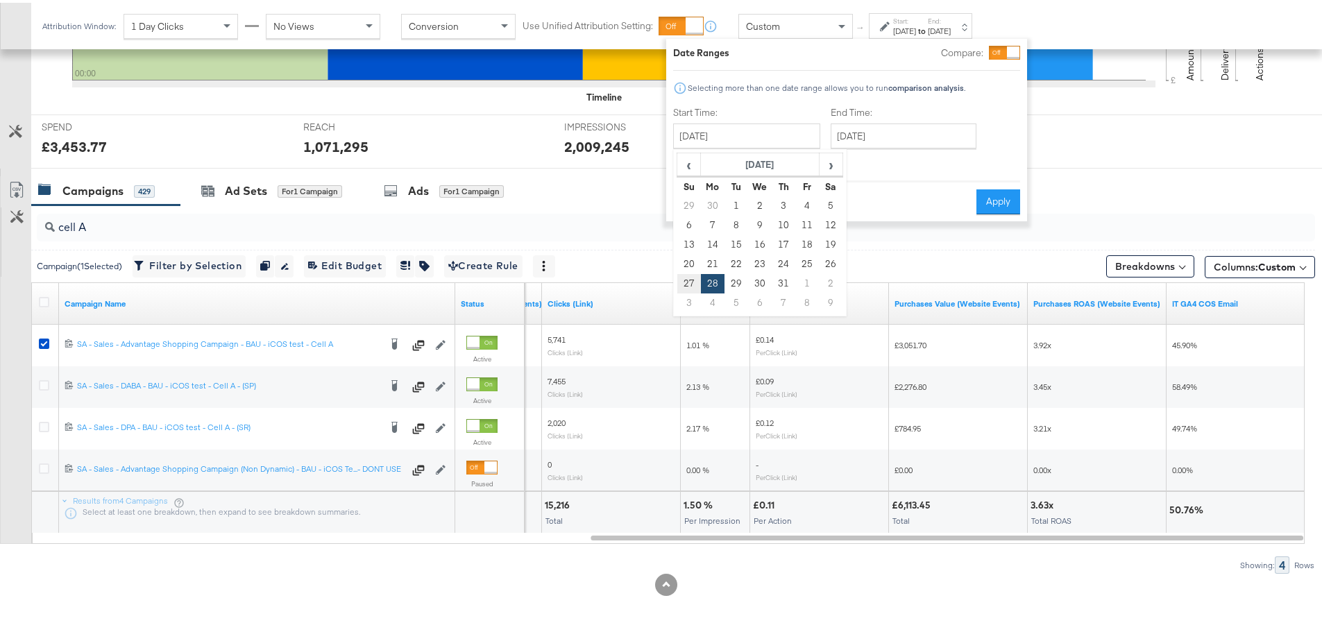
click at [690, 287] on td "27" at bounding box center [689, 280] width 24 height 19
type input "[DATE]"
click at [867, 153] on div "End Time: [DATE] ‹ [DATE] › Su Mo Tu We Th Fr Sa 29 30 1 2 3 4 5 6 7 8 9 10 11 …" at bounding box center [906, 134] width 151 height 63
click at [875, 144] on input "[DATE]" at bounding box center [904, 133] width 146 height 25
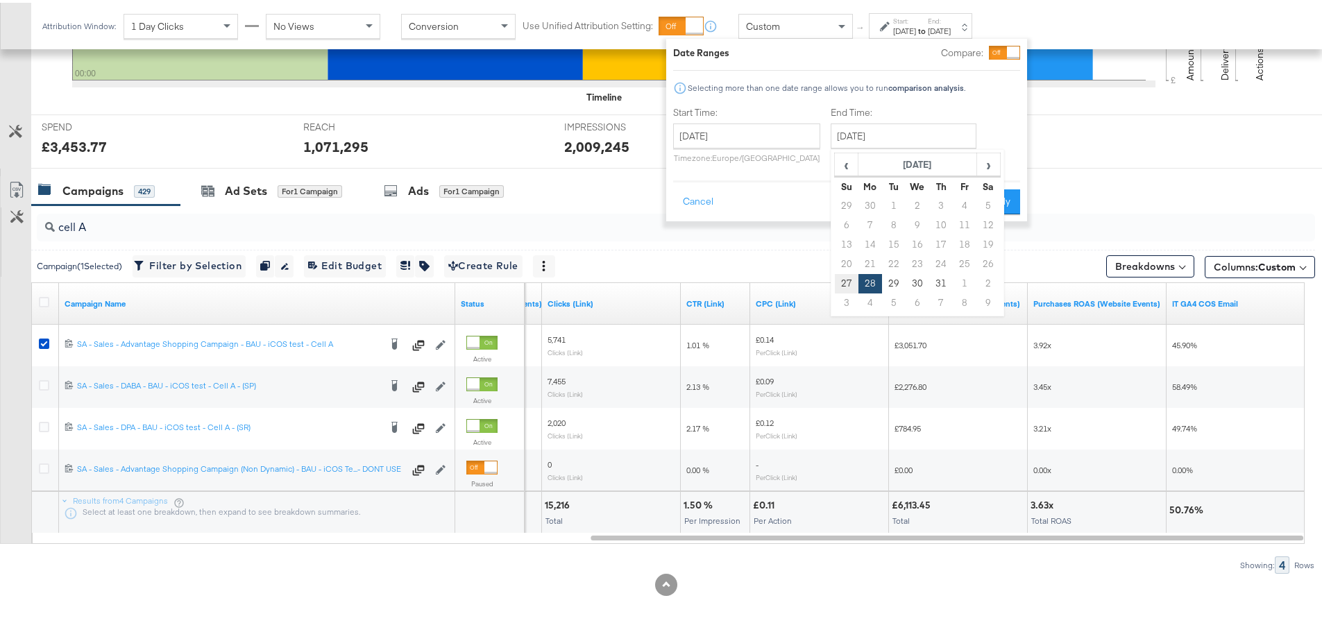
click at [841, 287] on td "27" at bounding box center [847, 280] width 24 height 19
type input "[DATE]"
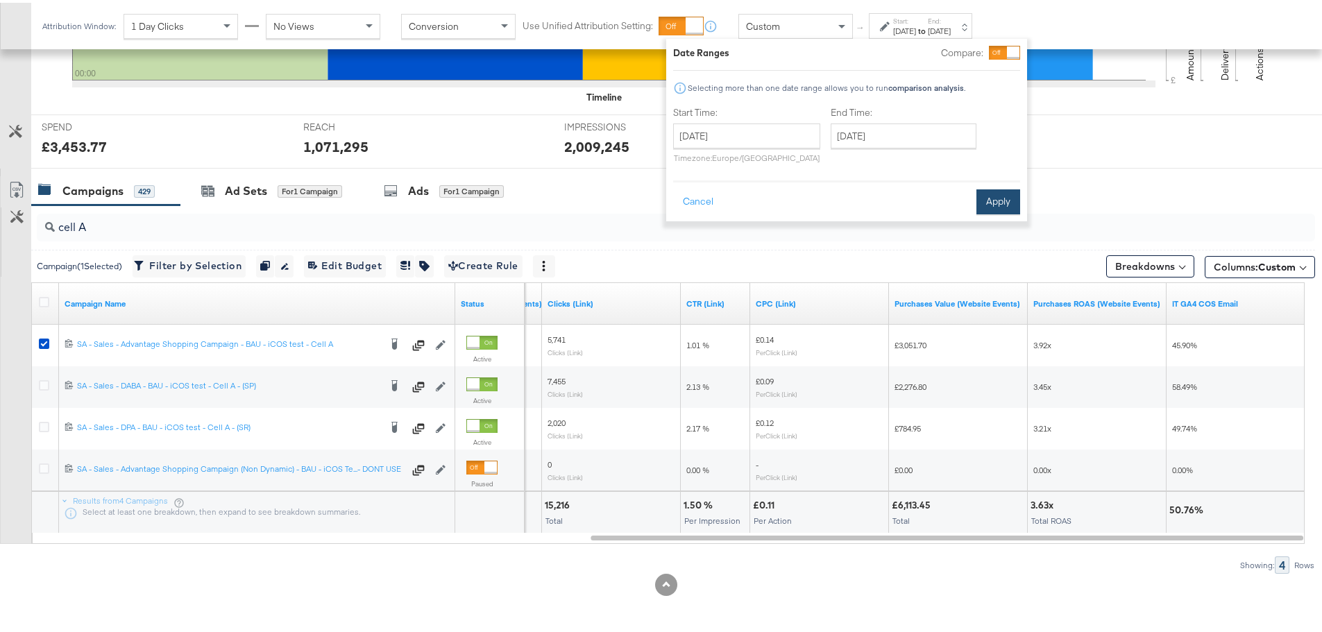
click at [996, 201] on button "Apply" at bounding box center [998, 199] width 44 height 25
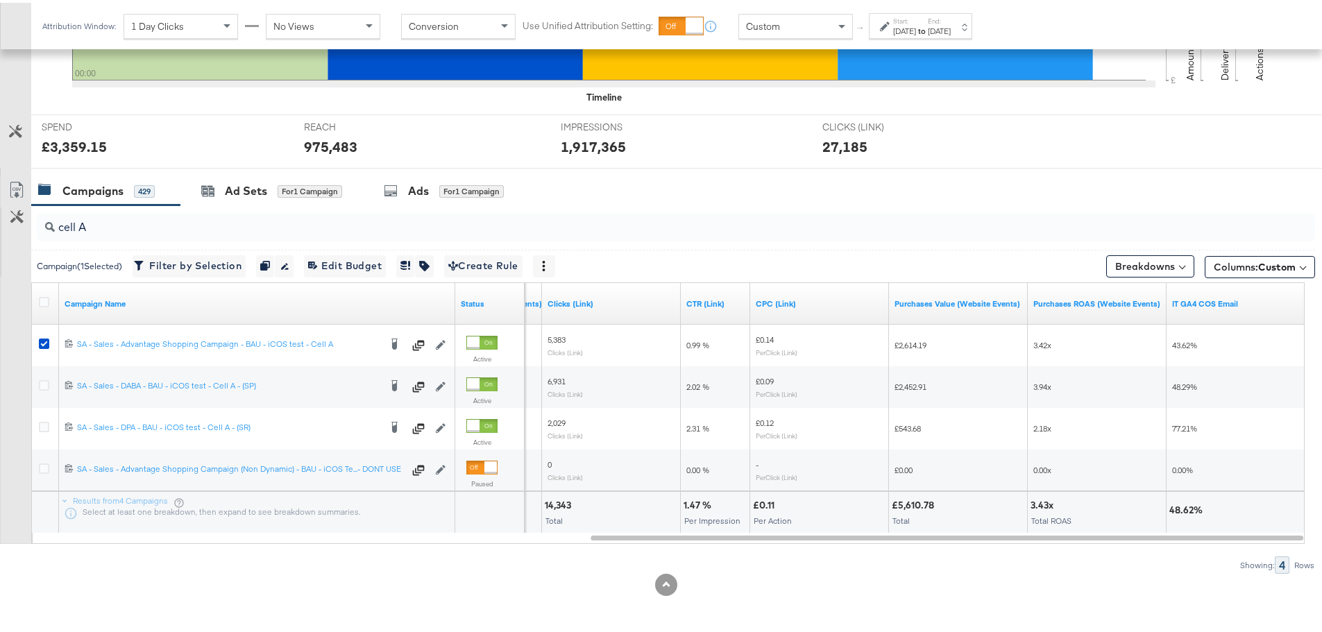
drag, startPoint x: 42, startPoint y: 339, endPoint x: 73, endPoint y: 251, distance: 93.3
click at [42, 339] on icon at bounding box center [44, 341] width 10 height 10
click at [0, 0] on input "checkbox" at bounding box center [0, 0] width 0 height 0
drag, startPoint x: 110, startPoint y: 218, endPoint x: 22, endPoint y: 213, distance: 88.3
click at [22, 213] on div "cell A Campaigns ( 0 Selected) Filter by Selection Filter 0 campaigns 0 Rename …" at bounding box center [657, 387] width 1315 height 369
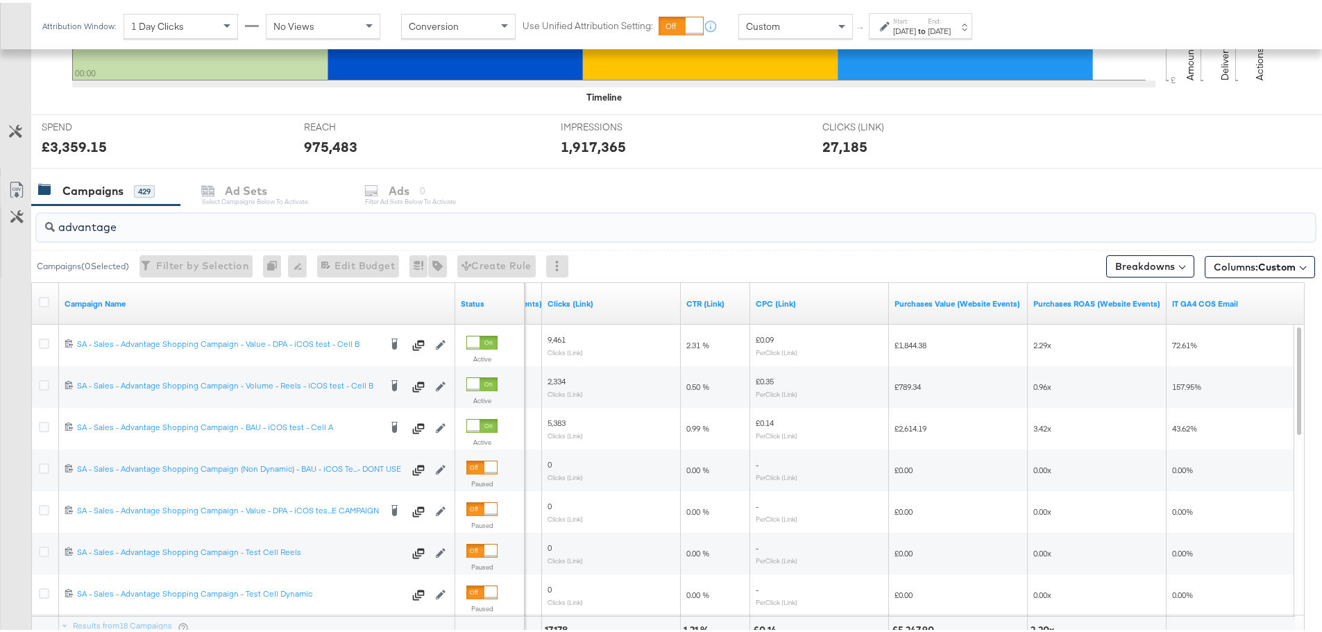
type input "advantage"
click at [947, 20] on div "Start: [DATE] to End: [DATE]" at bounding box center [922, 24] width 58 height 20
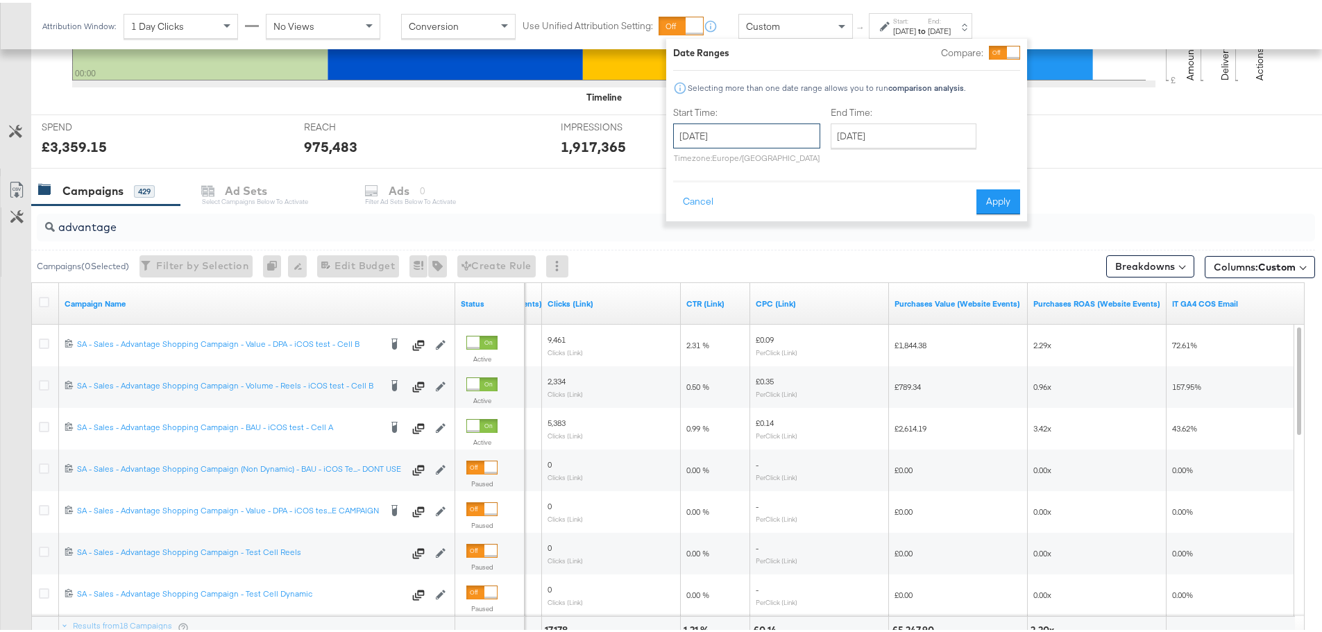
click at [777, 126] on input "[DATE]" at bounding box center [746, 133] width 147 height 25
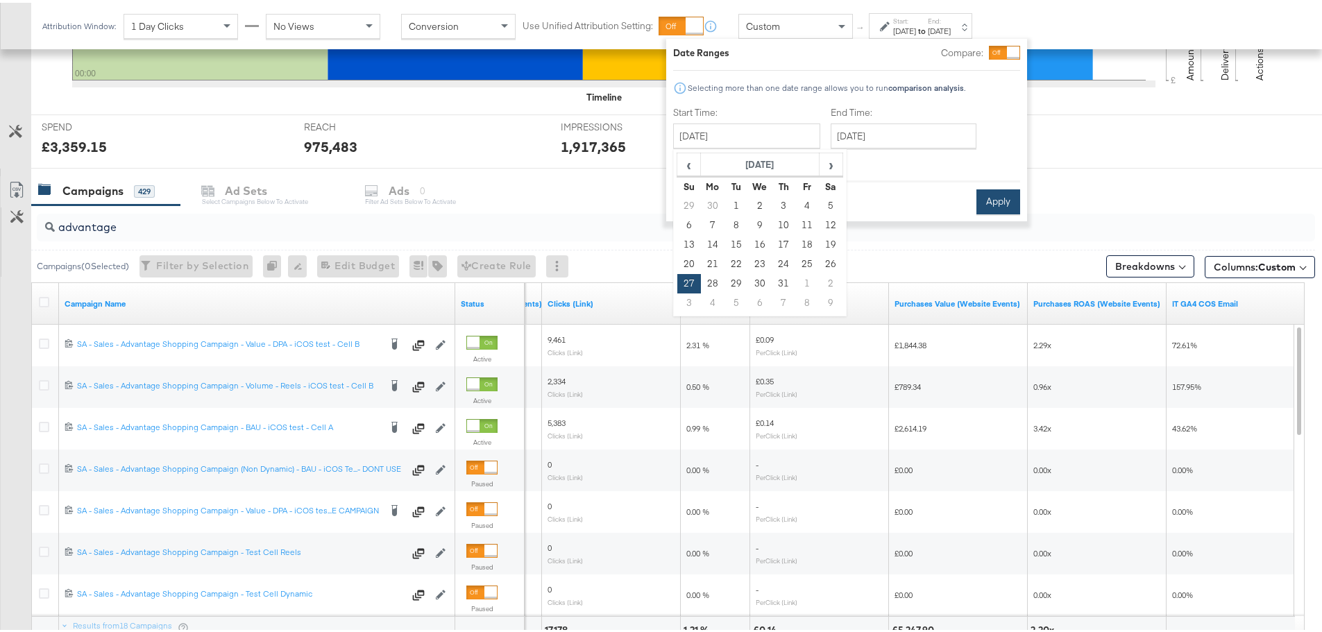
click at [1003, 196] on button "Apply" at bounding box center [998, 199] width 44 height 25
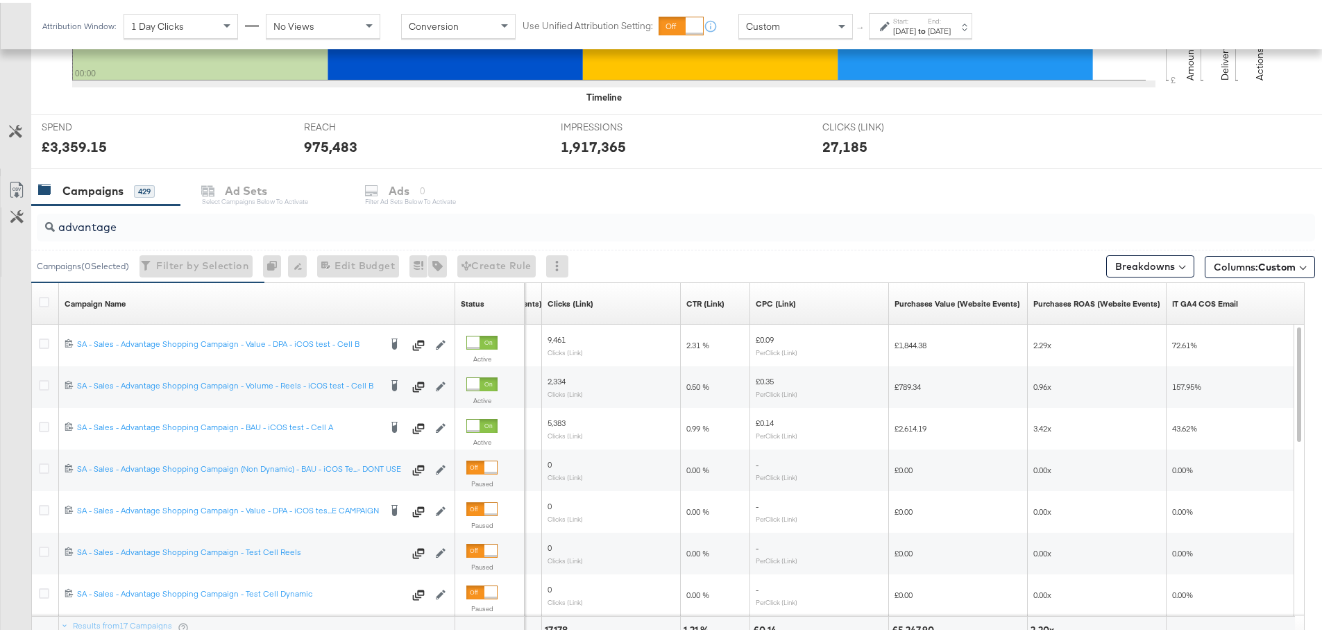
click at [951, 28] on div "[DATE]" at bounding box center [939, 28] width 23 height 11
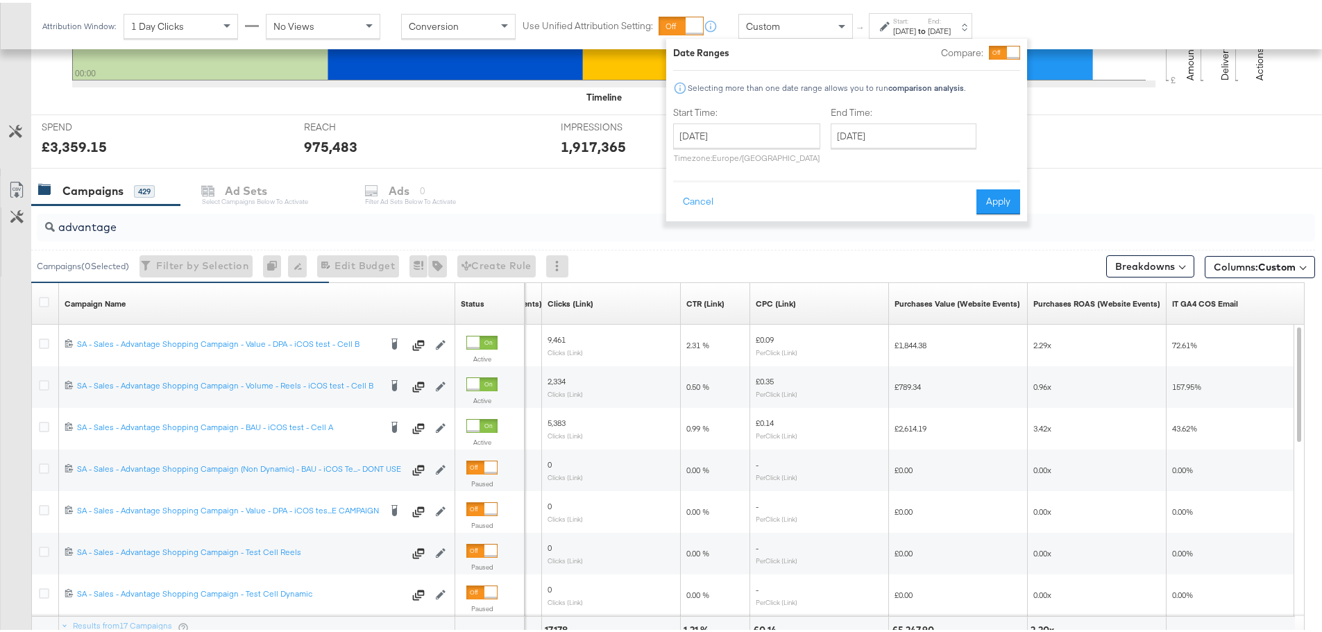
click at [757, 117] on div "Start Time: [DATE] ‹ [DATE] › Su Mo Tu We Th Fr Sa 29 30 1 2 3 4 5 6 7 8 9 10 1…" at bounding box center [746, 134] width 147 height 63
click at [763, 135] on input "[DATE]" at bounding box center [746, 133] width 147 height 25
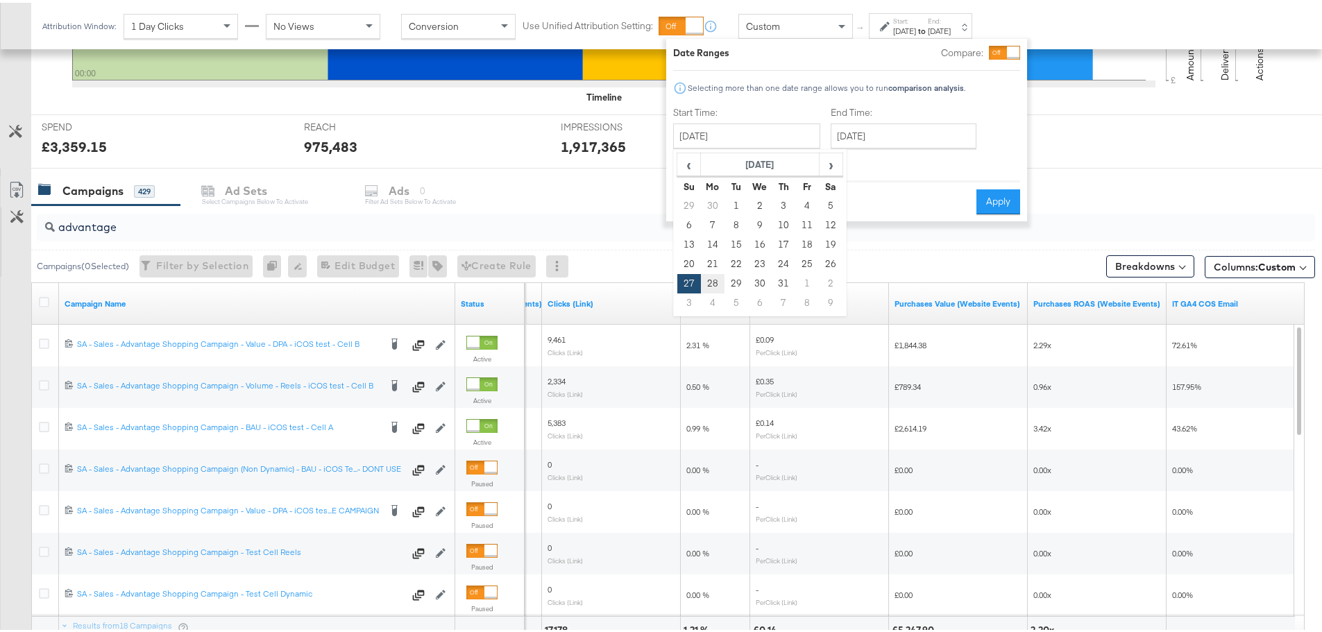
click at [709, 276] on td "28" at bounding box center [713, 280] width 24 height 19
type input "[DATE]"
click at [711, 138] on input "[DATE]" at bounding box center [746, 133] width 147 height 25
click at [831, 155] on span "›" at bounding box center [831, 161] width 22 height 21
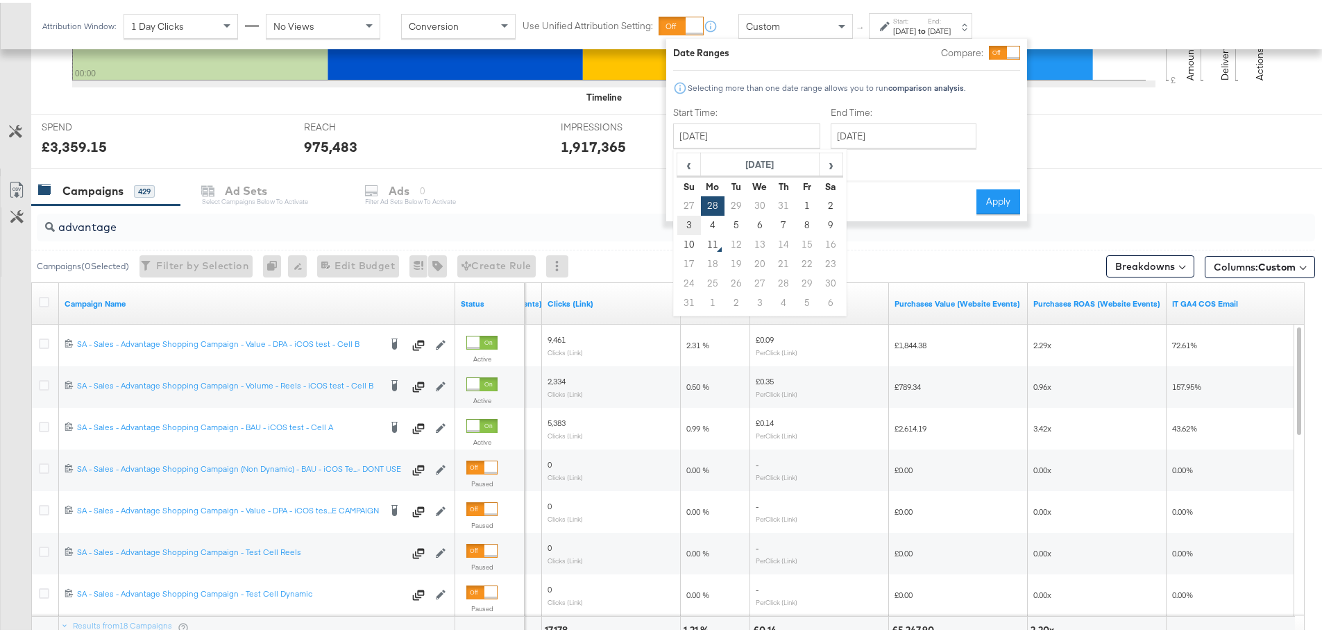
click at [691, 221] on td "3" at bounding box center [689, 222] width 24 height 19
type input "[DATE]"
click at [988, 196] on button "Apply" at bounding box center [997, 199] width 44 height 25
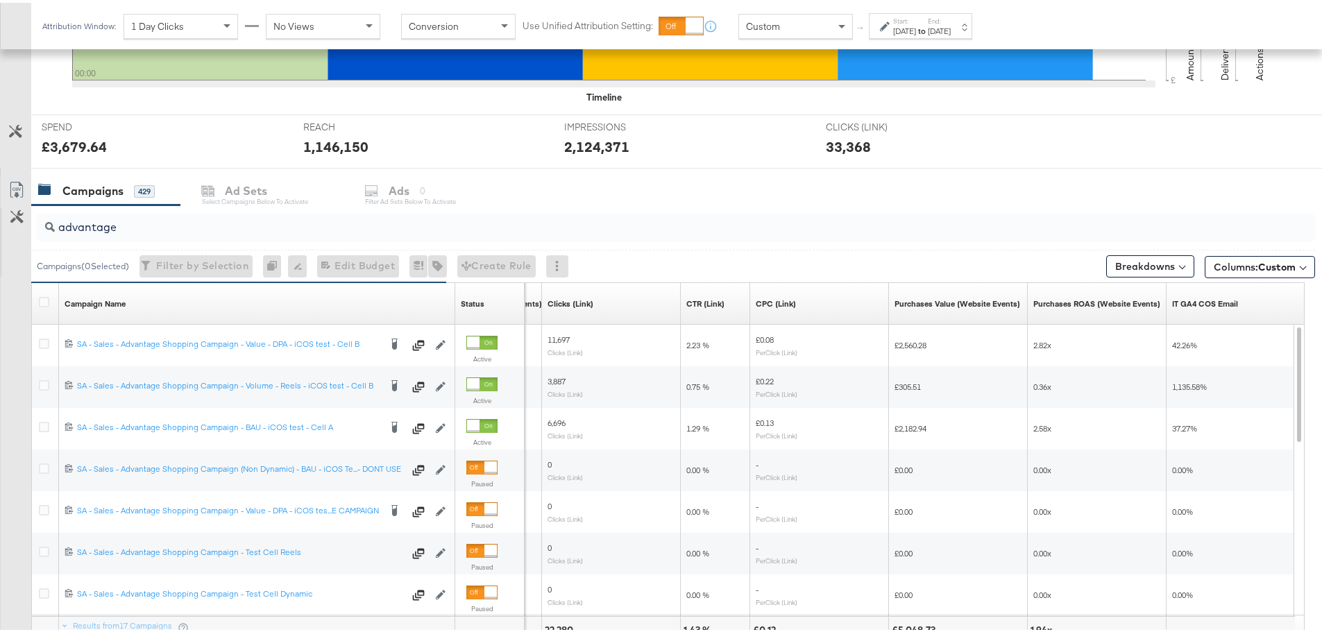
click at [916, 26] on div "[DATE]" at bounding box center [904, 28] width 23 height 11
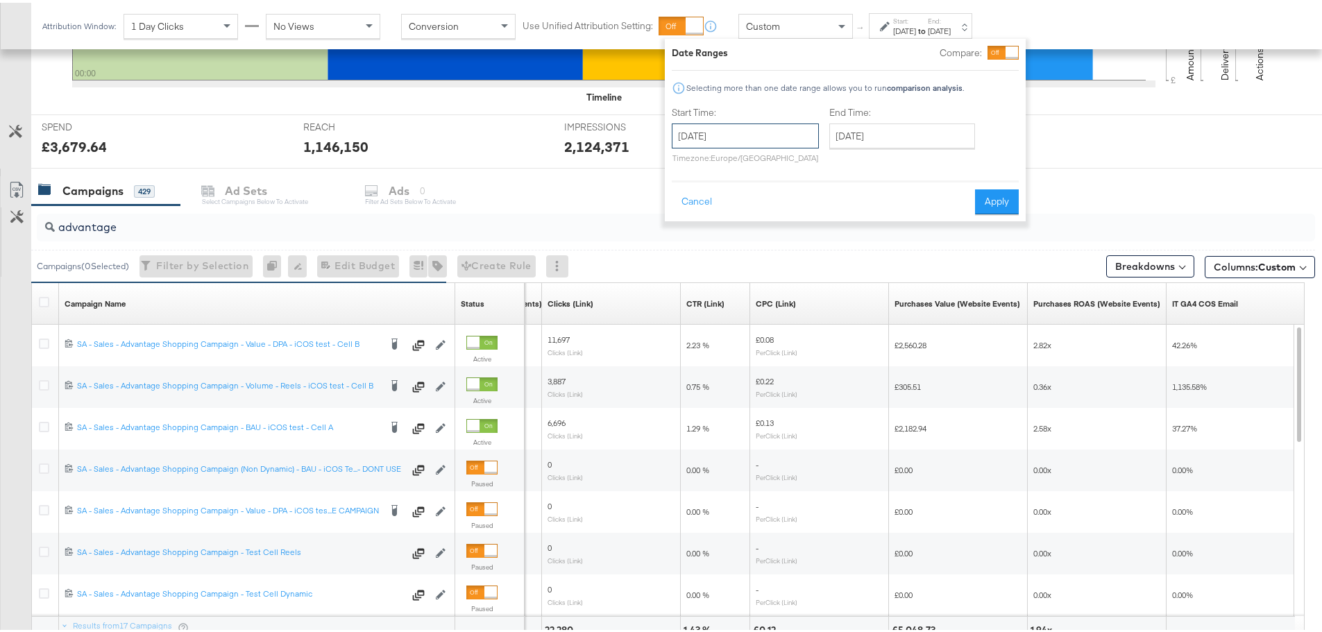
click at [765, 130] on input "[DATE]" at bounding box center [745, 133] width 147 height 25
click at [715, 221] on td "4" at bounding box center [712, 222] width 24 height 19
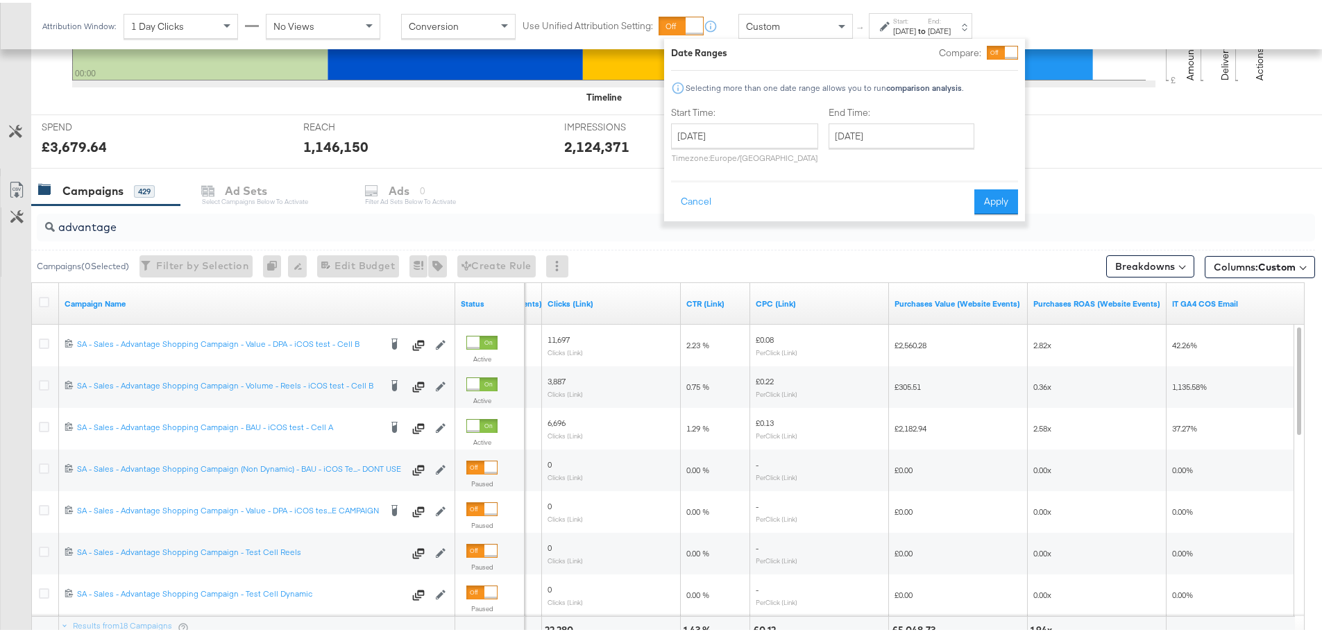
type input "[DATE]"
click at [999, 204] on button "Apply" at bounding box center [996, 199] width 44 height 25
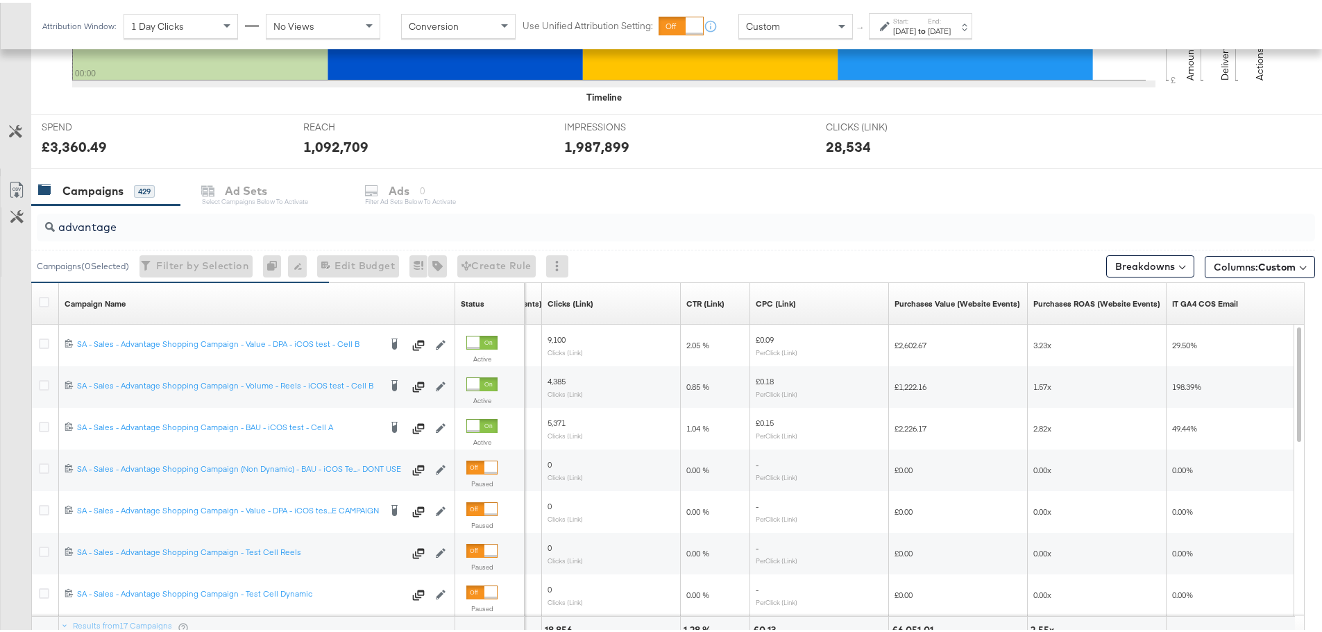
click at [899, 17] on label "Start:" at bounding box center [904, 18] width 23 height 9
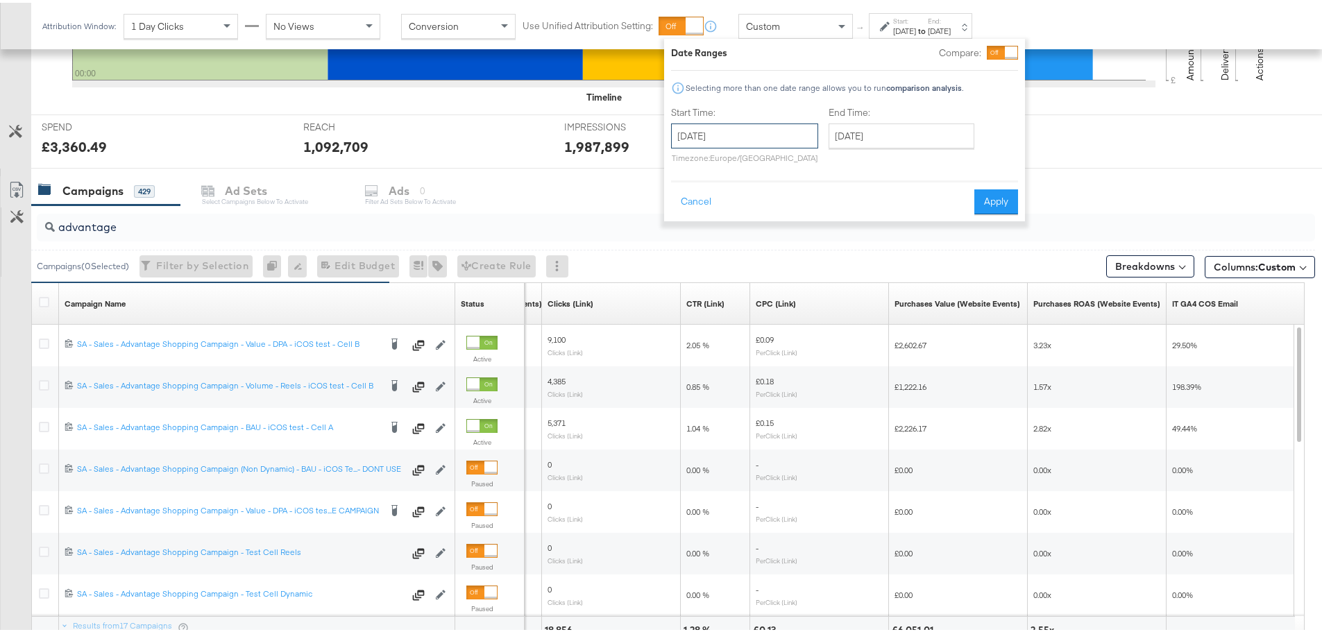
click at [759, 140] on input "[DATE]" at bounding box center [744, 133] width 147 height 25
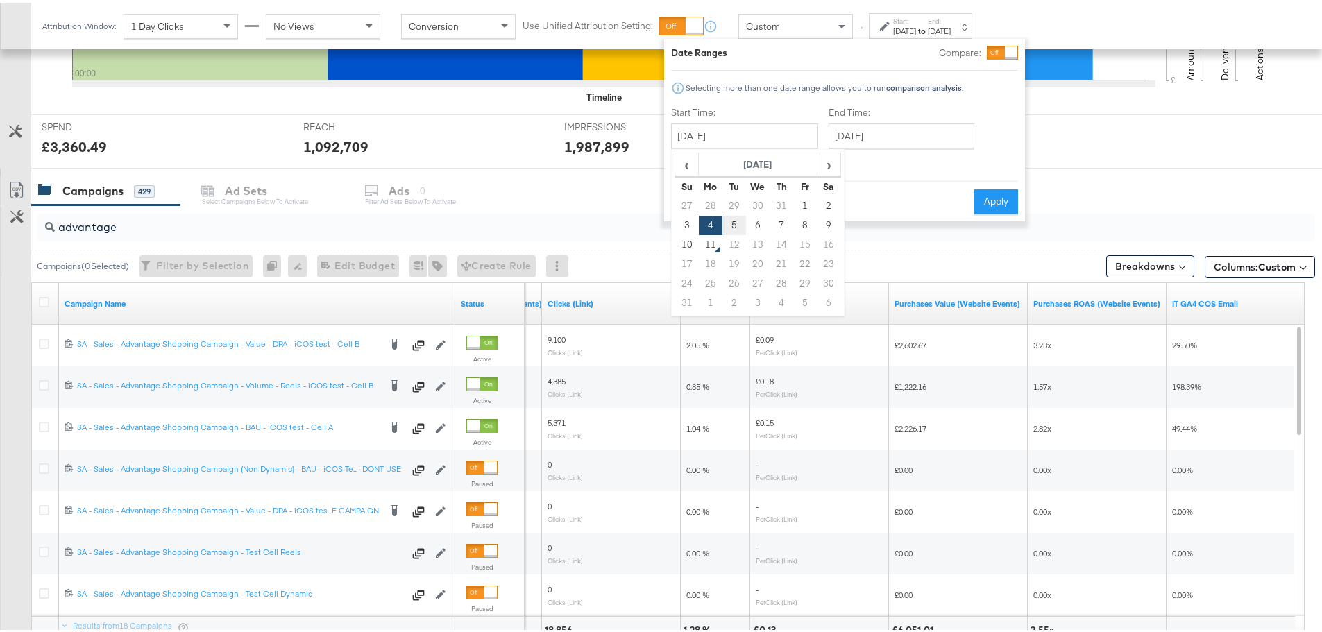
click at [729, 222] on td "5" at bounding box center [734, 222] width 24 height 19
type input "[DATE]"
click at [1007, 202] on button "Apply" at bounding box center [996, 199] width 44 height 25
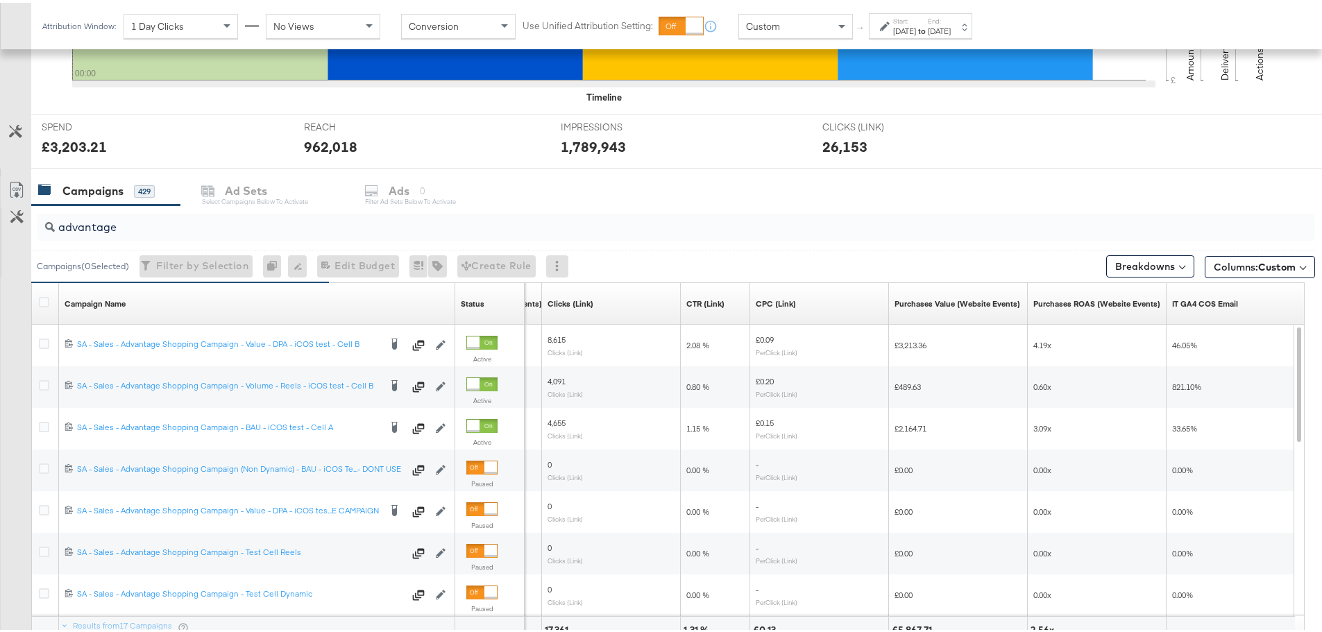
click at [898, 26] on div "[DATE]" at bounding box center [904, 28] width 23 height 11
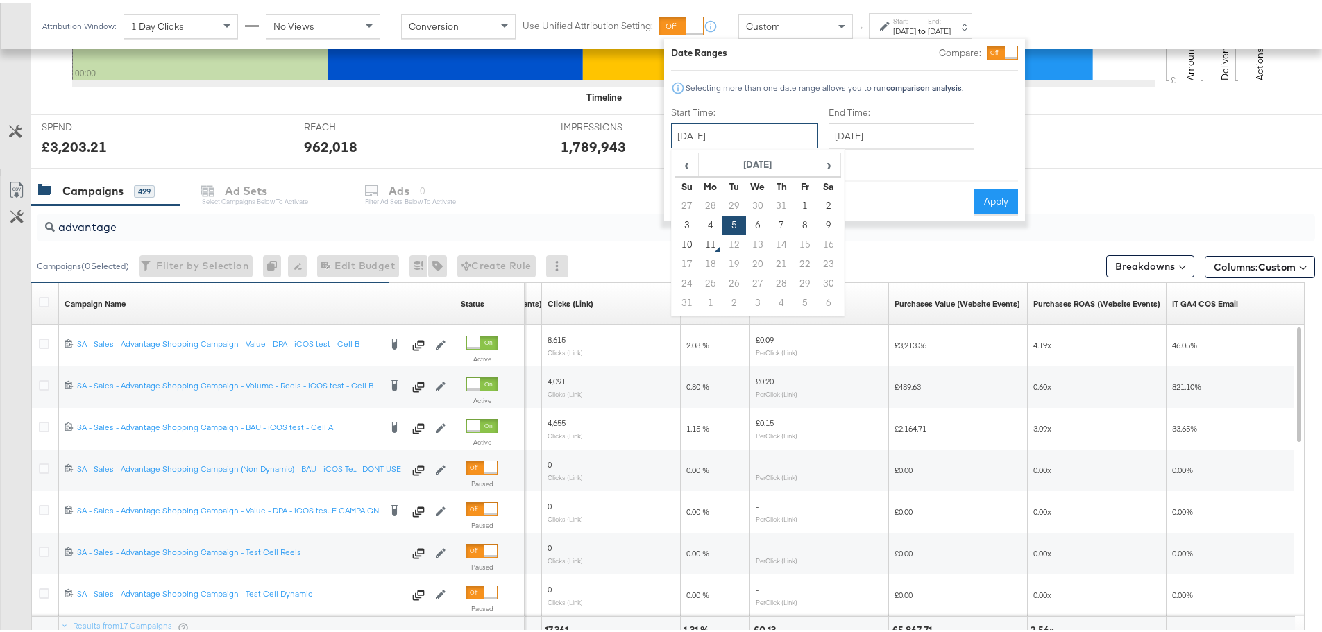
click at [778, 135] on input "[DATE]" at bounding box center [744, 133] width 147 height 25
click at [761, 225] on td "6" at bounding box center [758, 222] width 24 height 19
type input "[DATE]"
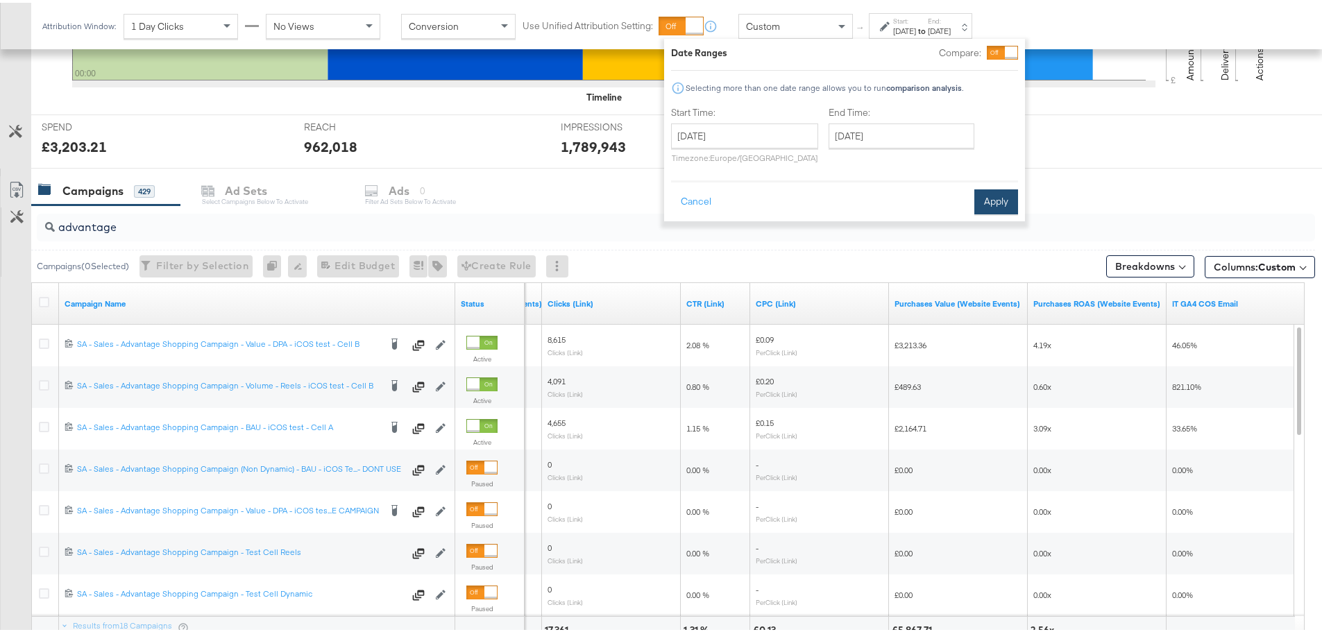
click at [1008, 201] on button "Apply" at bounding box center [996, 199] width 44 height 25
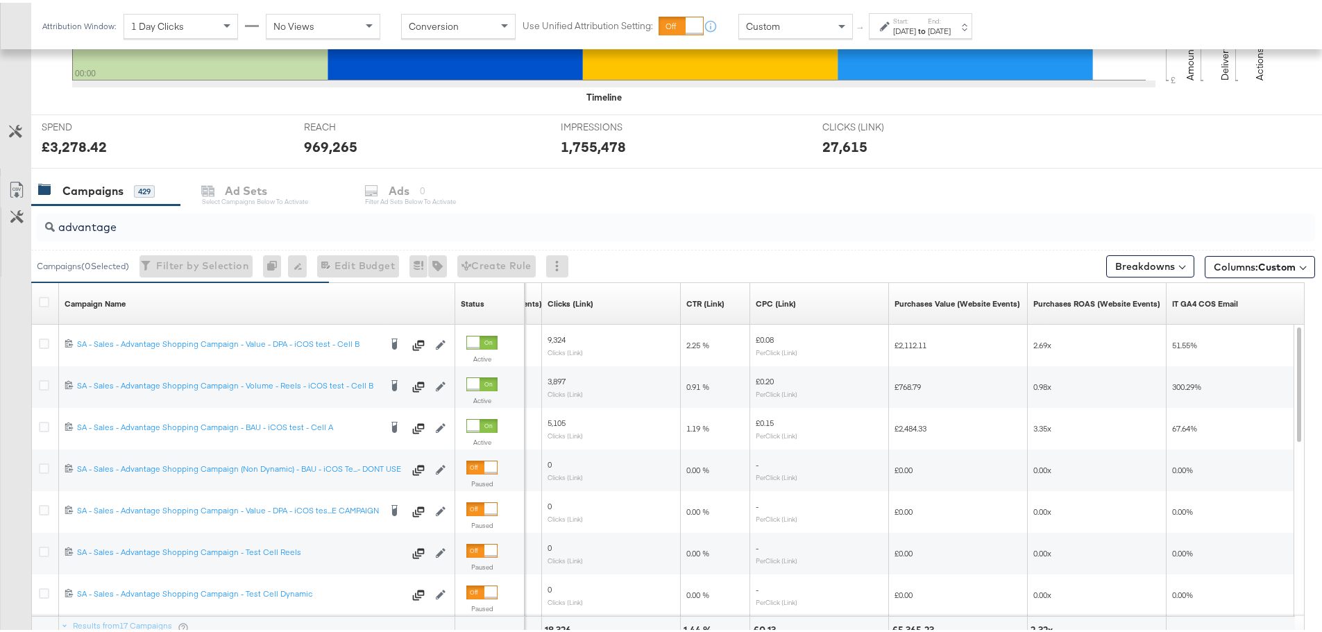
click at [902, 26] on div "[DATE]" at bounding box center [904, 28] width 23 height 11
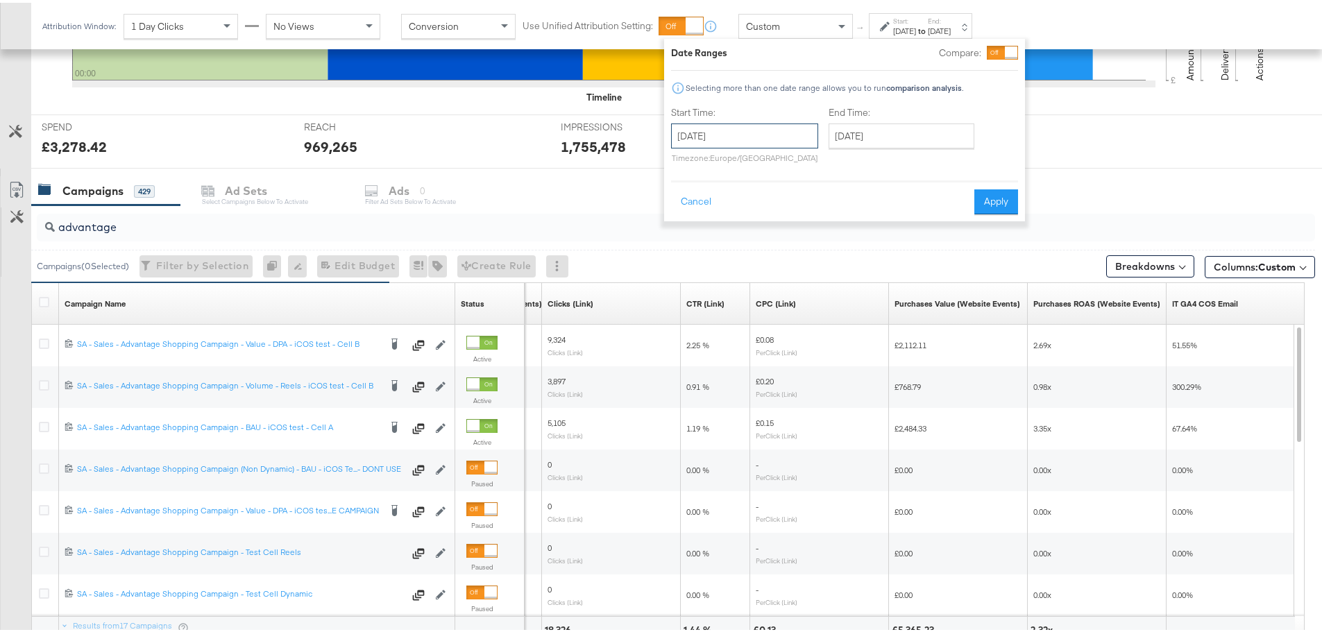
click at [775, 138] on input "[DATE]" at bounding box center [744, 133] width 147 height 25
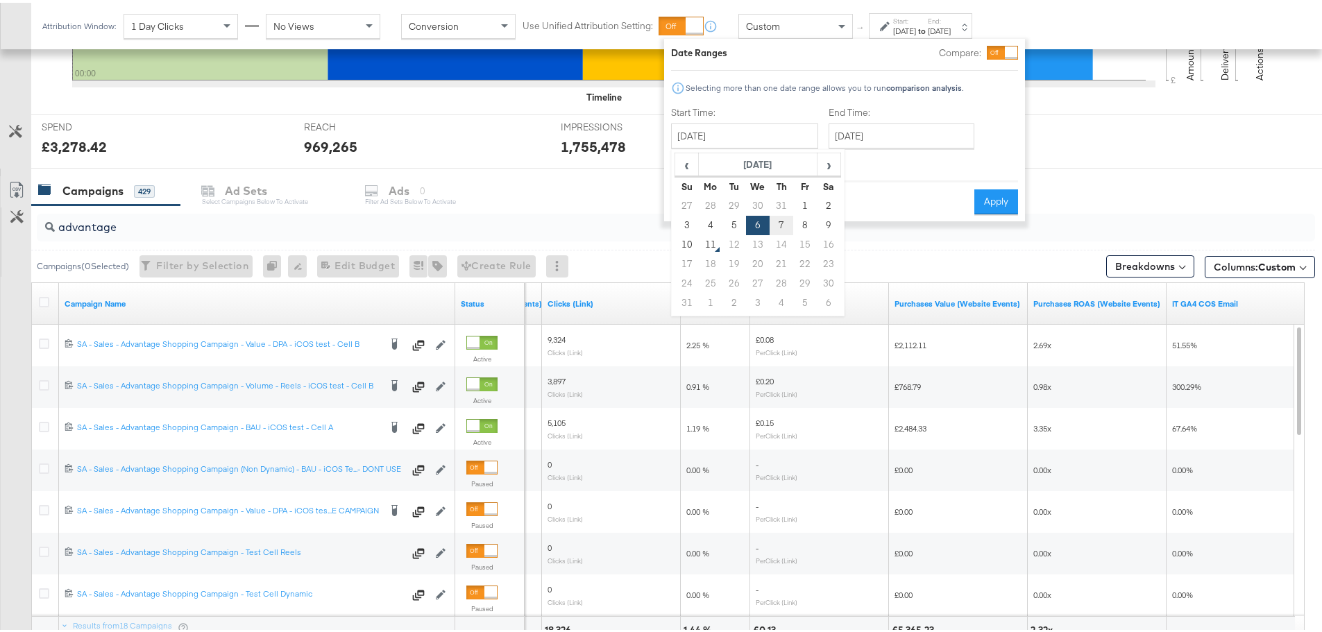
click at [784, 226] on td "7" at bounding box center [782, 222] width 24 height 19
type input "[DATE]"
click at [1001, 202] on button "Apply" at bounding box center [996, 199] width 44 height 25
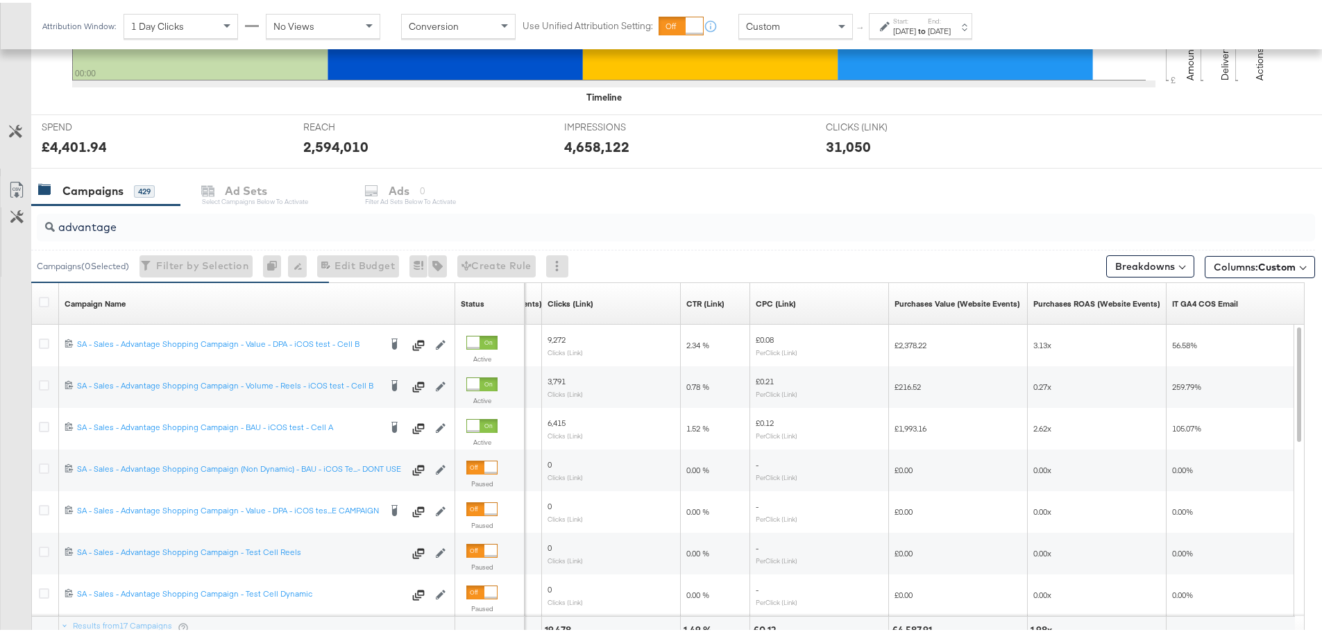
click at [916, 24] on div "[DATE]" at bounding box center [904, 28] width 23 height 11
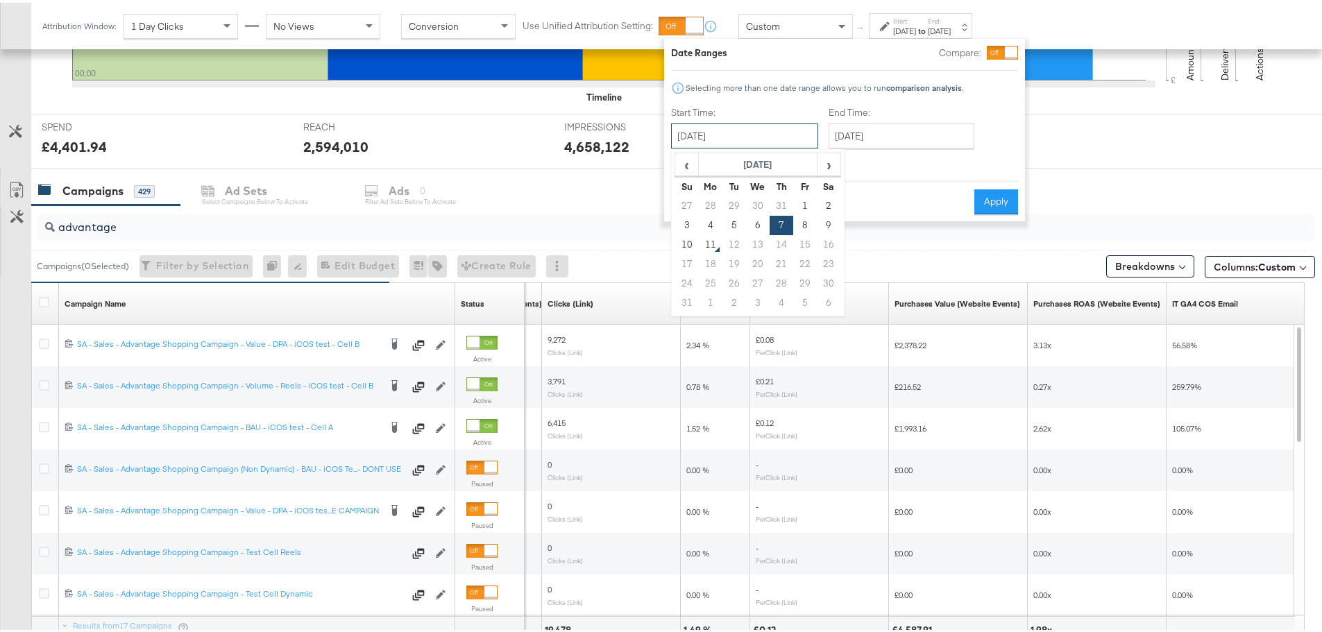
click at [797, 142] on input "[DATE]" at bounding box center [744, 133] width 147 height 25
click at [811, 220] on td "8" at bounding box center [805, 222] width 24 height 19
type input "[DATE]"
click at [992, 196] on button "Apply" at bounding box center [996, 199] width 44 height 25
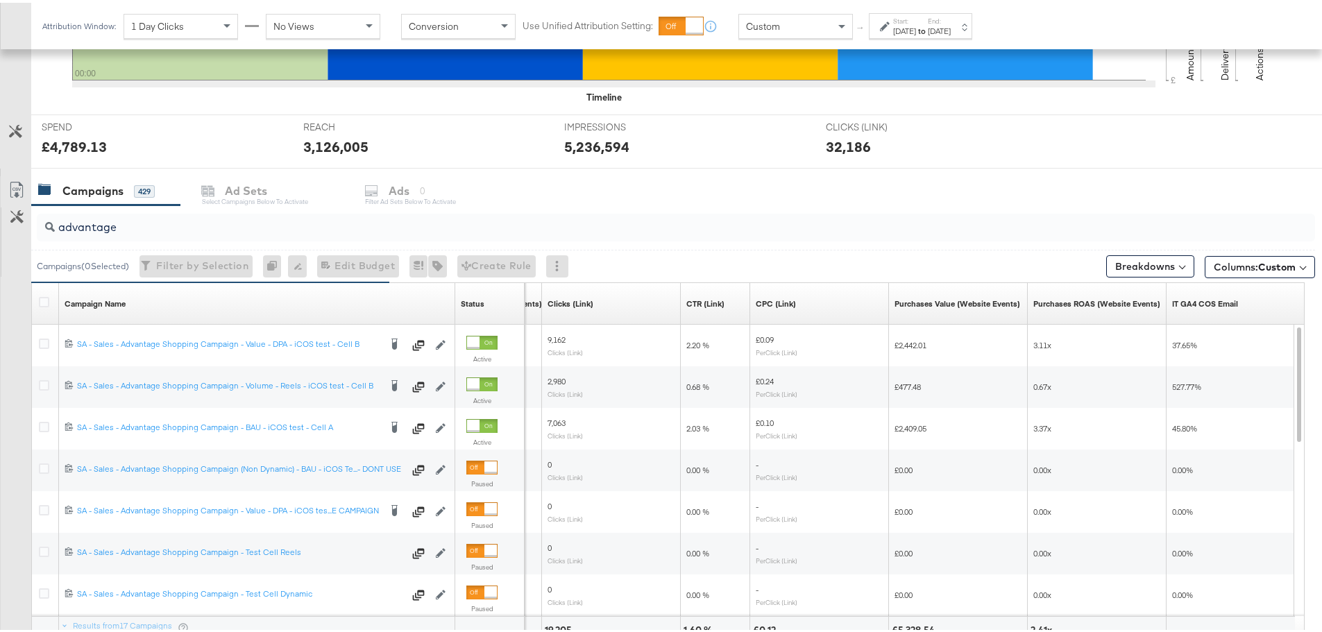
click at [914, 30] on div "[DATE]" at bounding box center [904, 28] width 23 height 11
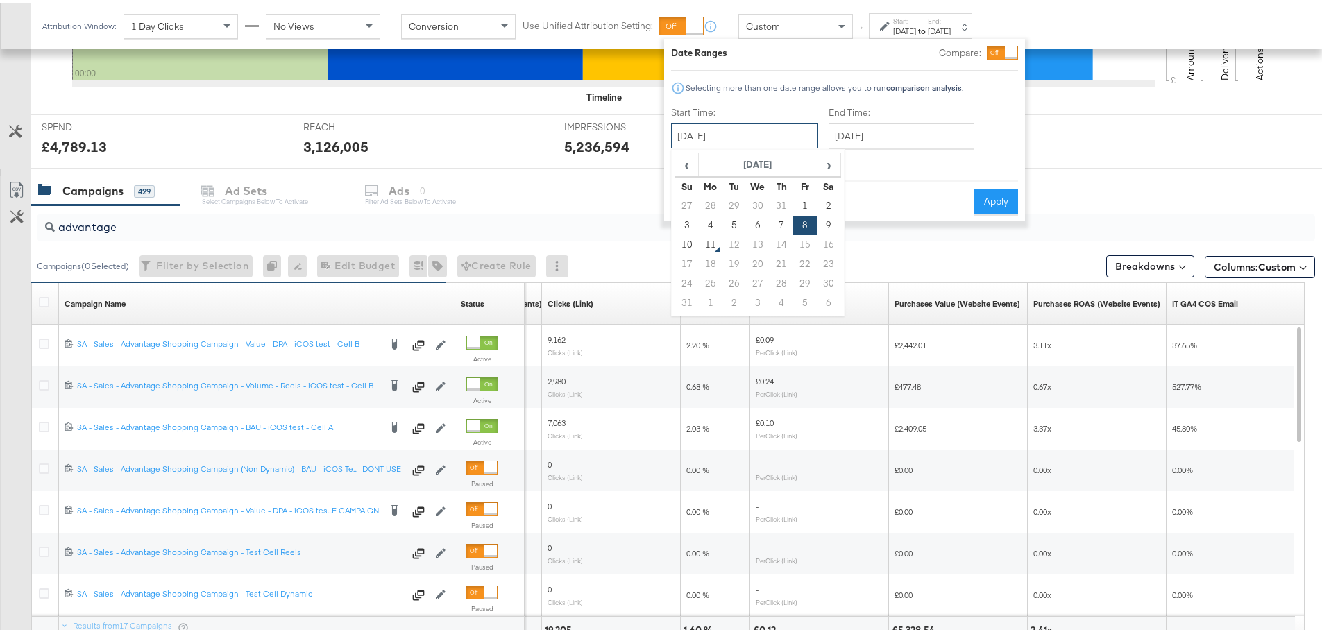
click at [781, 134] on input "[DATE]" at bounding box center [744, 133] width 147 height 25
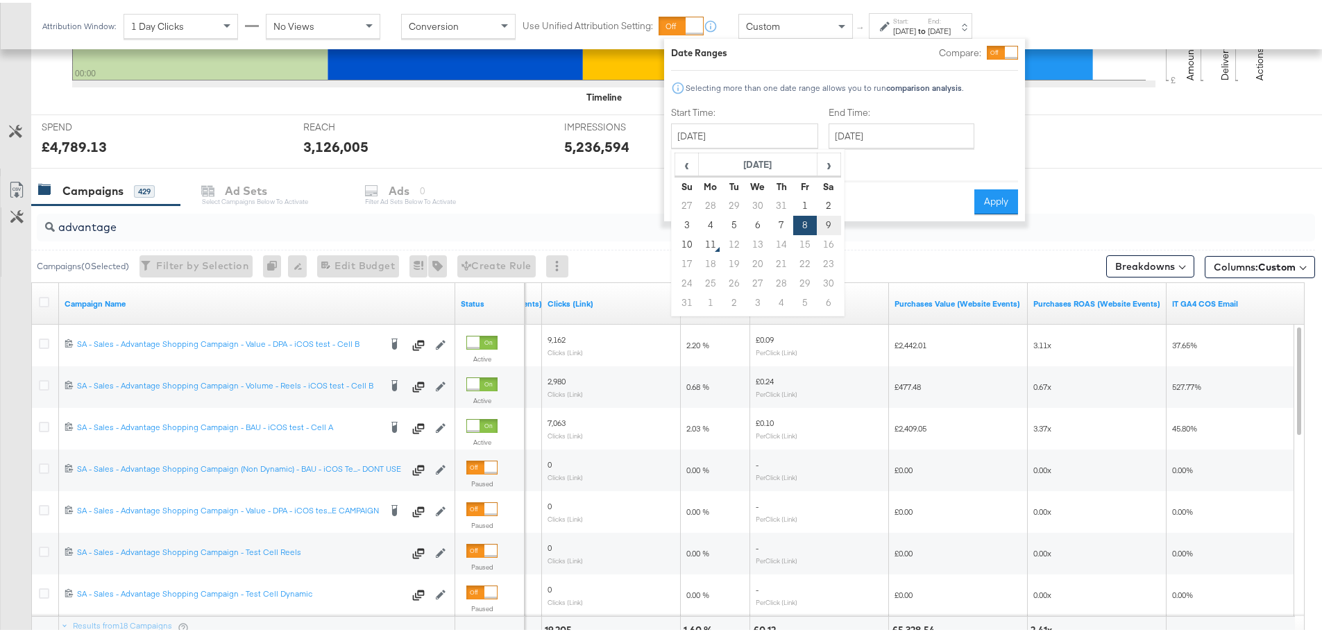
click at [831, 221] on td "9" at bounding box center [829, 222] width 24 height 19
type input "[DATE]"
click at [997, 204] on button "Apply" at bounding box center [996, 199] width 44 height 25
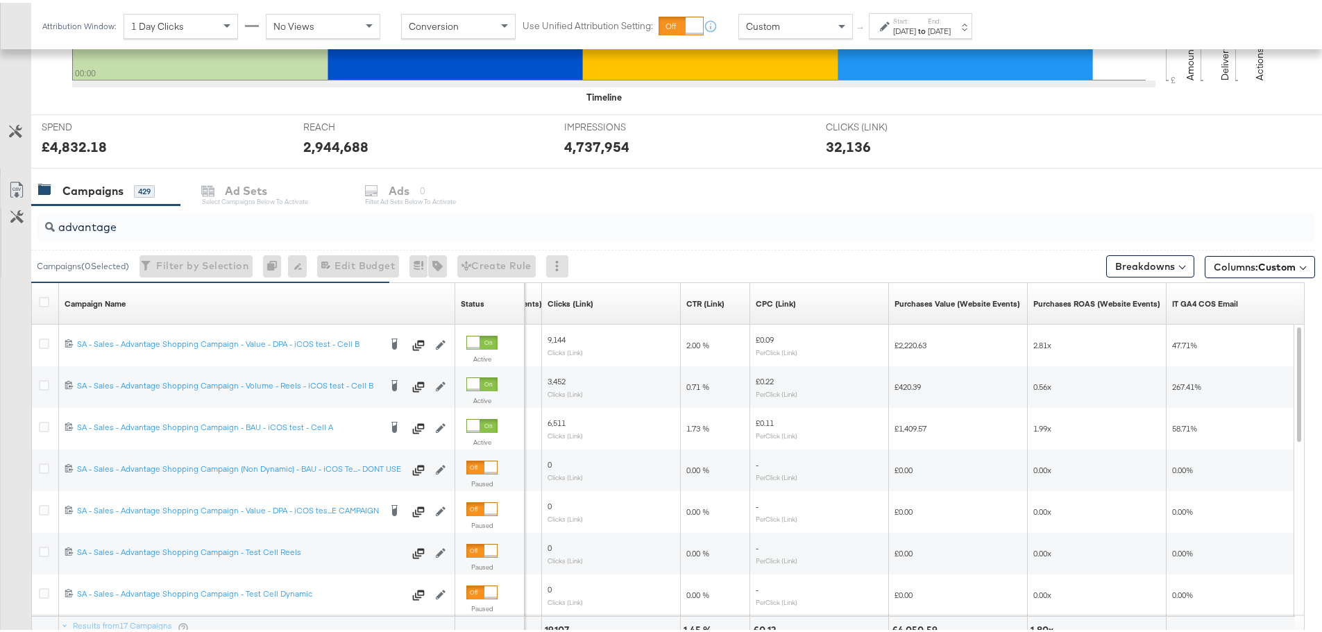
click at [928, 28] on strong "to" at bounding box center [922, 28] width 12 height 10
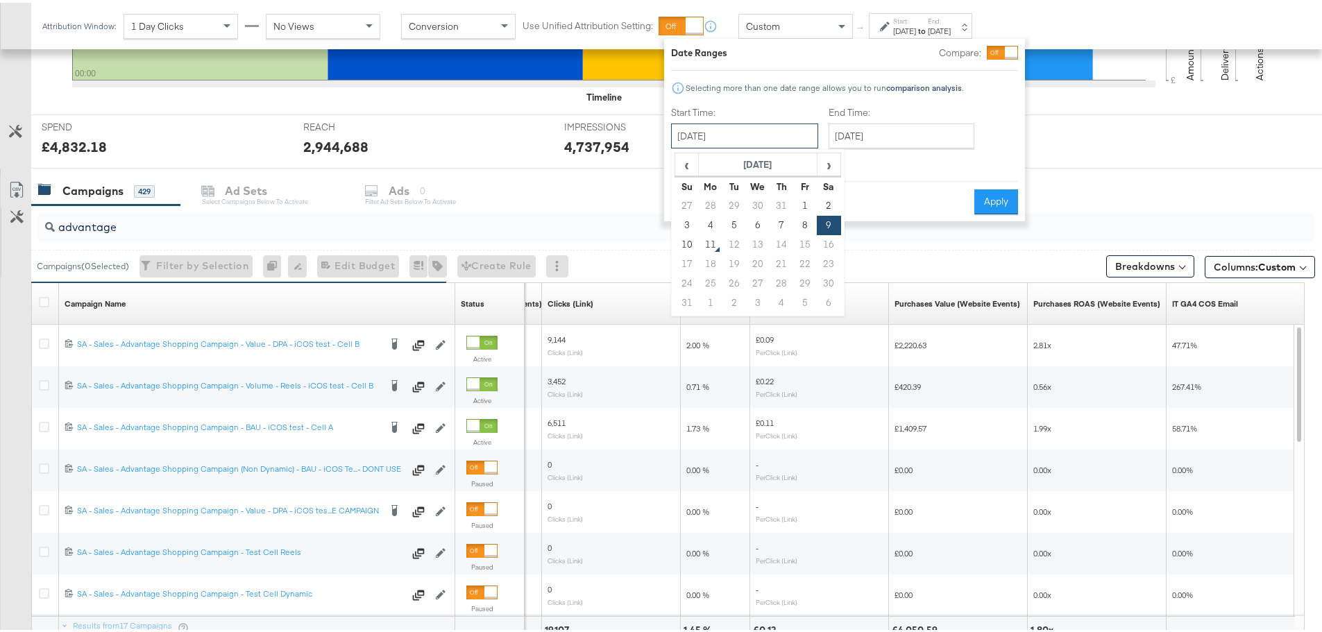
click at [768, 133] on input "[DATE]" at bounding box center [744, 133] width 147 height 25
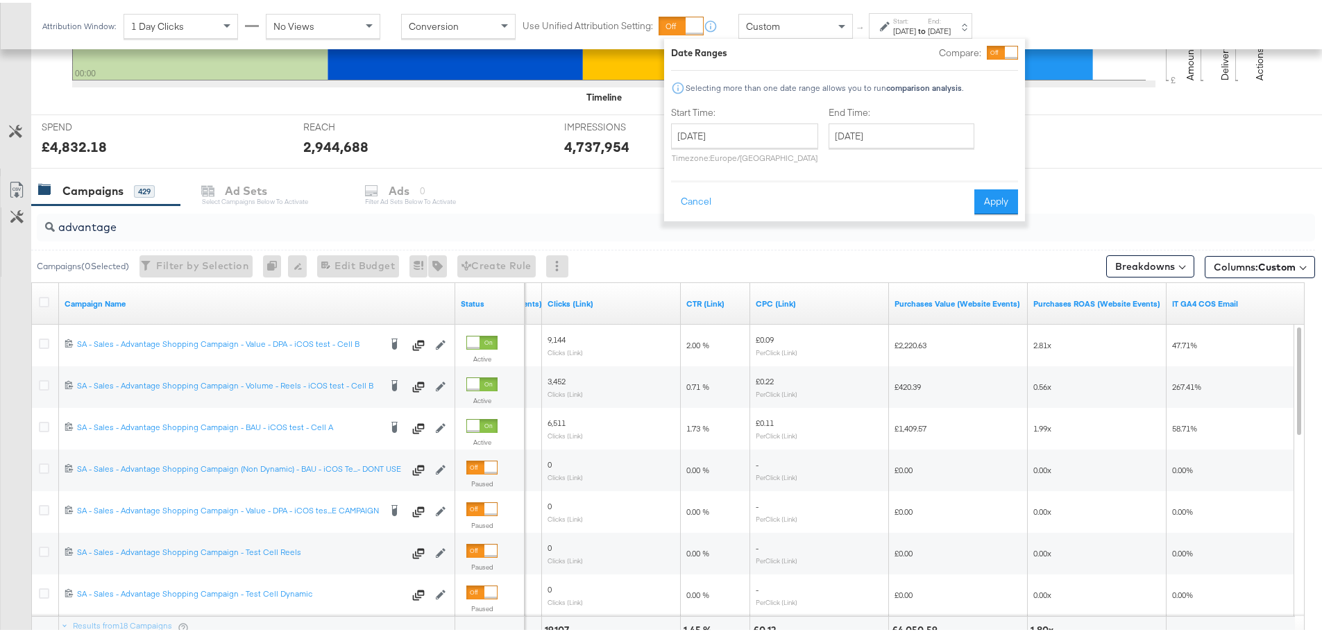
click at [944, 170] on div "Date Ranges Compare: Selecting more than one date range allows you to run compa…" at bounding box center [844, 127] width 347 height 169
click at [770, 137] on input "[DATE]" at bounding box center [744, 133] width 147 height 25
click at [822, 116] on div "Start Time: [DATE] ‹ [DATE] › Su Mo Tu We Th Fr Sa 27 28 29 30 31 1 2 3 4 5 6 7…" at bounding box center [825, 134] width 309 height 63
click at [699, 203] on button "Cancel" at bounding box center [696, 199] width 50 height 25
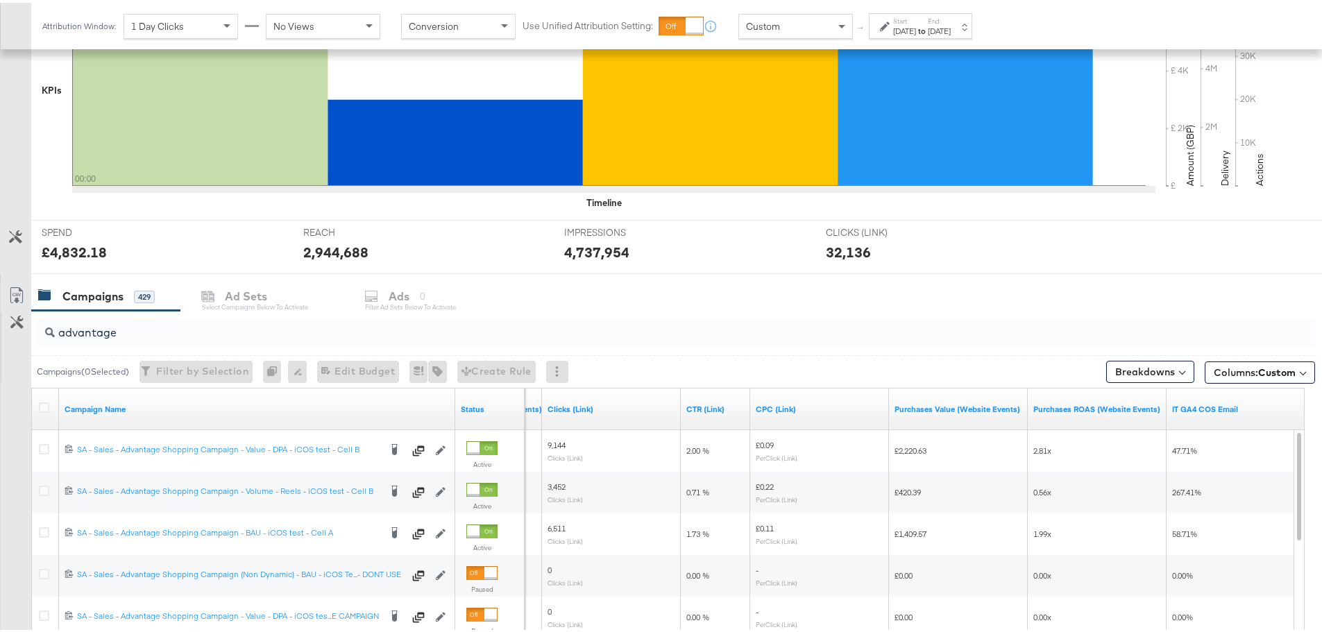
scroll to position [324, 0]
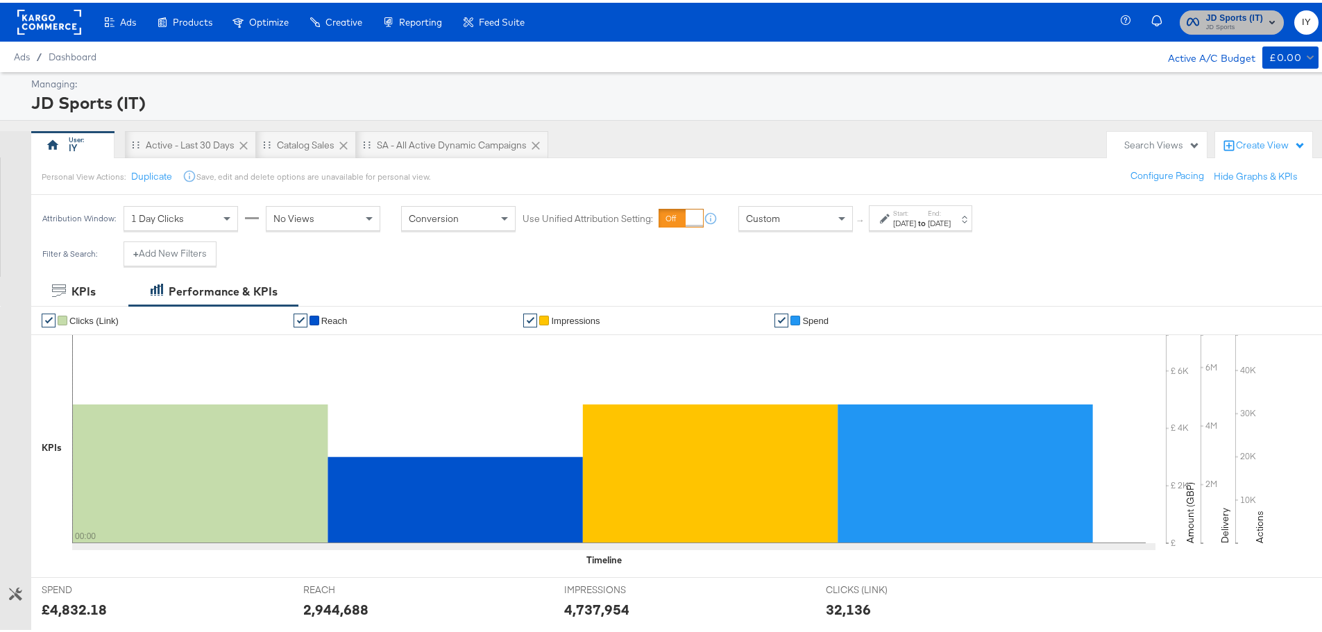
click at [1236, 23] on span "JD Sports" at bounding box center [1234, 24] width 57 height 11
